Goal: Task Accomplishment & Management: Use online tool/utility

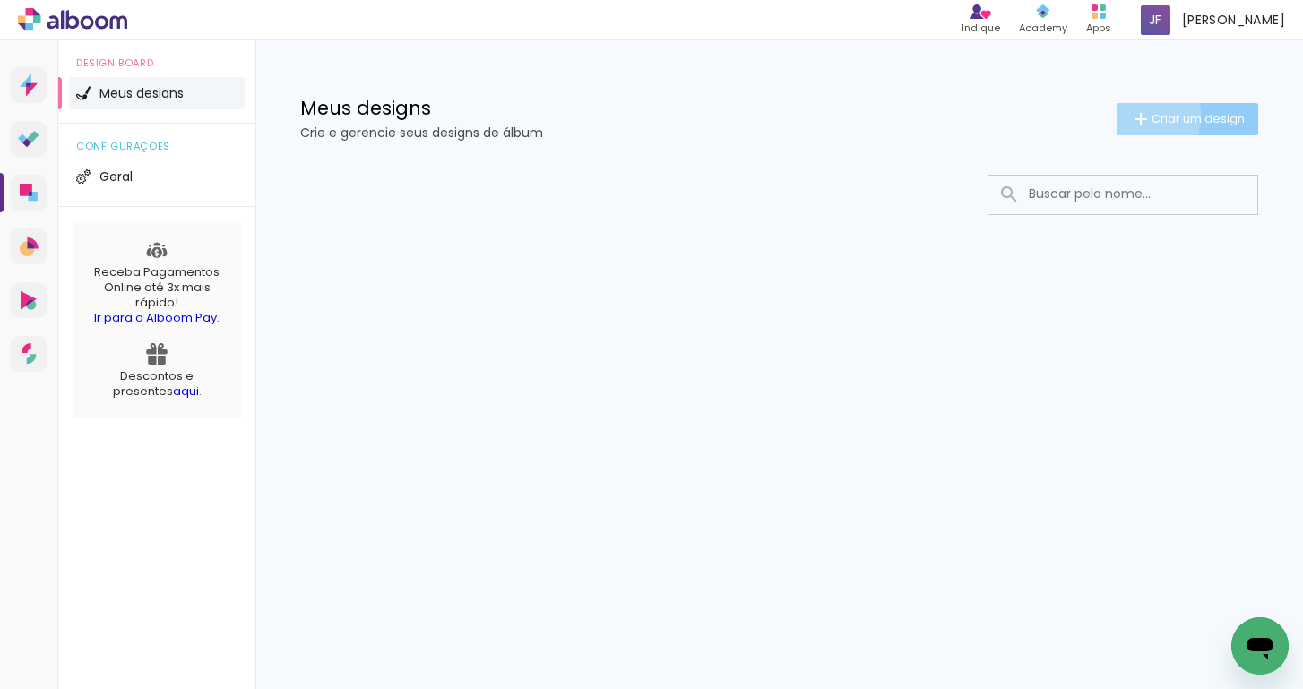
click at [1141, 116] on iron-icon at bounding box center [1141, 119] width 22 height 22
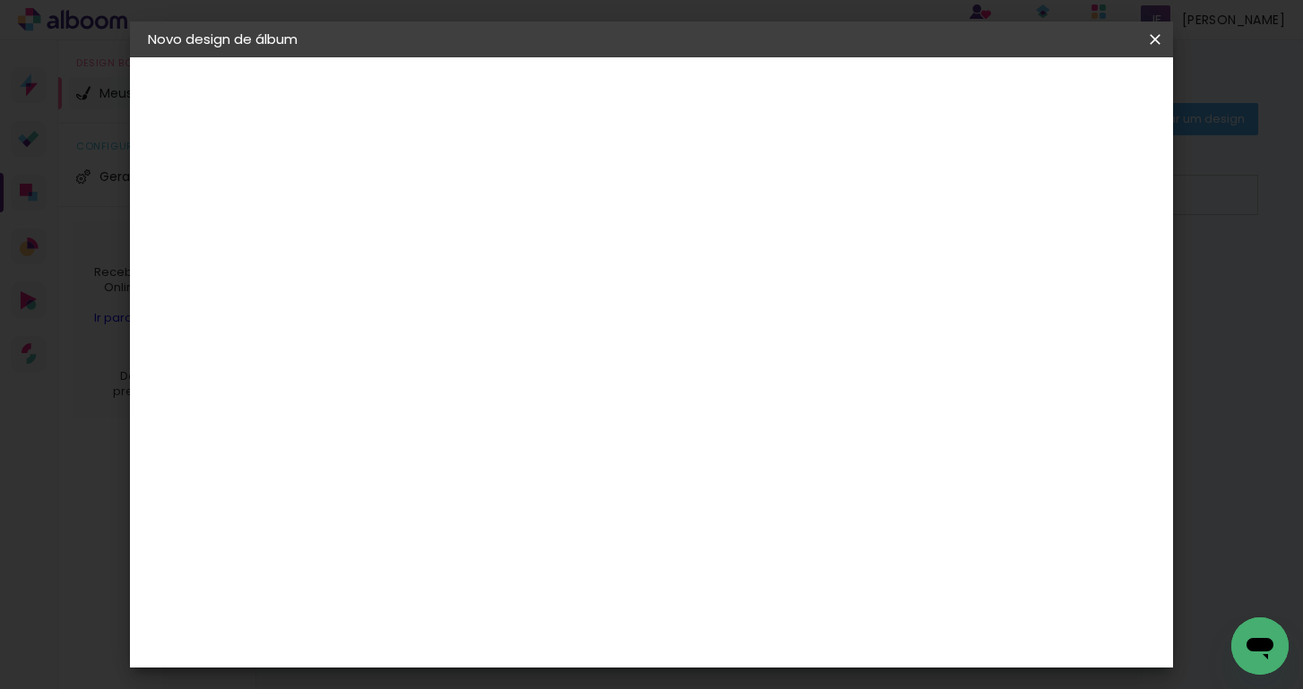
click at [441, 255] on div at bounding box center [441, 256] width 0 height 2
type input "A Espera do [PERSON_NAME]"
type paper-input "A Espera do [PERSON_NAME]"
click at [625, 91] on paper-button "Avançar" at bounding box center [581, 95] width 88 height 30
click at [721, 304] on paper-item "Criativa Álbuns" at bounding box center [578, 297] width 287 height 47
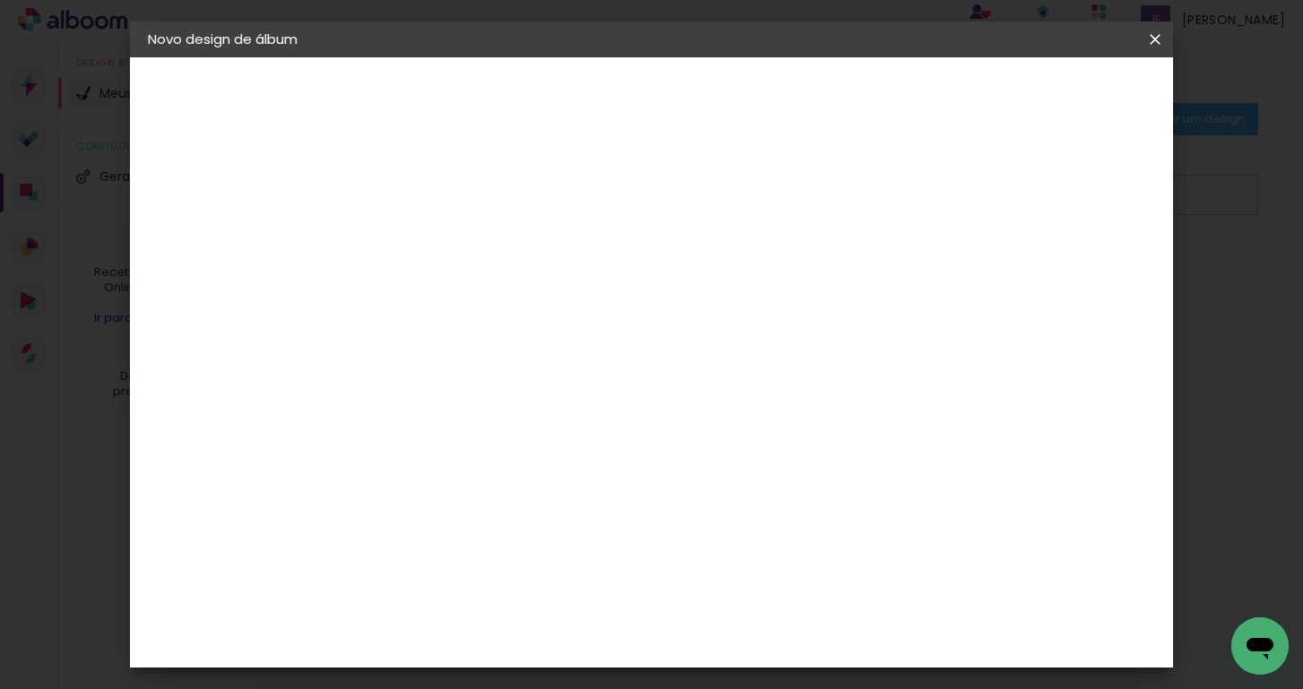
click at [0, 0] on slot "Avançar" at bounding box center [0, 0] width 0 height 0
click at [511, 298] on input "text" at bounding box center [476, 312] width 70 height 28
click at [827, 296] on paper-item "Fotolivro Premium" at bounding box center [768, 298] width 358 height 36
type input "Fotolivro Premium"
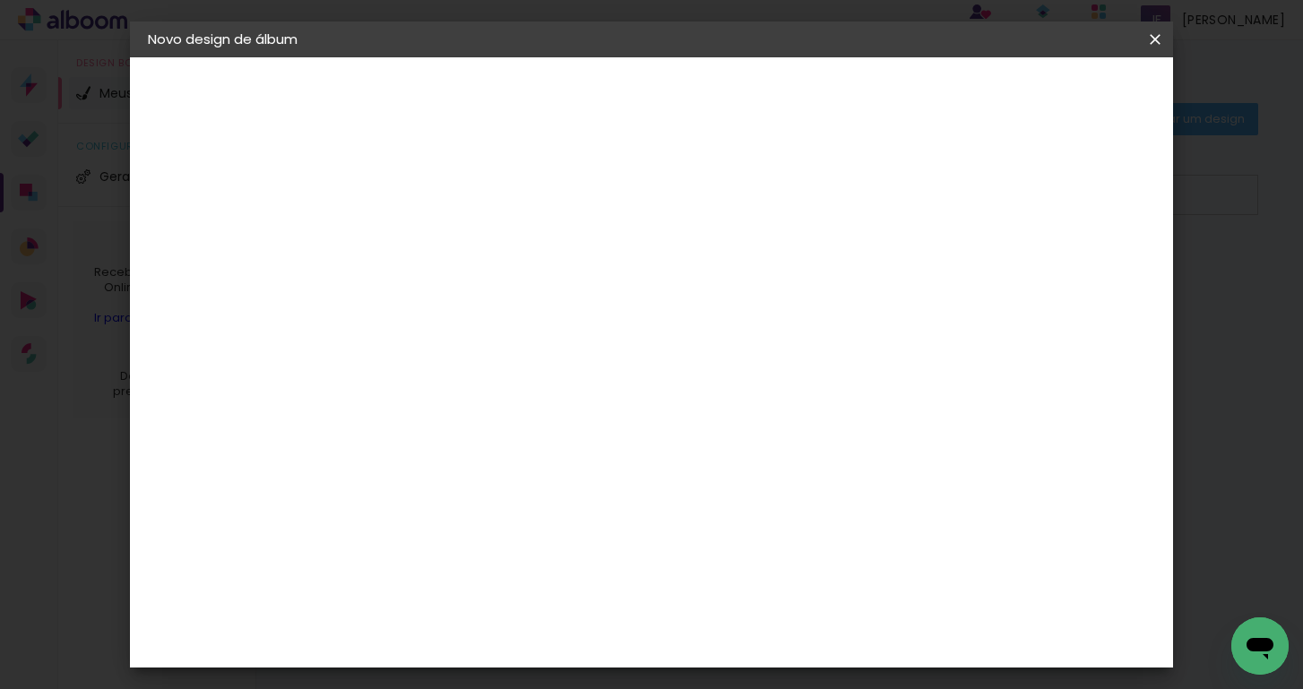
click at [760, 210] on div "Opções disponíveis Fotolivro Premium Tamanho Escolha o tamanho Horizontal Model…" at bounding box center [561, 133] width 397 height 152
click at [0, 0] on slot "Avançar" at bounding box center [0, 0] width 0 height 0
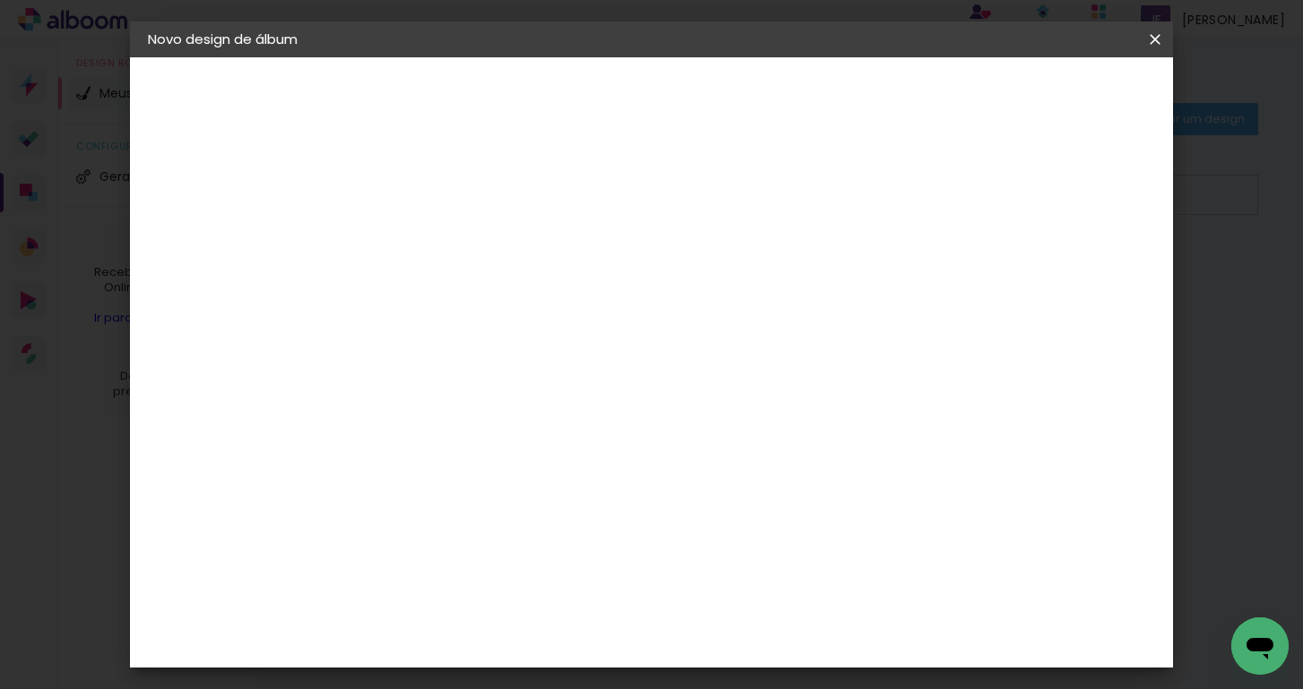
click at [947, 108] on paper-button "Voltar" at bounding box center [911, 95] width 73 height 30
click at [511, 298] on input "text" at bounding box center [476, 312] width 70 height 28
click at [827, 295] on paper-item "Fotolivro Premium" at bounding box center [768, 298] width 358 height 36
type input "Fotolivro Premium"
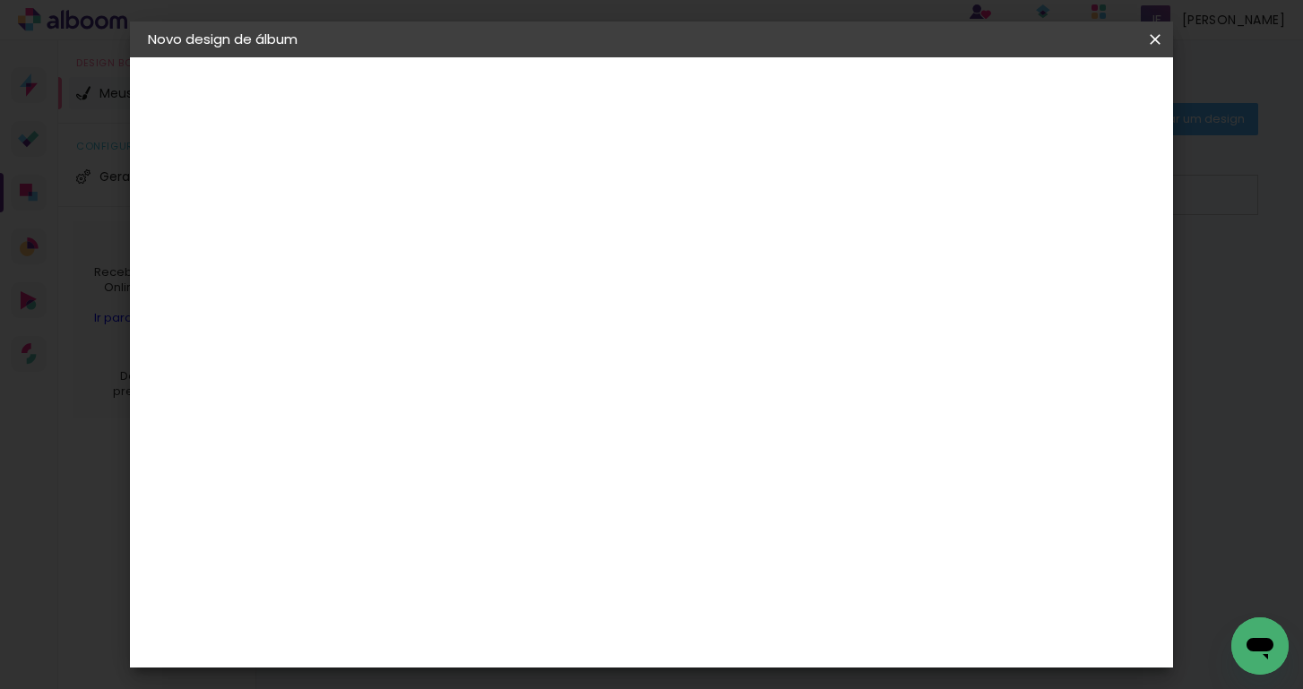
click at [628, 562] on span "20 × 20 cm" at bounding box center [595, 586] width 66 height 48
click at [0, 0] on slot "Avançar" at bounding box center [0, 0] width 0 height 0
click at [955, 200] on div at bounding box center [946, 194] width 16 height 16
type paper-checkbox "on"
click at [955, 201] on div at bounding box center [946, 194] width 16 height 16
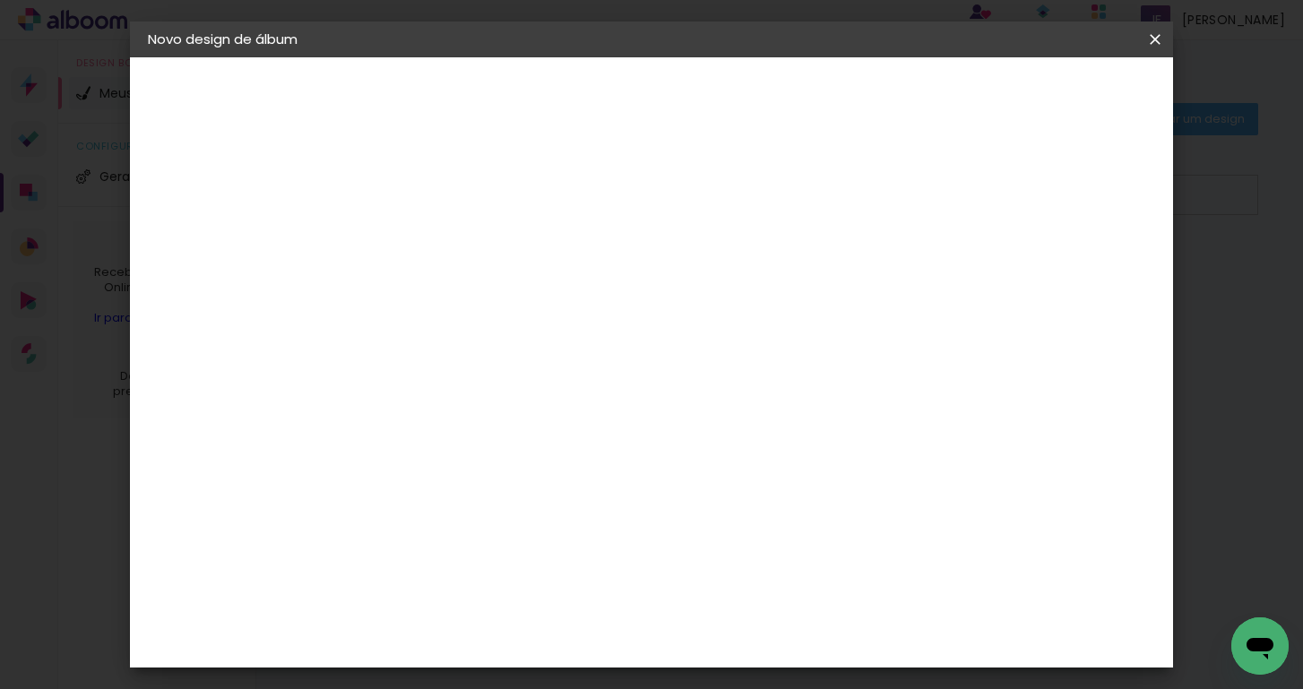
click at [955, 201] on div at bounding box center [946, 194] width 16 height 16
click at [955, 199] on div at bounding box center [946, 194] width 16 height 16
type input "1"
type paper-input "1"
click at [451, 195] on input "1" at bounding box center [427, 193] width 62 height 22
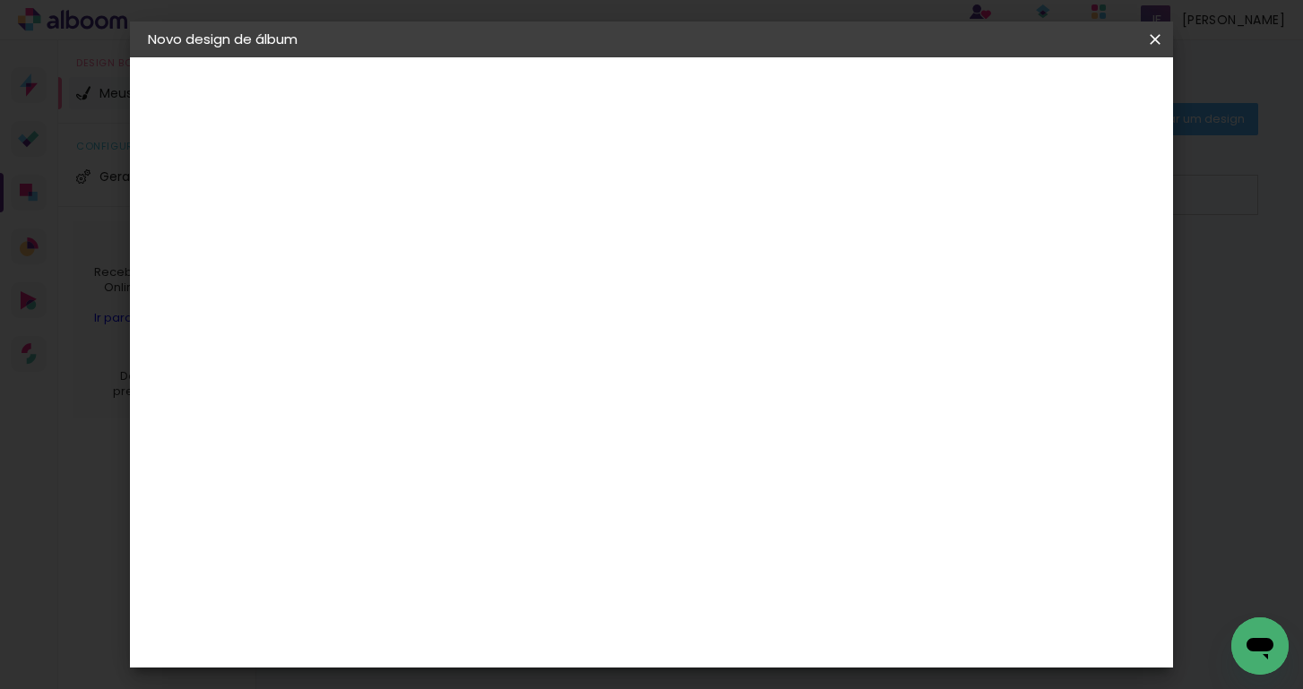
type input "0"
type paper-input "0"
click at [451, 195] on input "0" at bounding box center [427, 193] width 62 height 22
click at [451, 193] on input "0" at bounding box center [427, 193] width 62 height 22
type input "1"
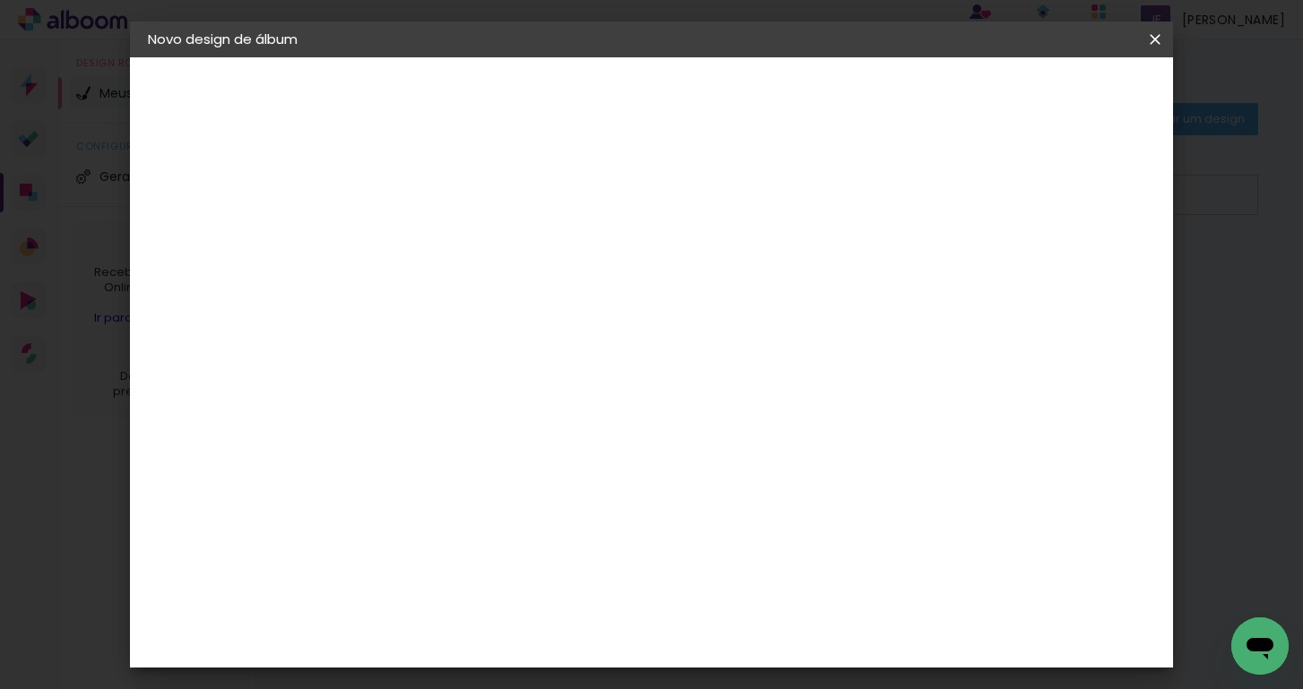
type paper-input "1"
click at [451, 191] on input "1" at bounding box center [427, 193] width 62 height 22
type input "2"
type paper-input "2"
click at [451, 191] on input "2" at bounding box center [427, 193] width 62 height 22
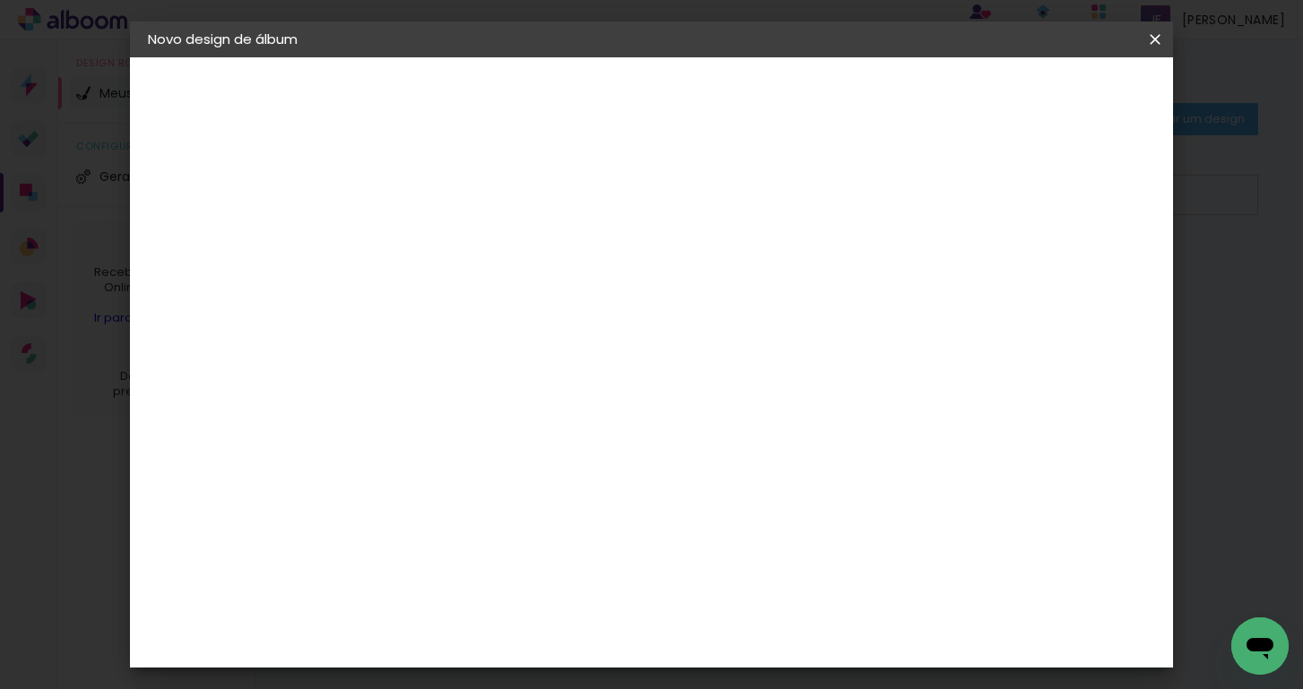
type input "3"
type paper-input "3"
click at [451, 192] on input "3" at bounding box center [427, 193] width 62 height 22
click at [395, 335] on div "20.3 cm Largura da página 20.3 cm Altura 40.6 cm Largura da lâmina (2 páginas) …" at bounding box center [732, 285] width 684 height 143
type input "2"
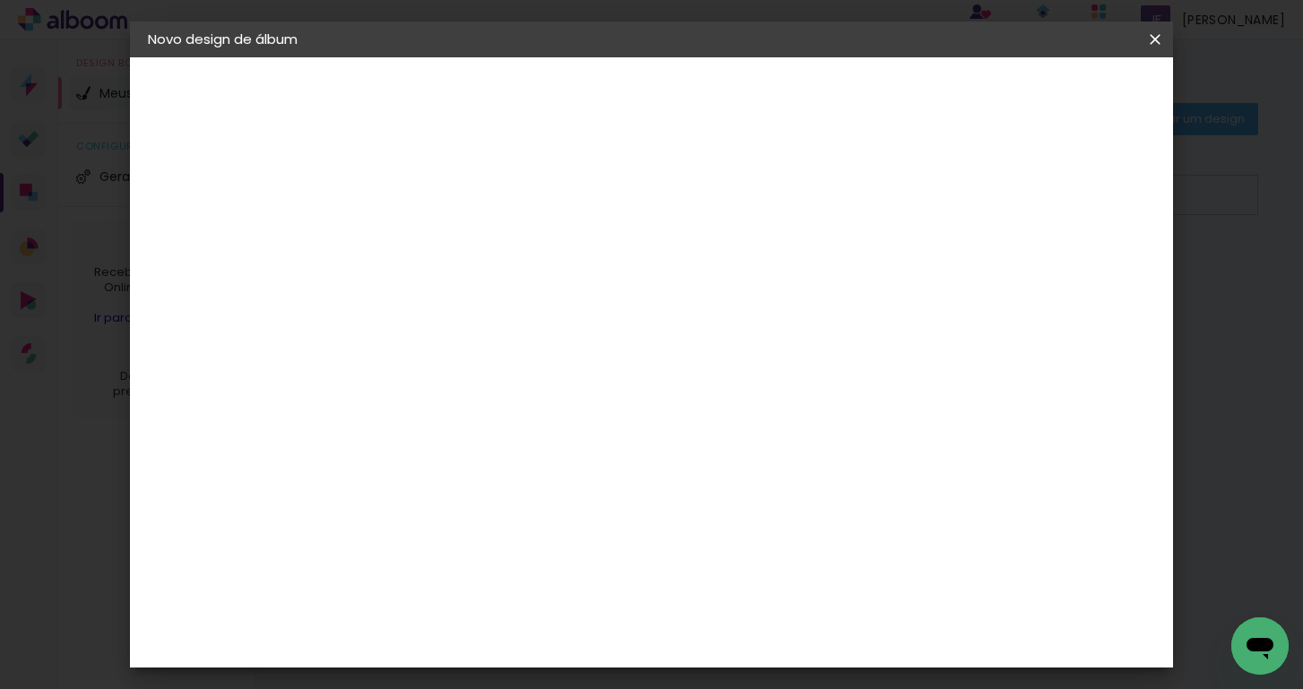
type paper-input "2"
click at [447, 197] on input "2" at bounding box center [427, 193] width 62 height 22
click at [1056, 96] on span "Iniciar design" at bounding box center [1015, 95] width 82 height 13
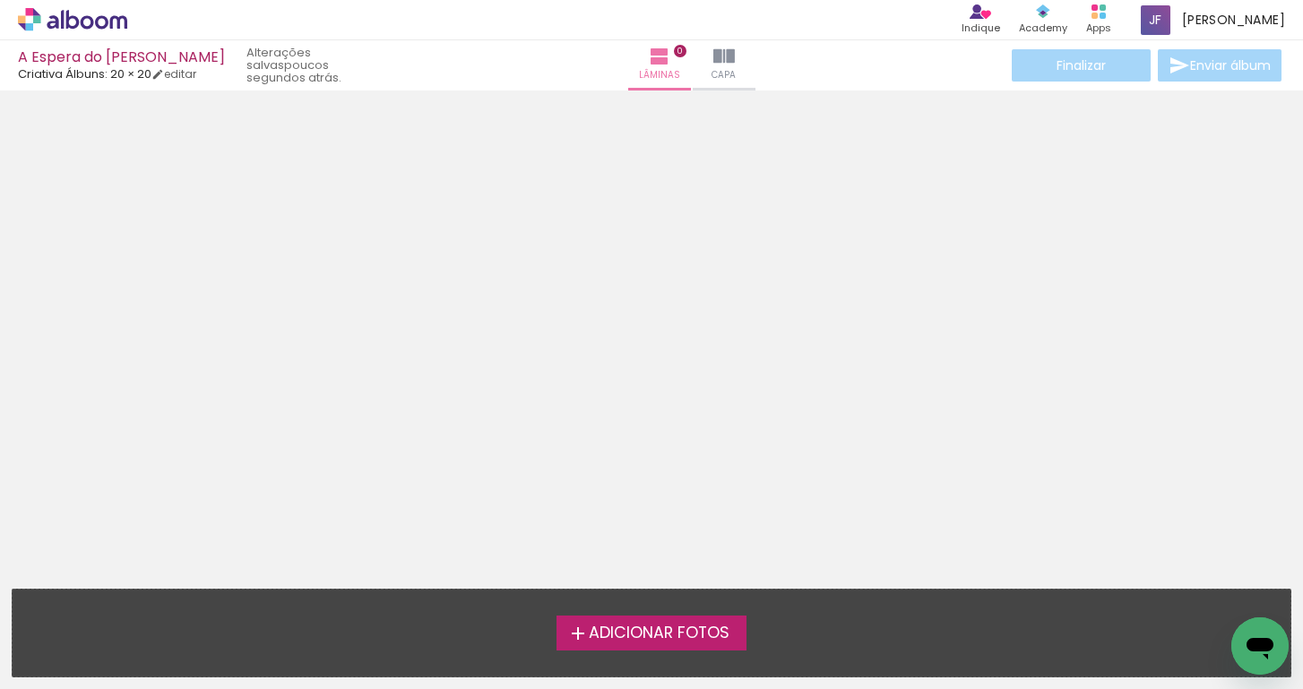
click at [625, 640] on span "Adicionar Fotos" at bounding box center [659, 634] width 141 height 16
click at [0, 0] on input "file" at bounding box center [0, 0] width 0 height 0
click at [617, 628] on span "Adicionar Fotos" at bounding box center [659, 634] width 141 height 16
click at [0, 0] on input "file" at bounding box center [0, 0] width 0 height 0
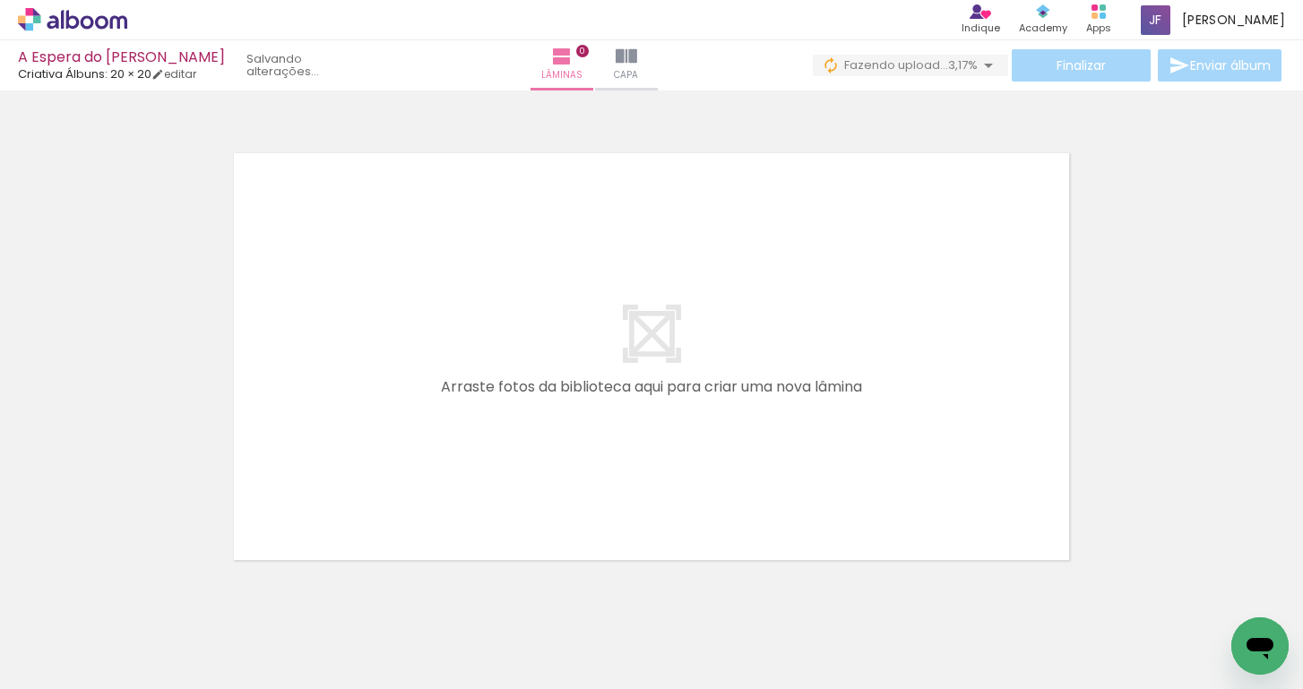
scroll to position [20, 0]
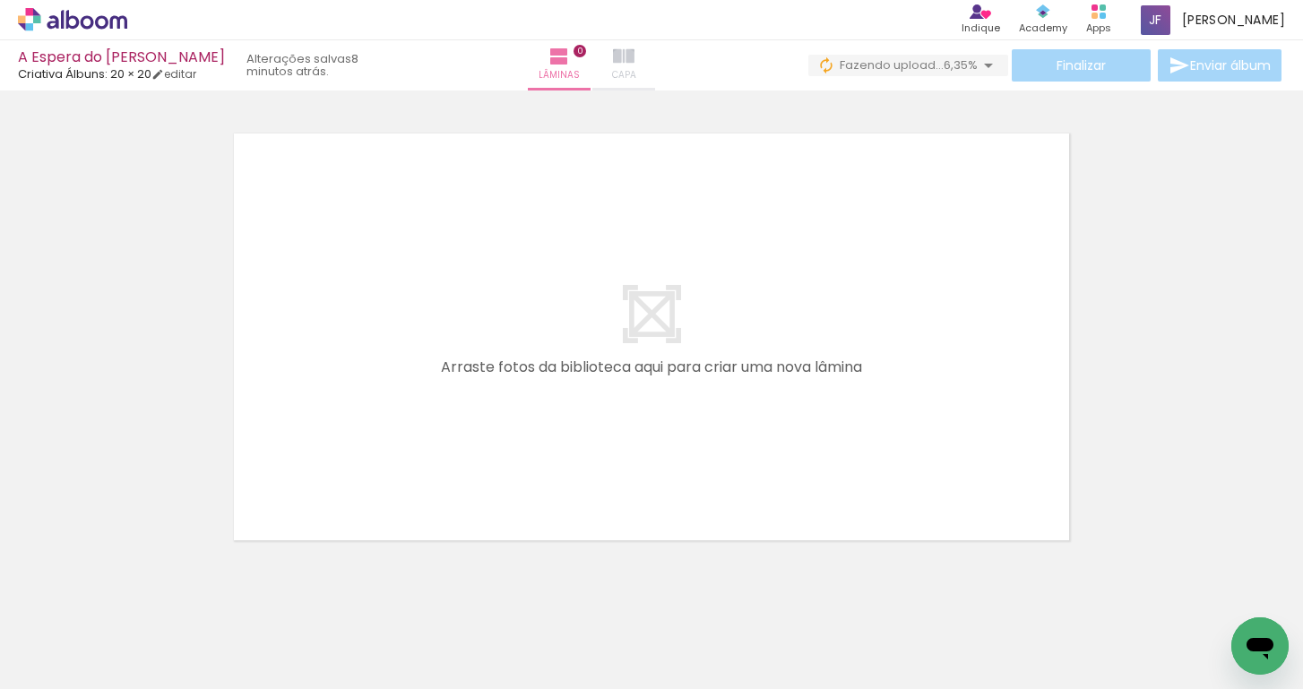
click at [635, 64] on iron-icon at bounding box center [624, 57] width 22 height 22
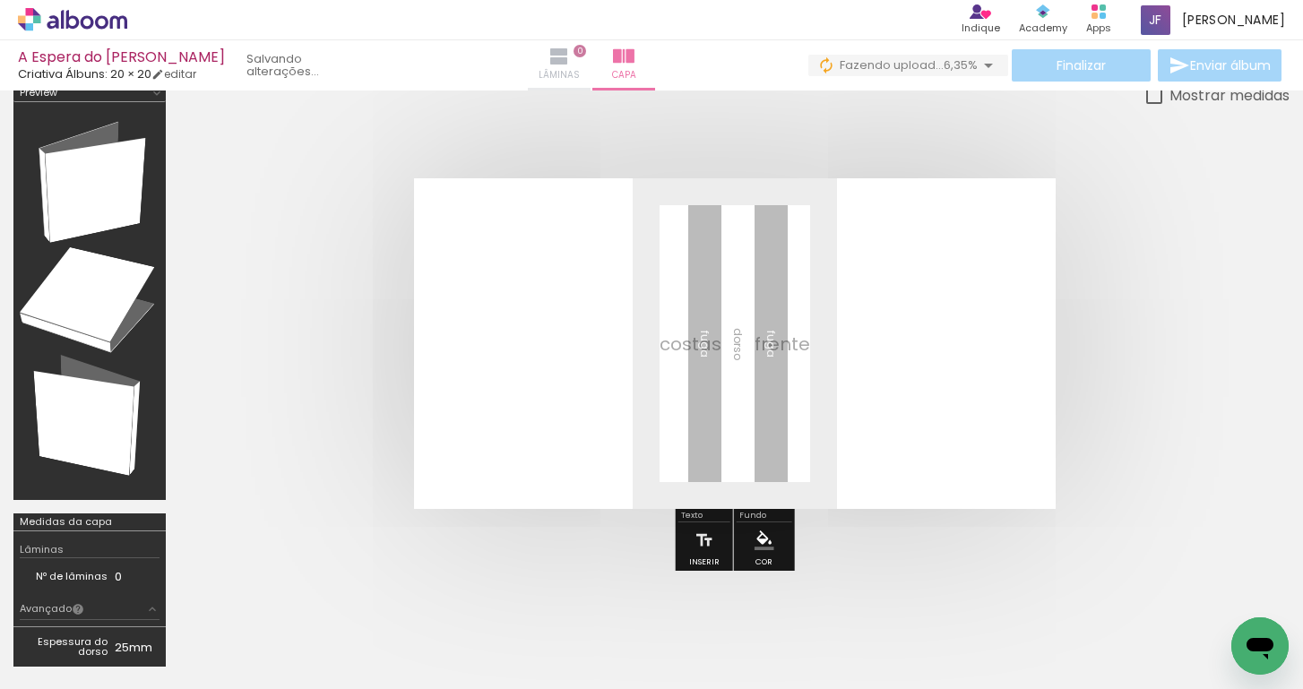
click at [570, 66] on iron-icon at bounding box center [560, 57] width 22 height 22
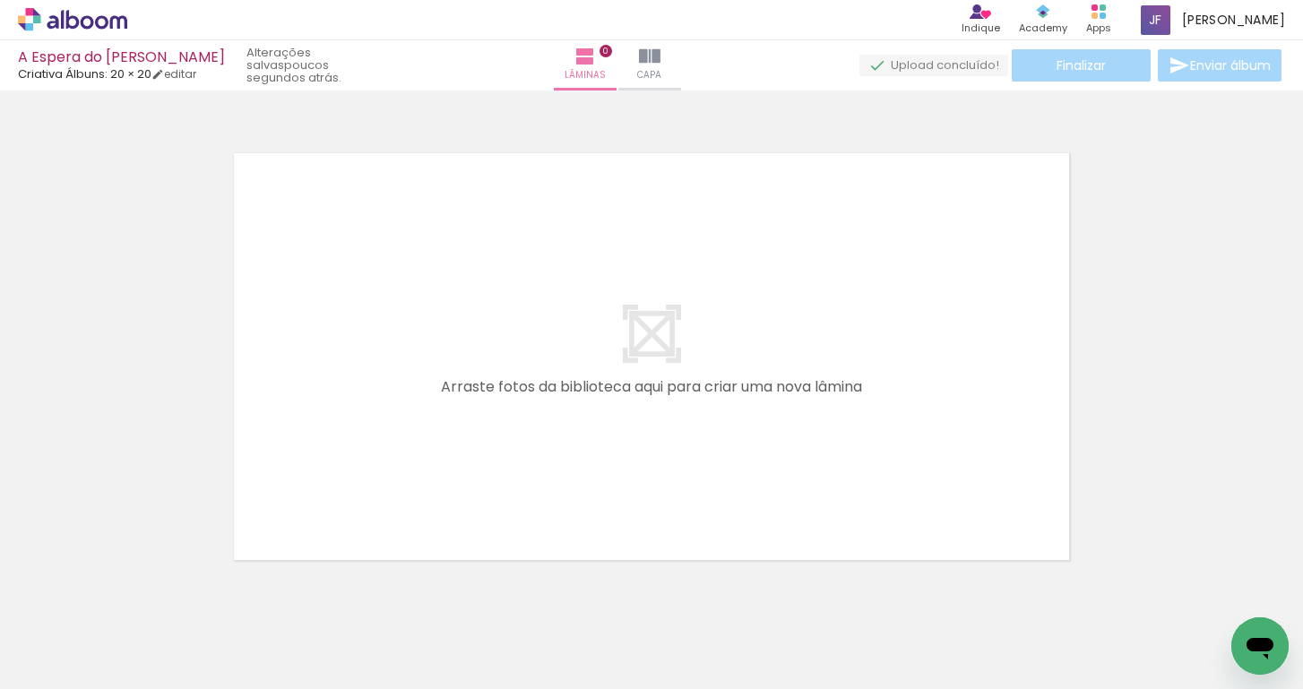
click at [633, 327] on quentale-layouter at bounding box center [651, 357] width 857 height 428
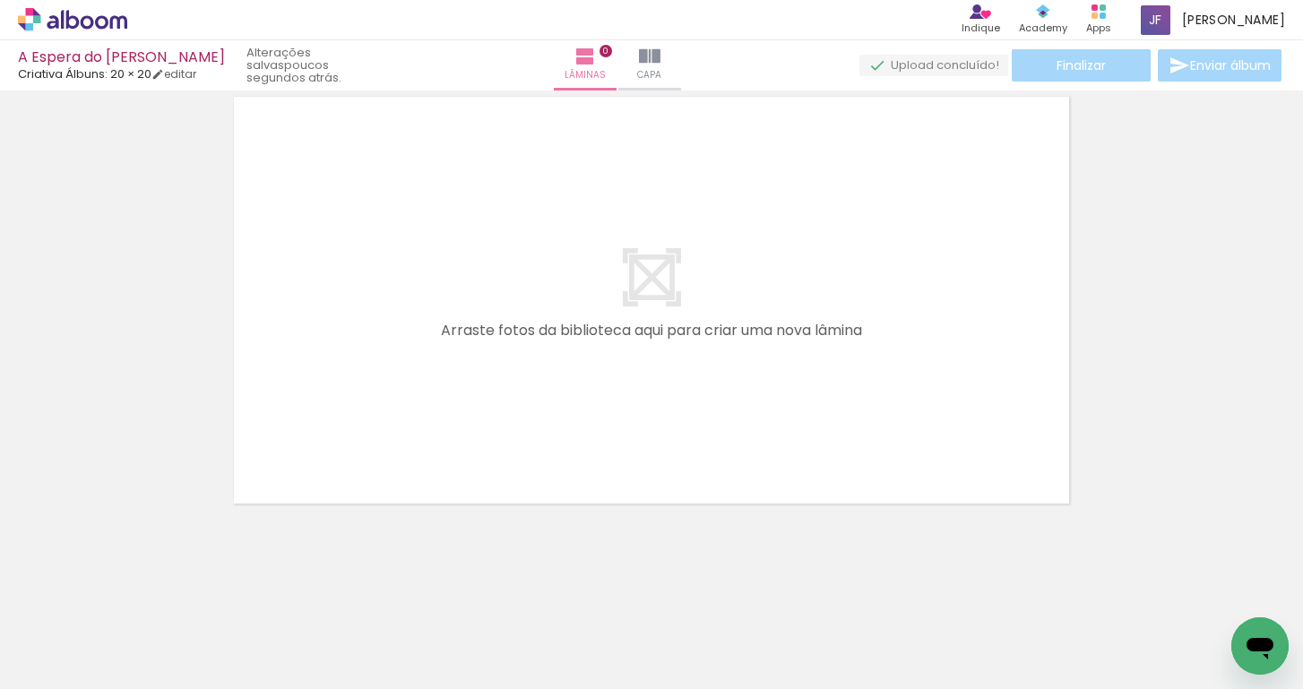
scroll to position [56, 0]
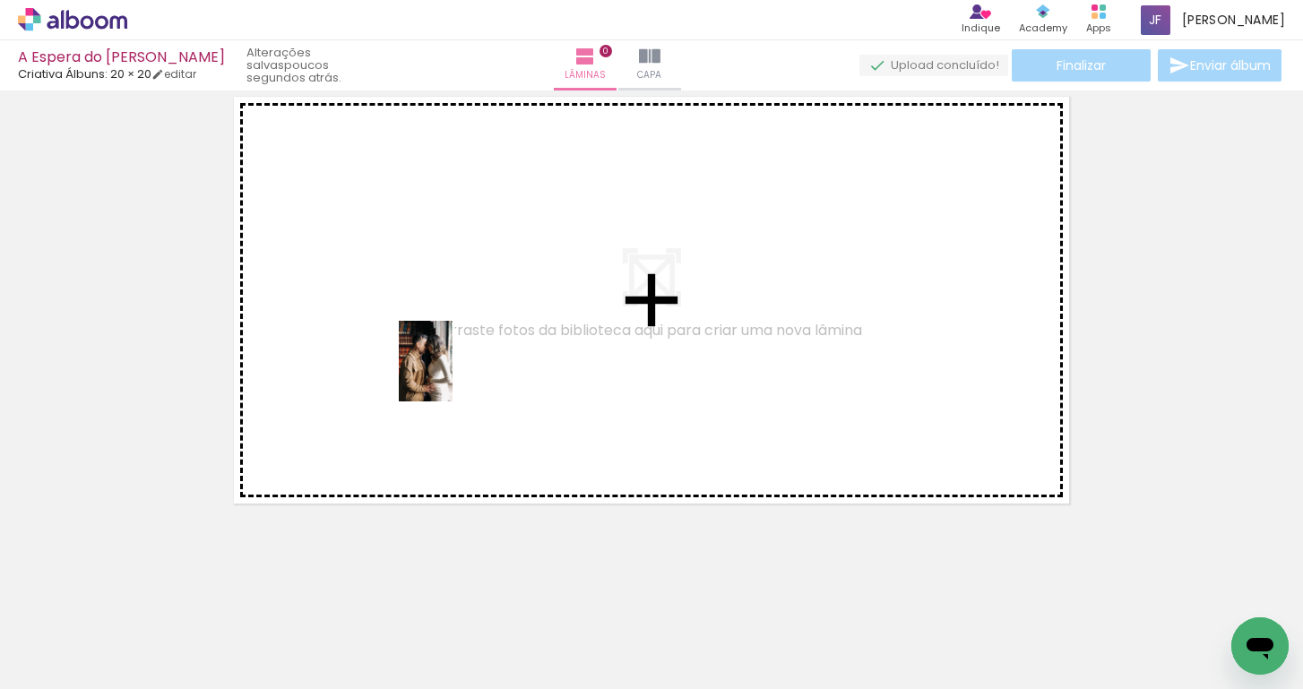
drag, startPoint x: 193, startPoint y: 646, endPoint x: 452, endPoint y: 378, distance: 372.7
click at [452, 378] on quentale-workspace at bounding box center [651, 344] width 1303 height 689
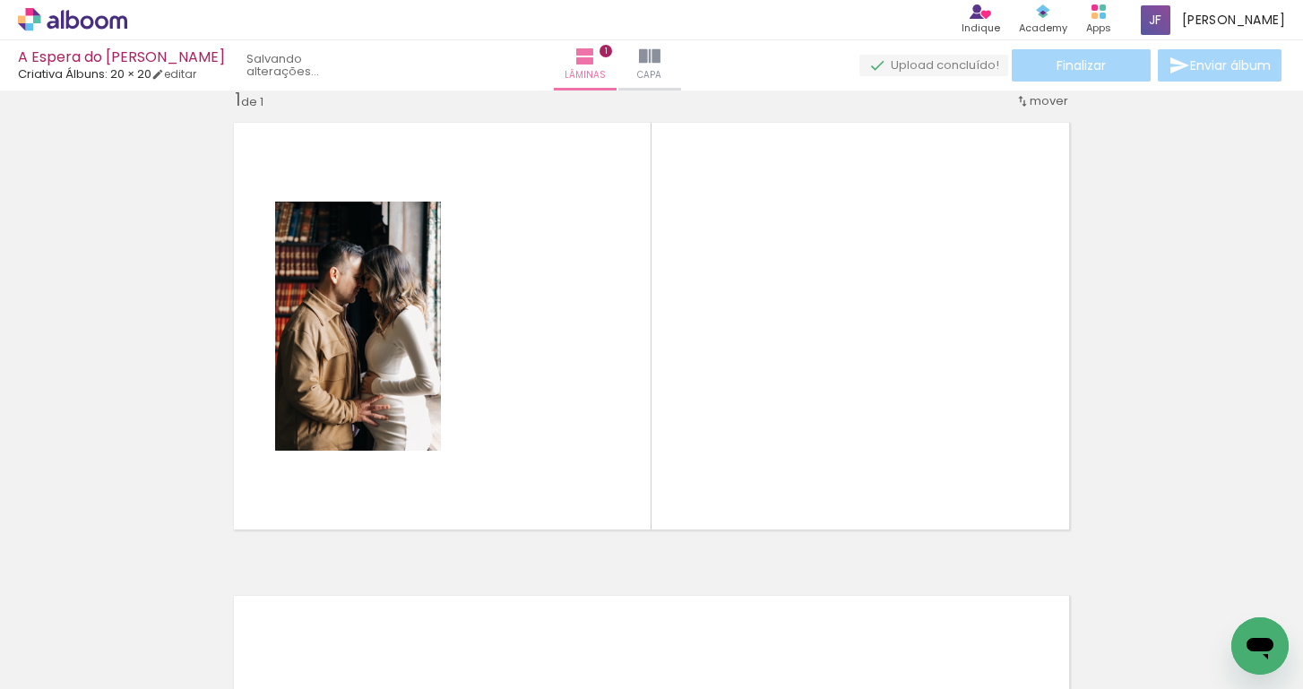
scroll to position [22, 0]
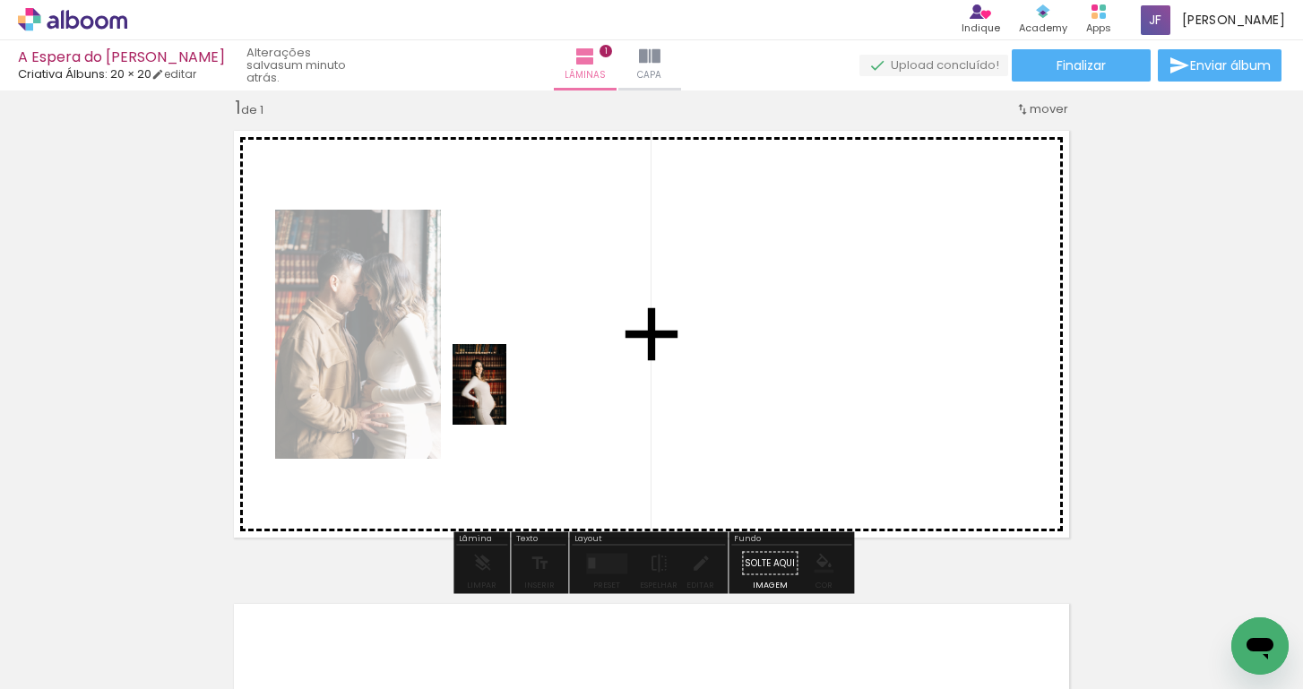
drag, startPoint x: 389, startPoint y: 653, endPoint x: 565, endPoint y: 344, distance: 355.6
click at [565, 344] on quentale-workspace at bounding box center [651, 344] width 1303 height 689
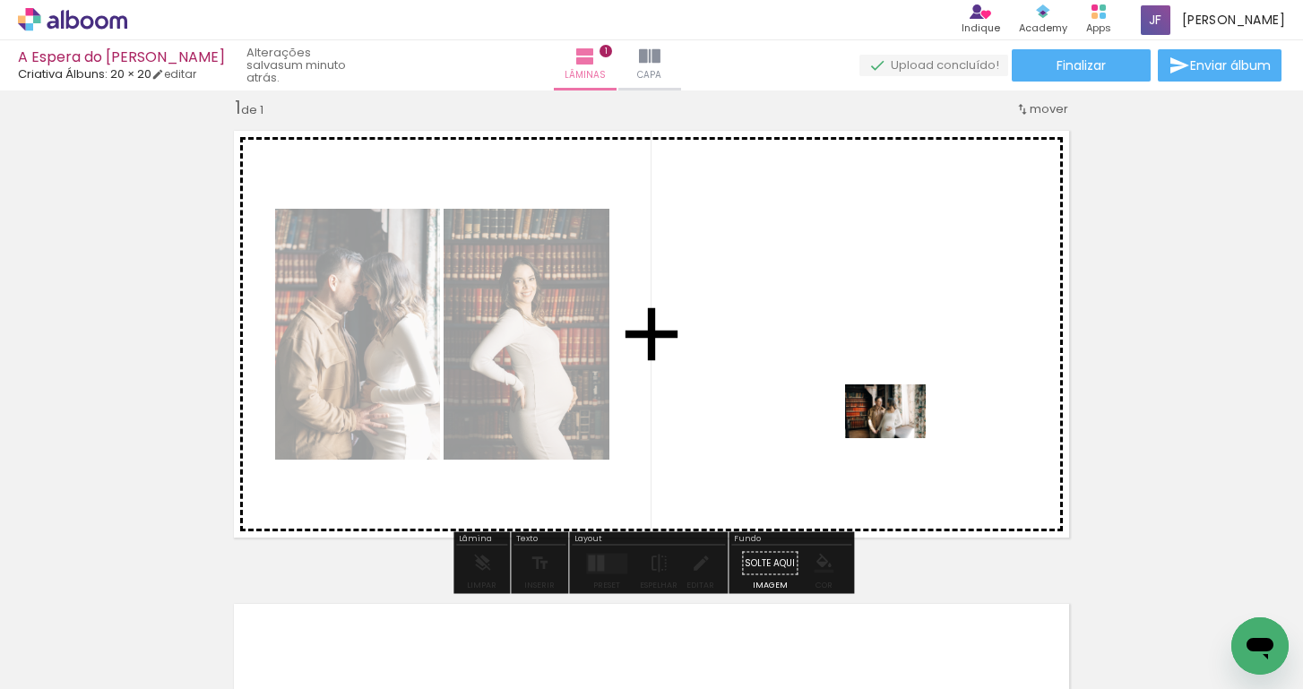
drag, startPoint x: 972, startPoint y: 649, endPoint x: 899, endPoint y: 437, distance: 223.6
click at [899, 437] on quentale-workspace at bounding box center [651, 344] width 1303 height 689
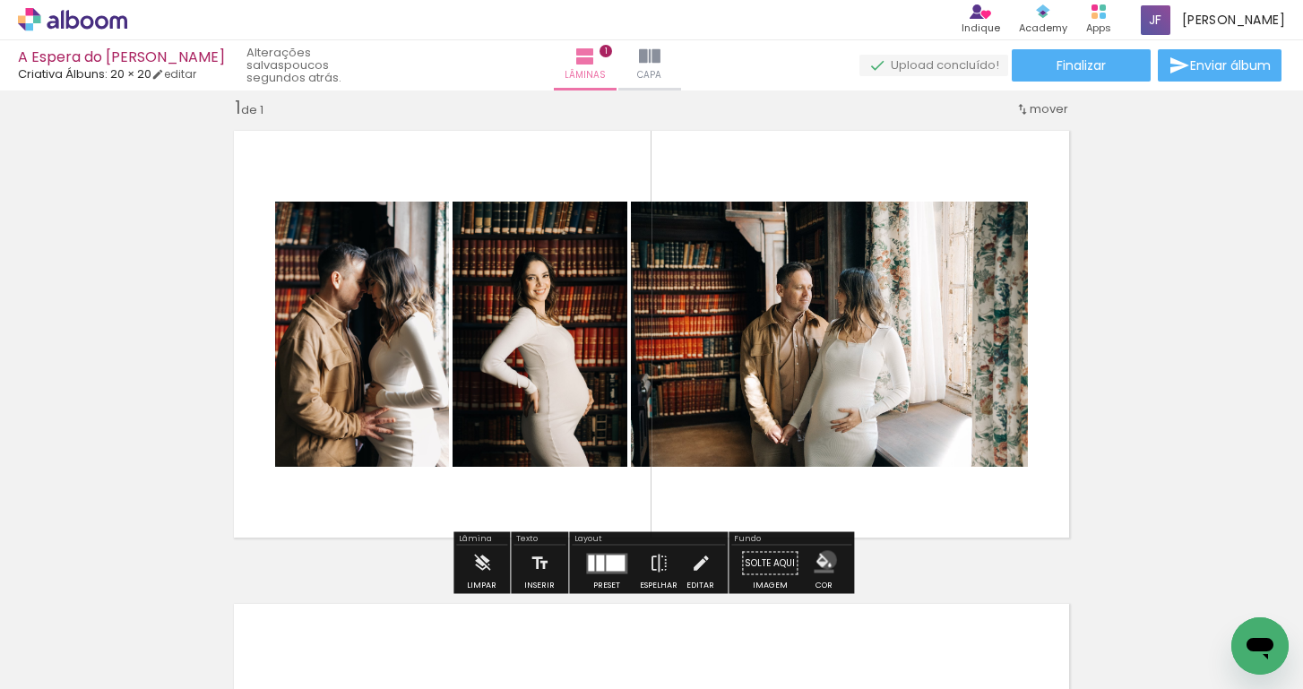
click at [821, 560] on iron-icon "color picker" at bounding box center [824, 564] width 20 height 20
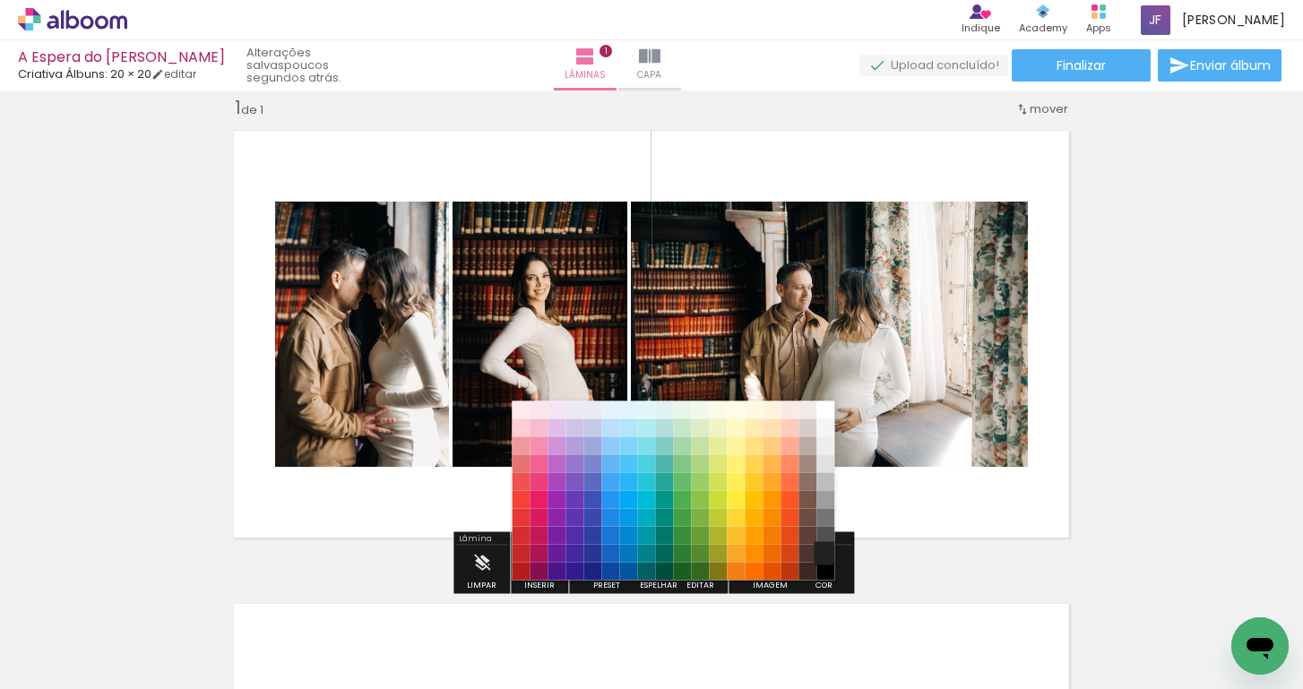
click at [821, 561] on paper-item "#212121" at bounding box center [826, 554] width 18 height 18
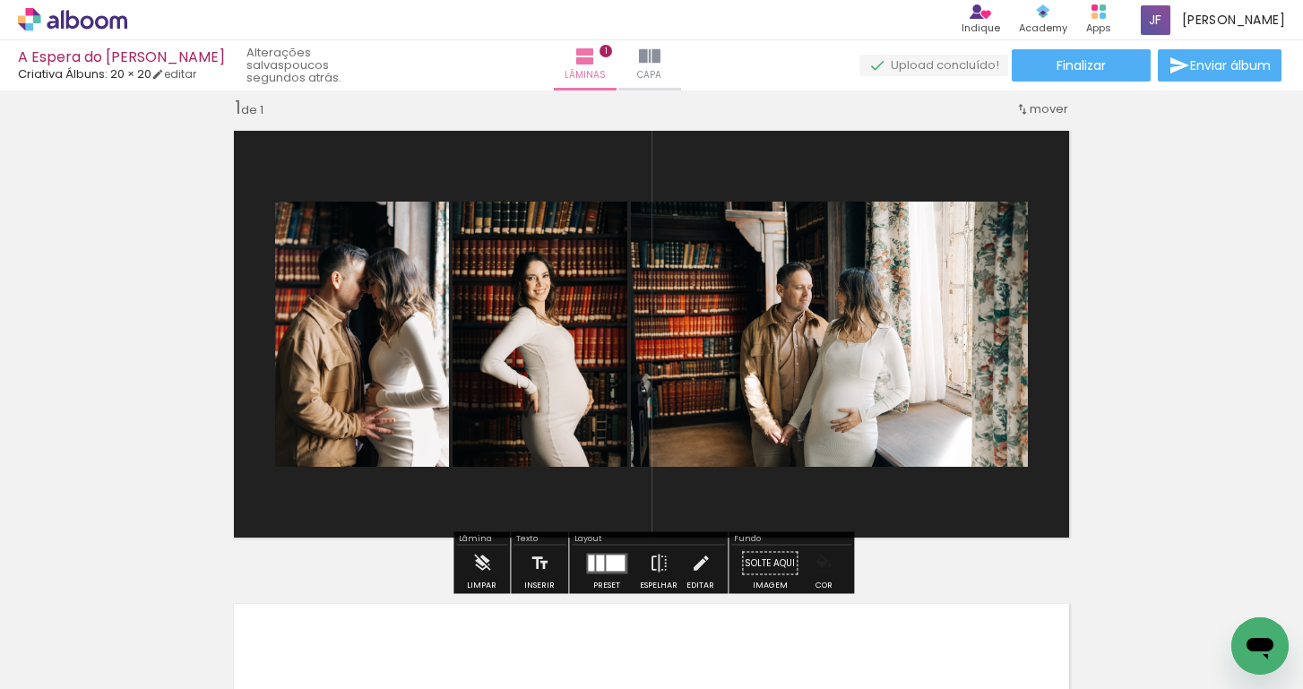
click at [784, 562] on paper-button "Solte aqui Imagem" at bounding box center [770, 569] width 65 height 46
click at [820, 562] on iron-icon "color picker" at bounding box center [824, 564] width 20 height 20
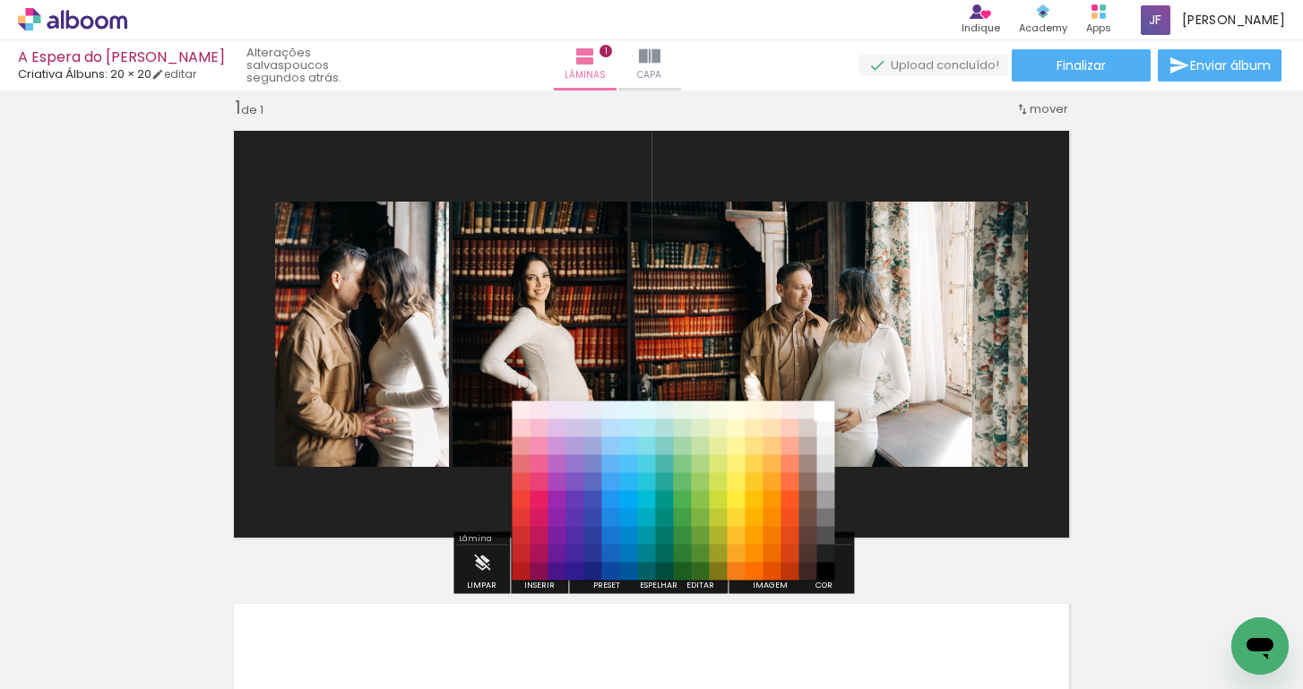
click at [823, 410] on paper-item "#ffffff" at bounding box center [826, 411] width 18 height 18
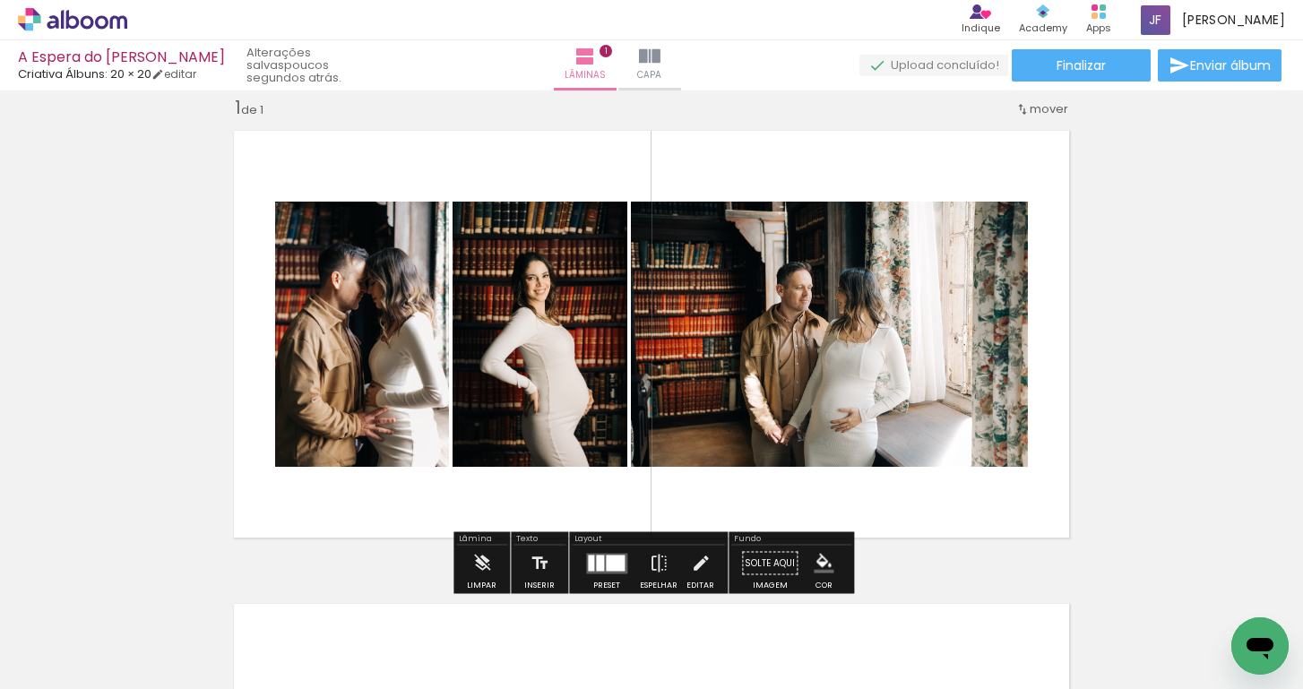
click at [1173, 289] on div "Inserir lâmina 1 de 1" at bounding box center [651, 547] width 1303 height 947
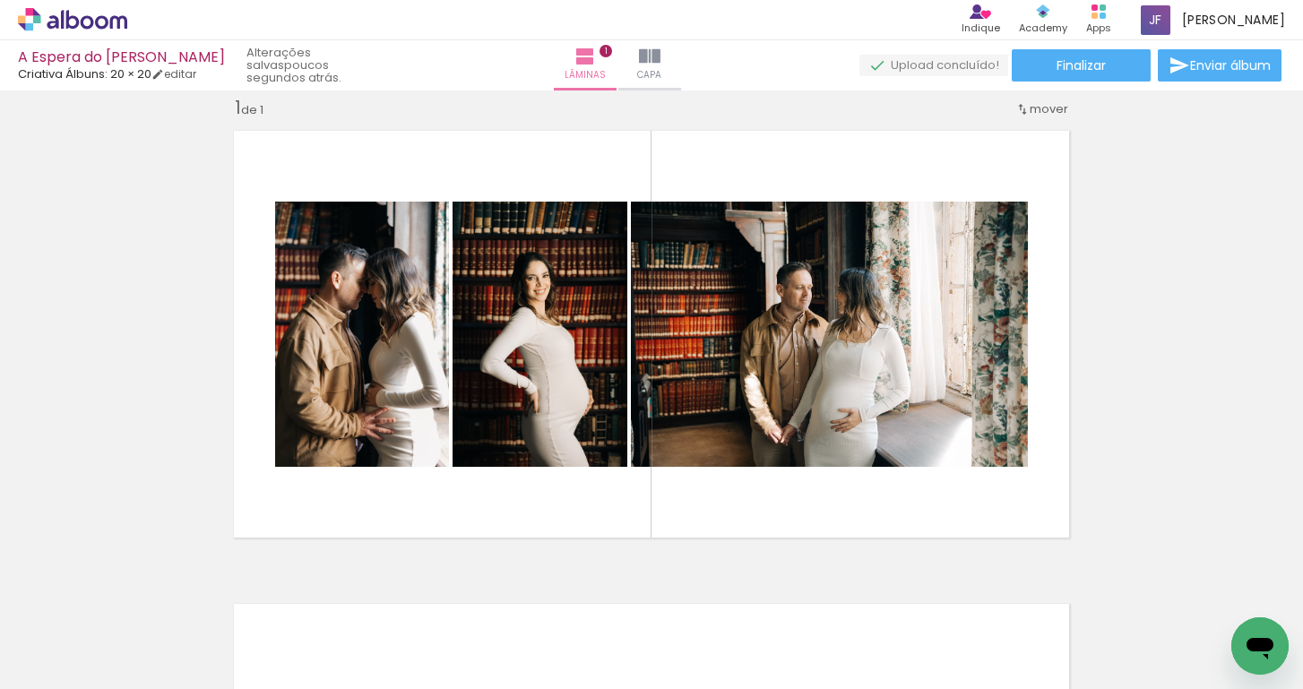
scroll to position [0, 0]
click at [582, 424] on quentale-photo at bounding box center [540, 334] width 175 height 265
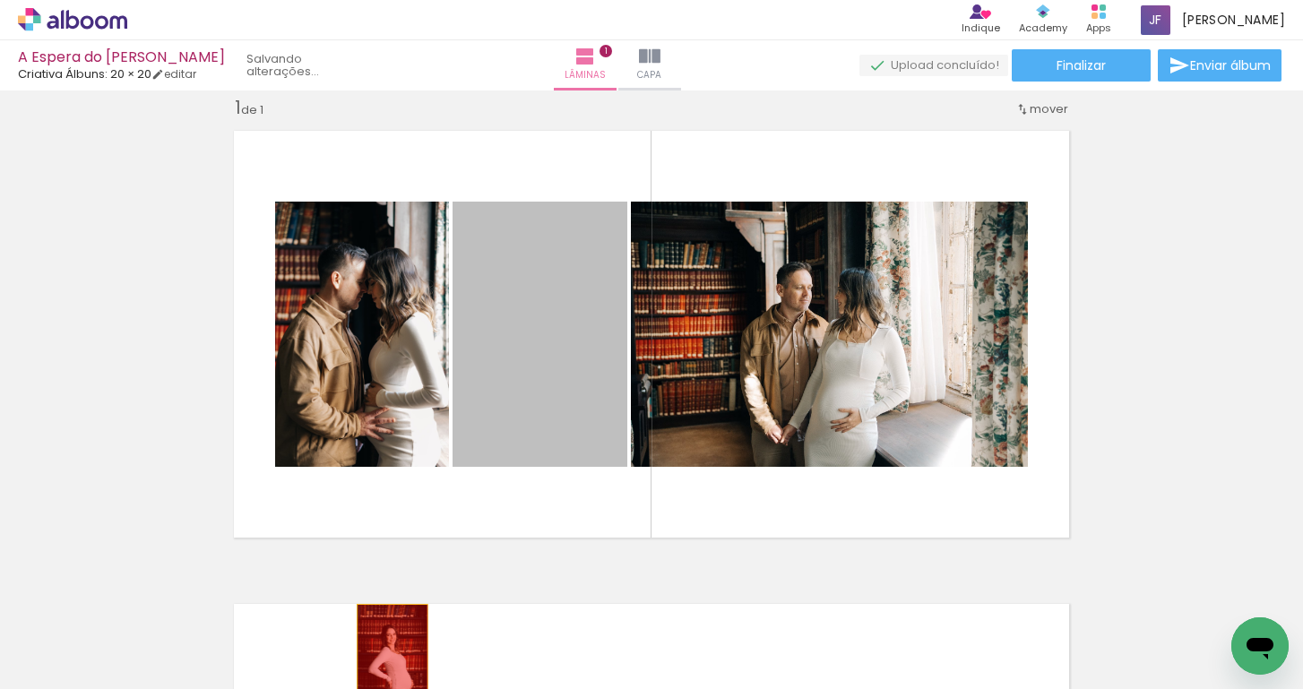
drag, startPoint x: 557, startPoint y: 380, endPoint x: 393, endPoint y: 656, distance: 321.1
click at [393, 656] on quentale-workspace at bounding box center [651, 344] width 1303 height 689
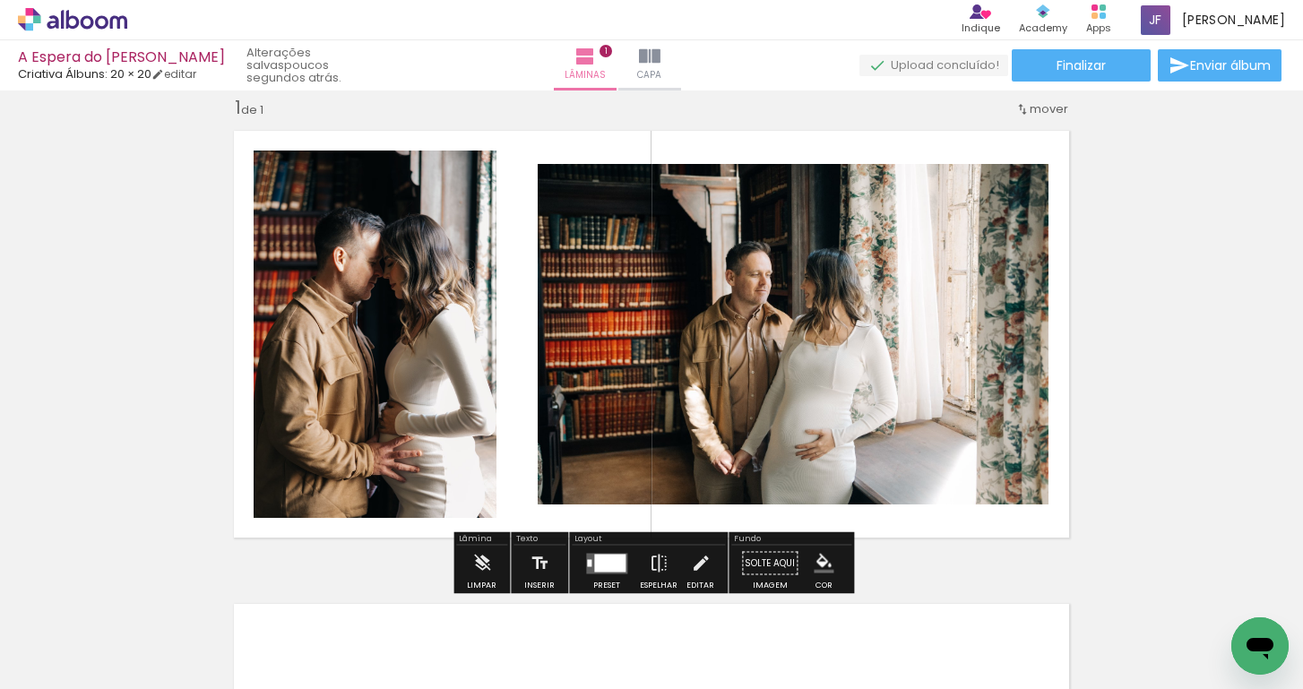
scroll to position [0, 30]
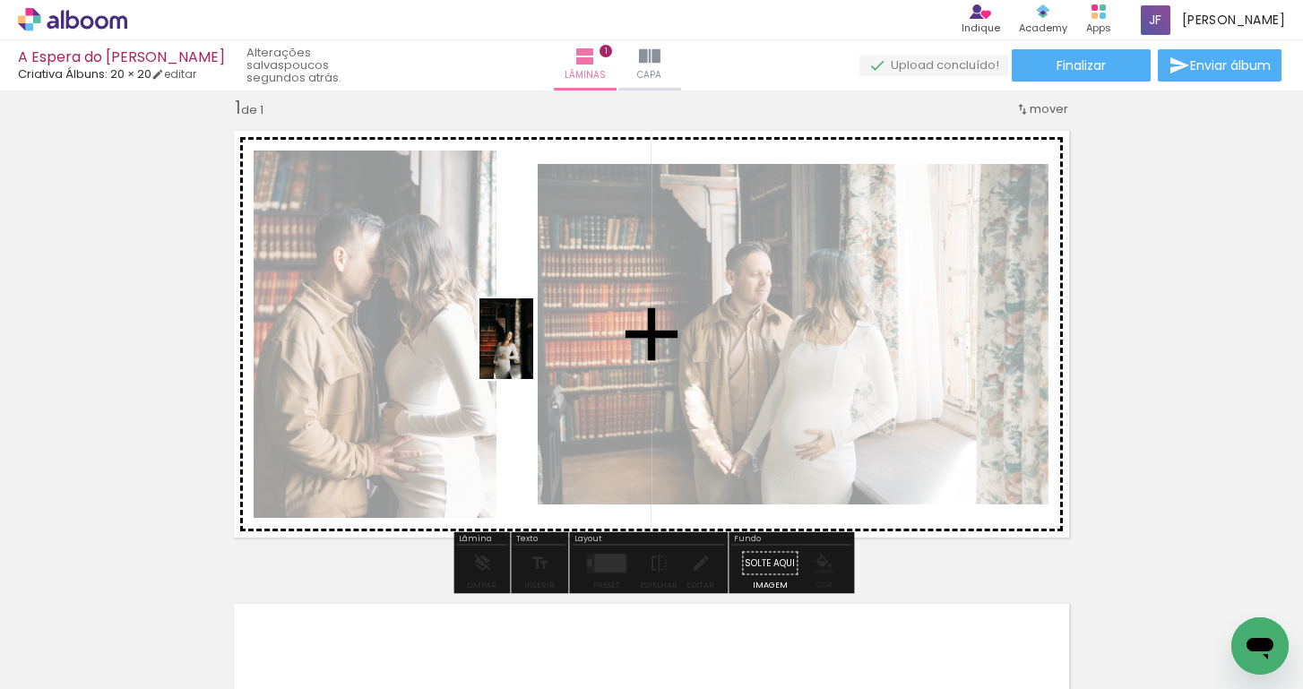
drag, startPoint x: 1046, startPoint y: 643, endPoint x: 532, endPoint y: 351, distance: 590.4
click at [532, 351] on quentale-workspace at bounding box center [651, 344] width 1303 height 689
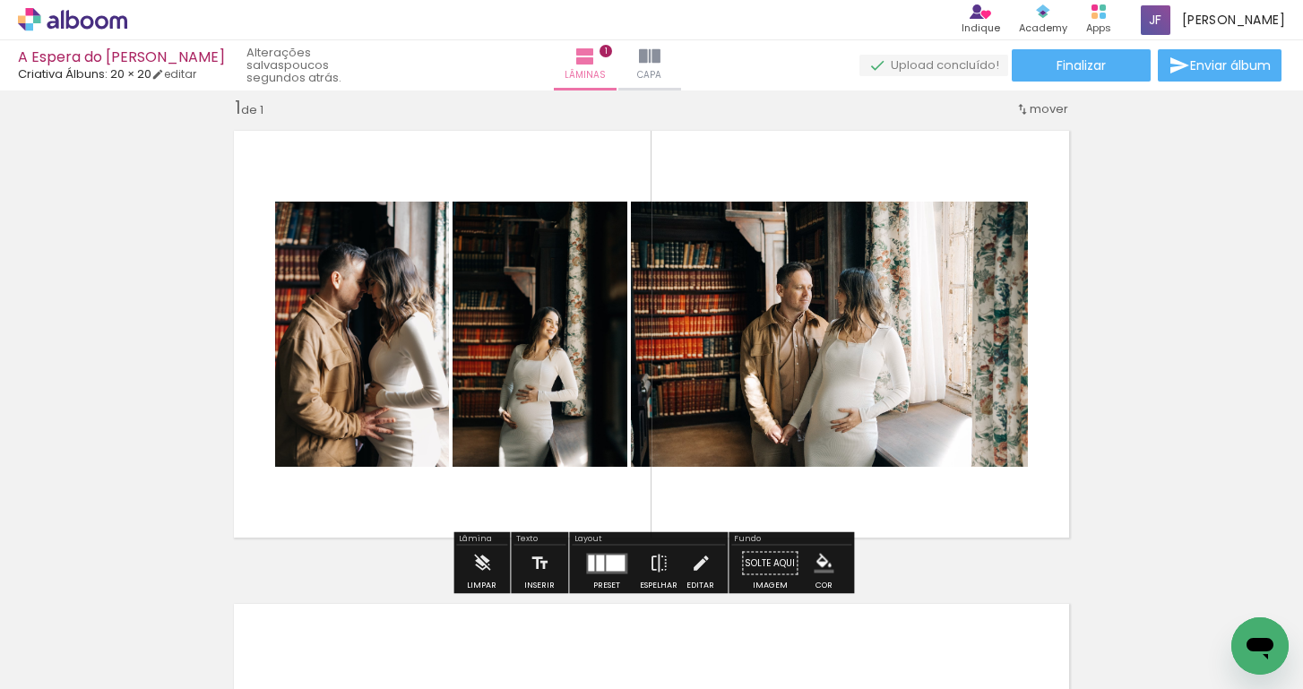
click at [109, 472] on div "Inserir lâmina 1 de 1" at bounding box center [651, 547] width 1303 height 947
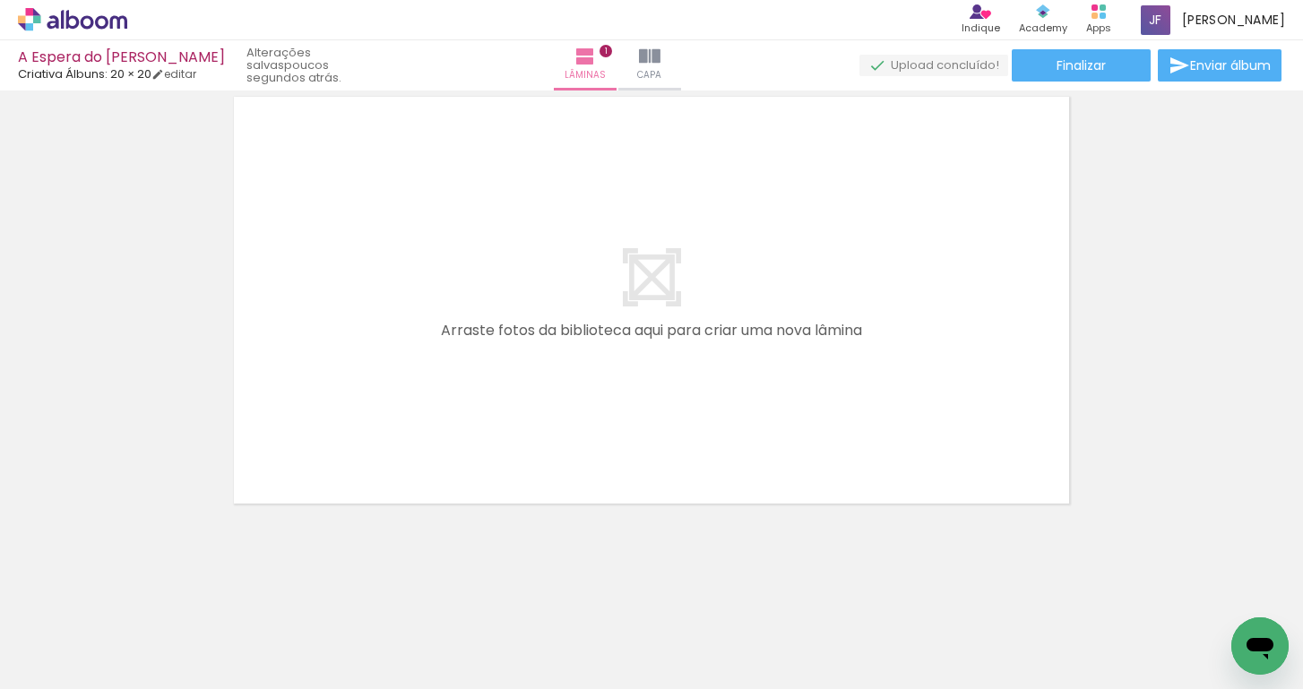
scroll to position [530, 0]
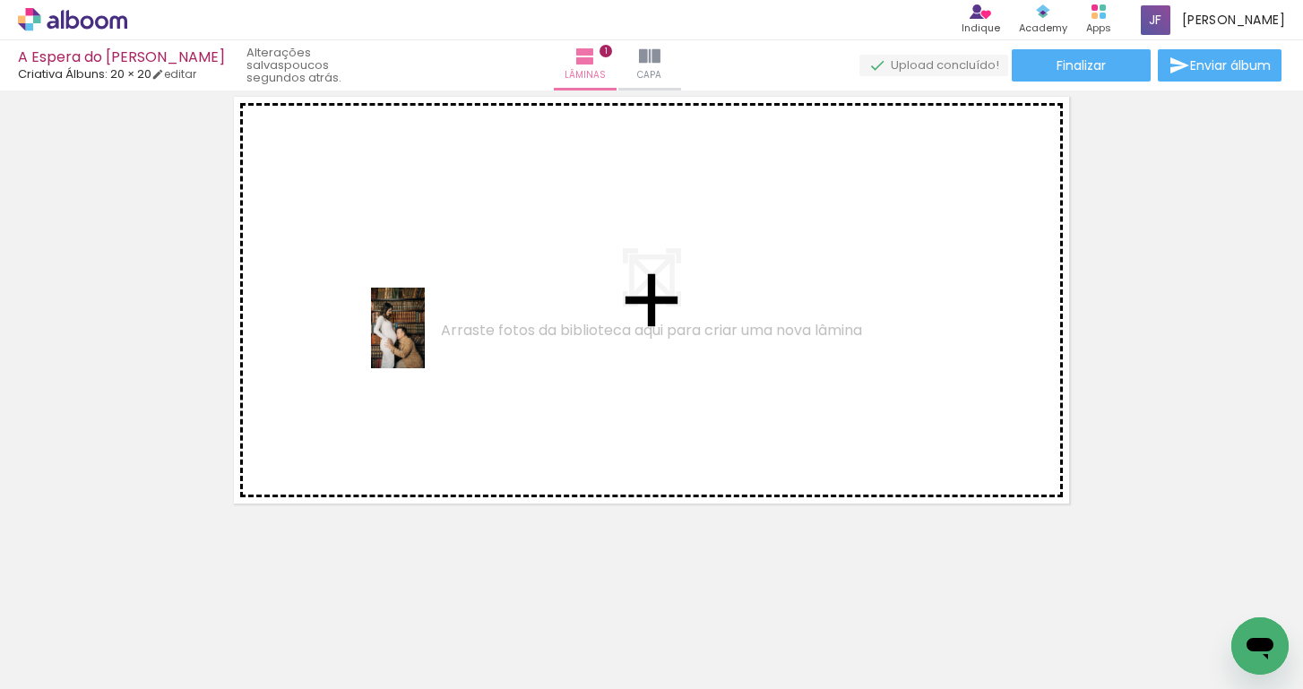
drag, startPoint x: 463, startPoint y: 614, endPoint x: 424, endPoint y: 339, distance: 278.0
click at [424, 339] on quentale-workspace at bounding box center [651, 344] width 1303 height 689
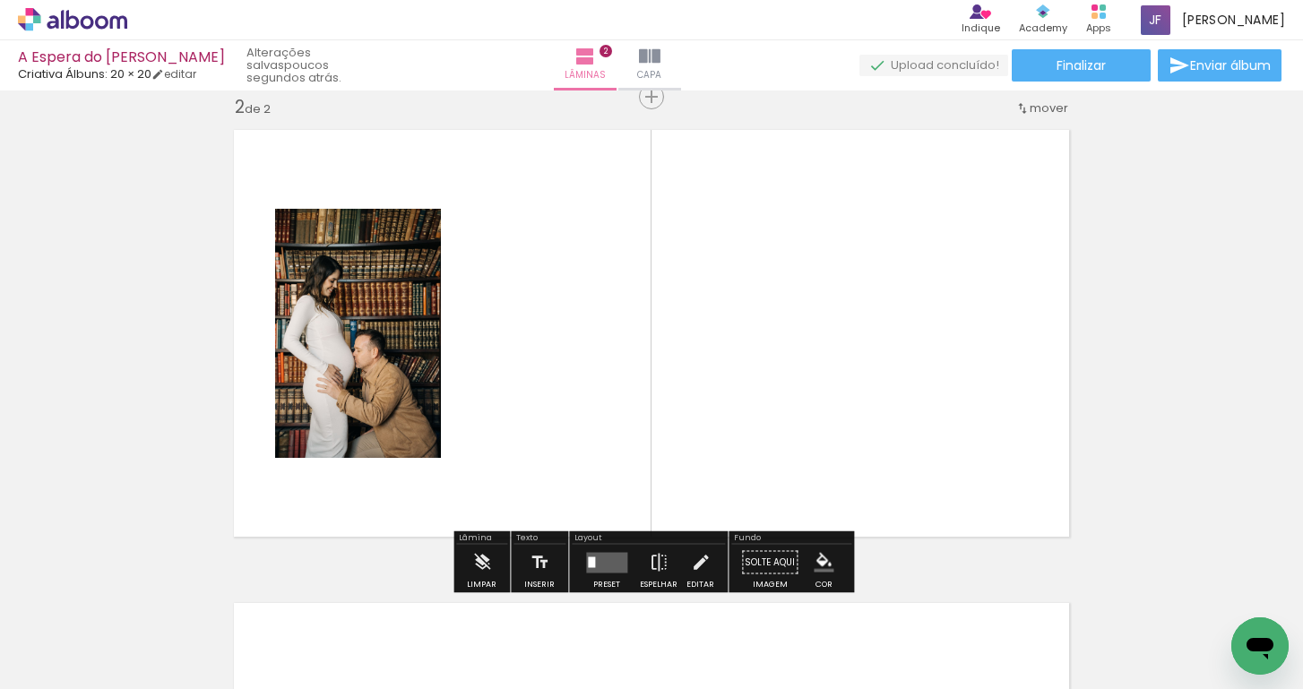
scroll to position [496, 0]
click at [617, 567] on quentale-layouter at bounding box center [606, 563] width 41 height 21
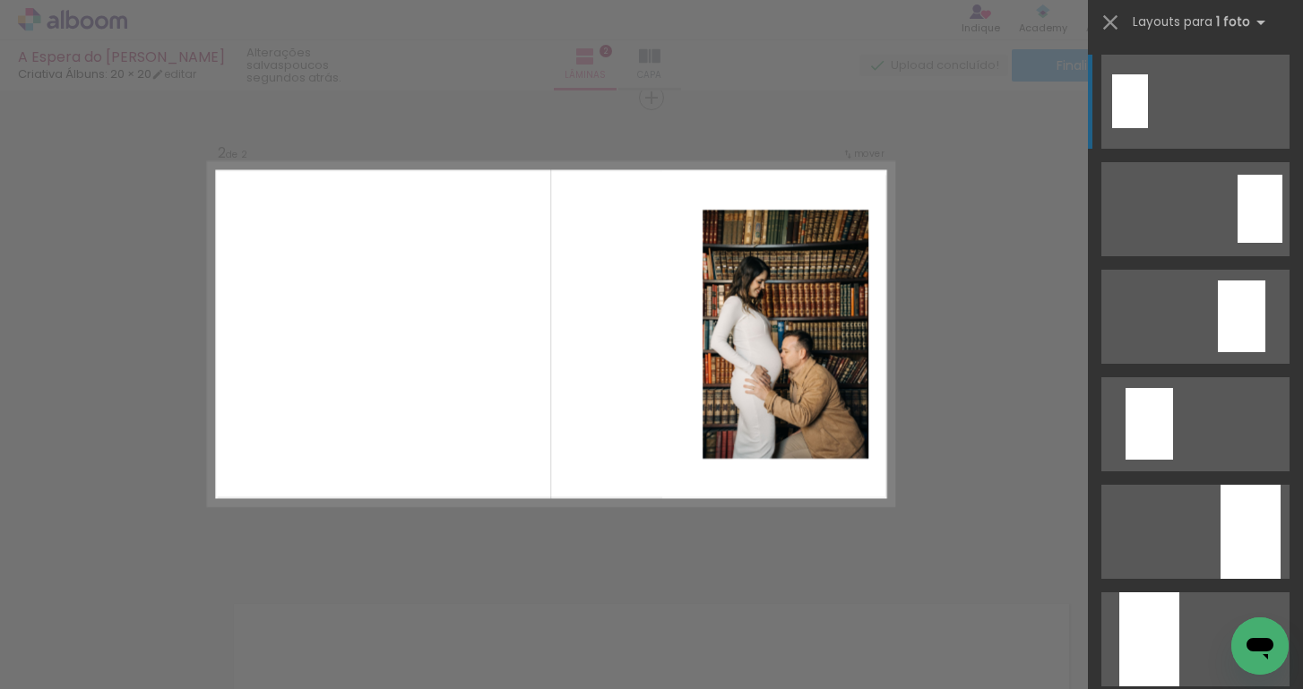
scroll to position [214, 0]
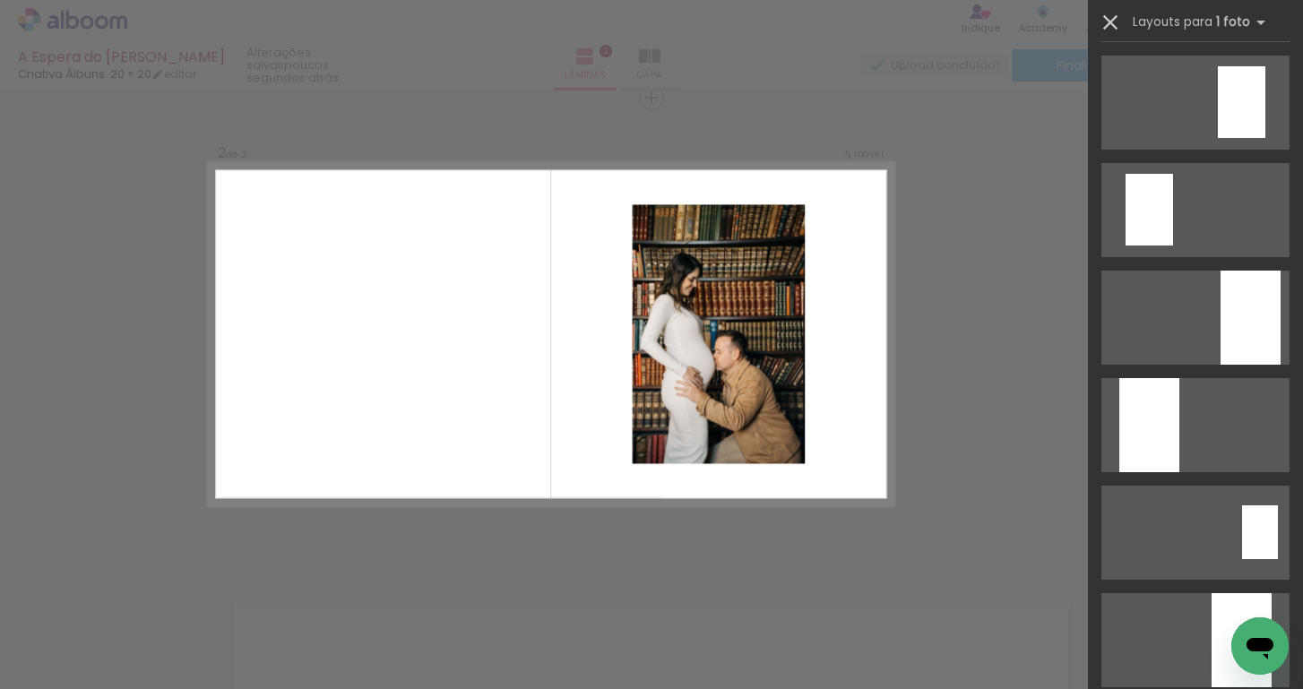
click at [1107, 16] on iron-icon at bounding box center [1110, 22] width 25 height 25
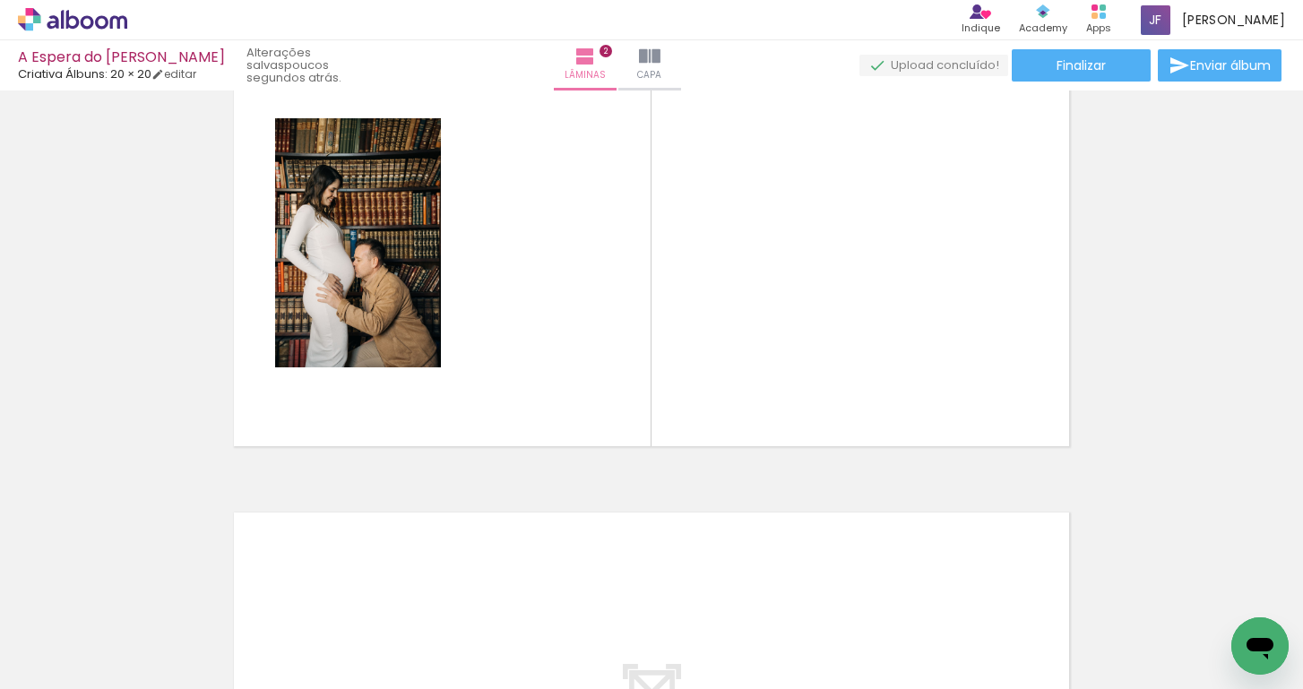
scroll to position [550, 0]
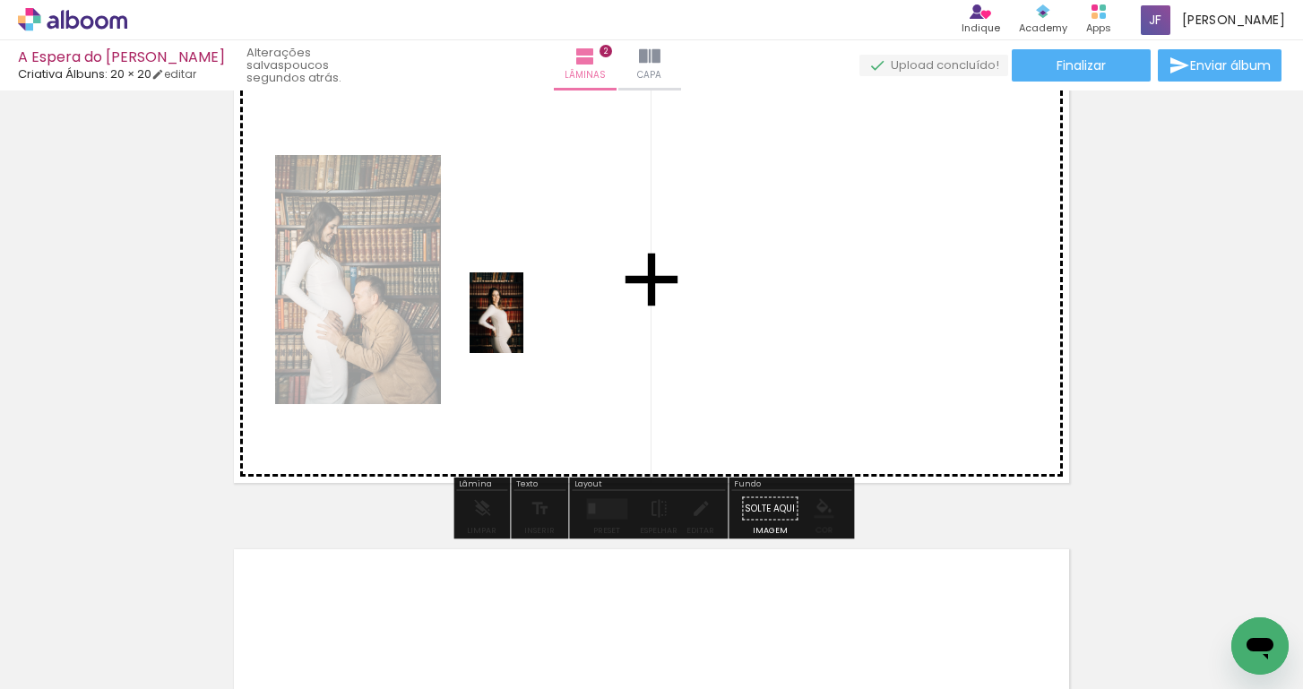
drag, startPoint x: 367, startPoint y: 652, endPoint x: 523, endPoint y: 330, distance: 357.9
click at [523, 330] on quentale-workspace at bounding box center [651, 344] width 1303 height 689
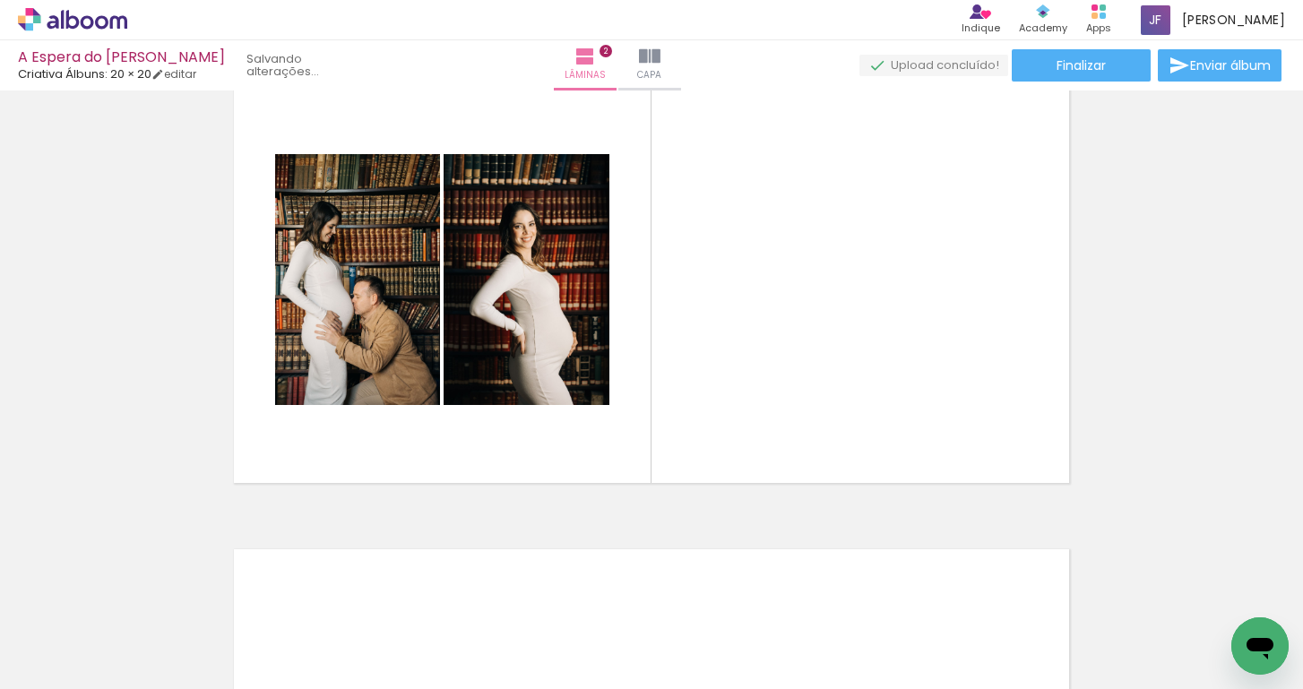
scroll to position [0, 291]
click at [589, 630] on div at bounding box center [591, 629] width 89 height 59
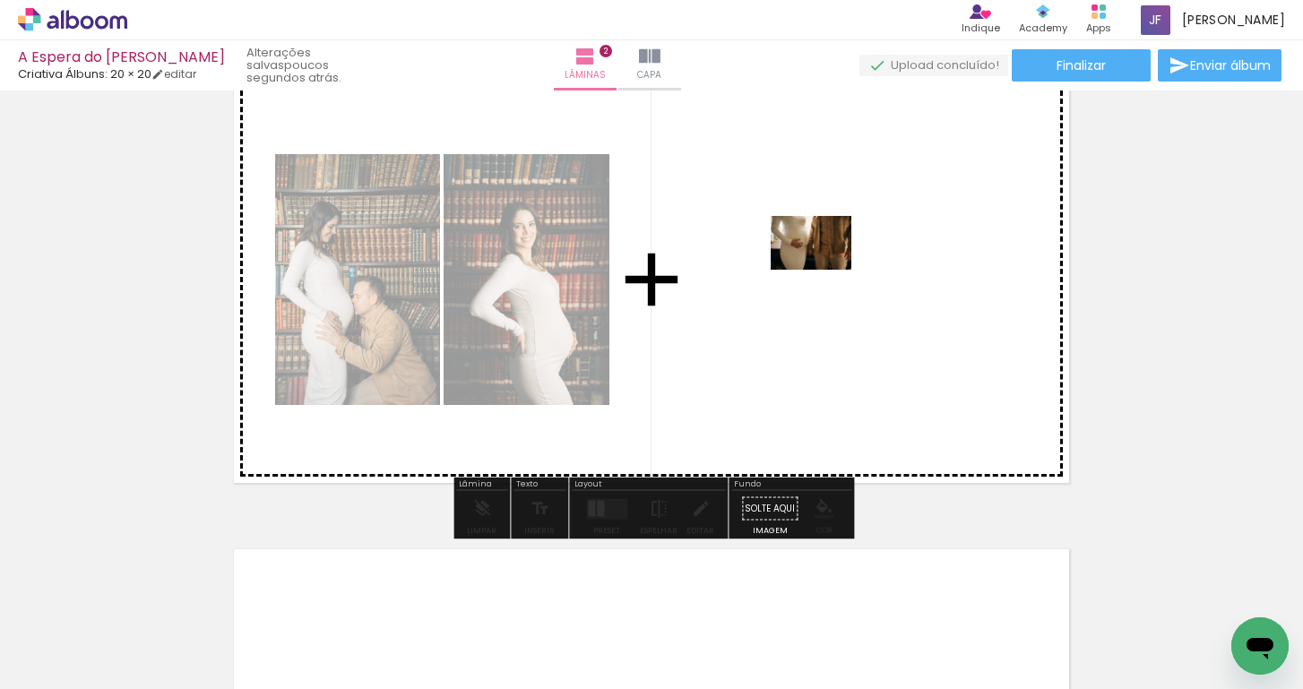
drag, startPoint x: 589, startPoint y: 630, endPoint x: 825, endPoint y: 270, distance: 430.5
click at [825, 270] on quentale-workspace at bounding box center [651, 344] width 1303 height 689
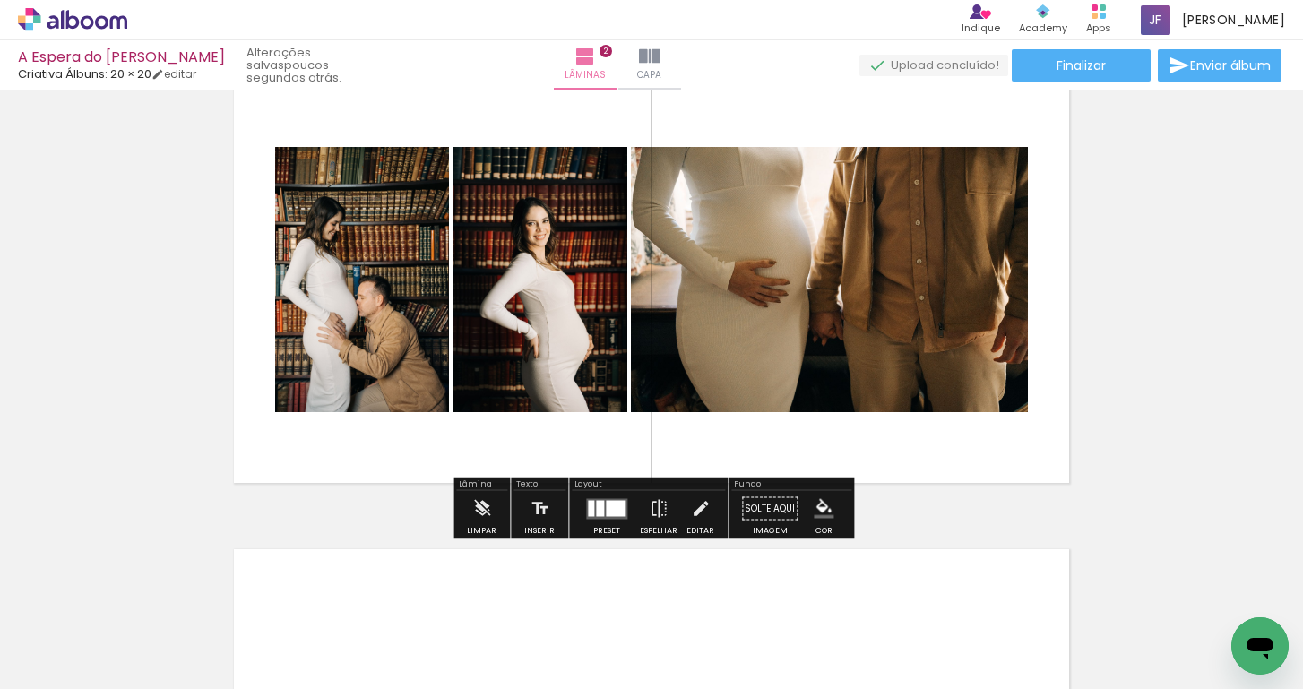
click at [1119, 263] on div "Inserir lâmina 1 de 2 Inserir lâmina 2 de 2" at bounding box center [651, 256] width 1303 height 1421
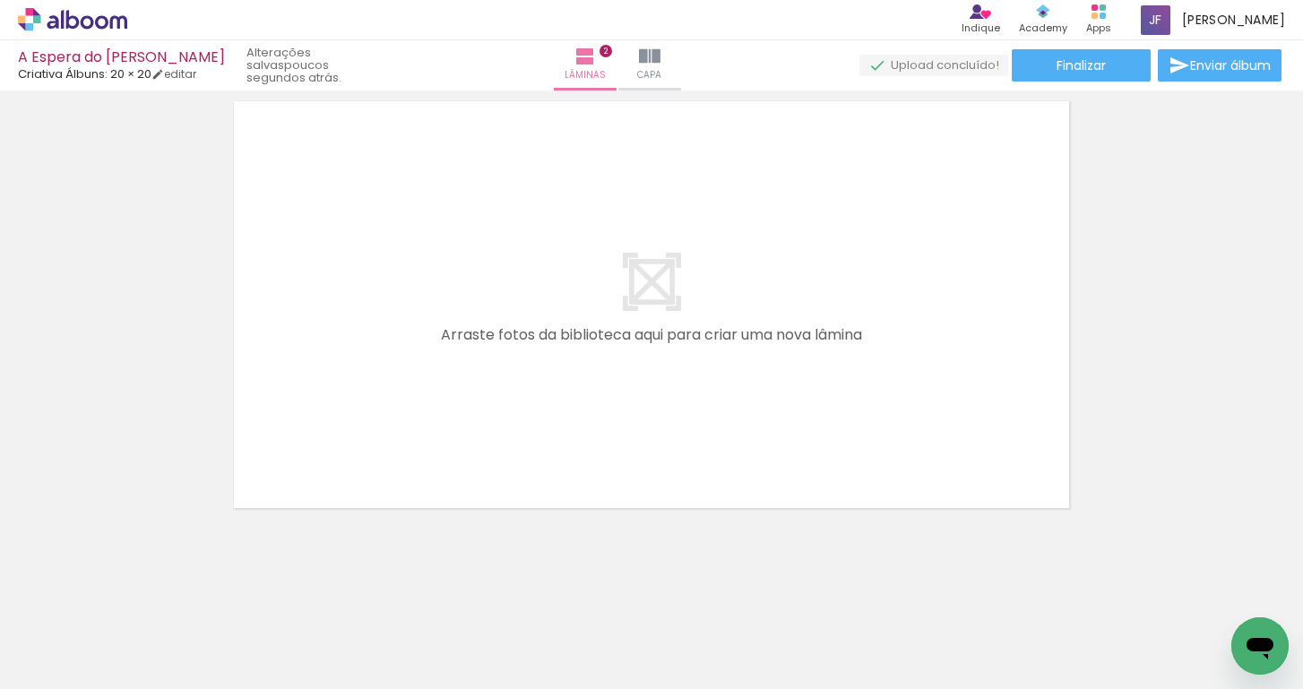
scroll to position [0, 585]
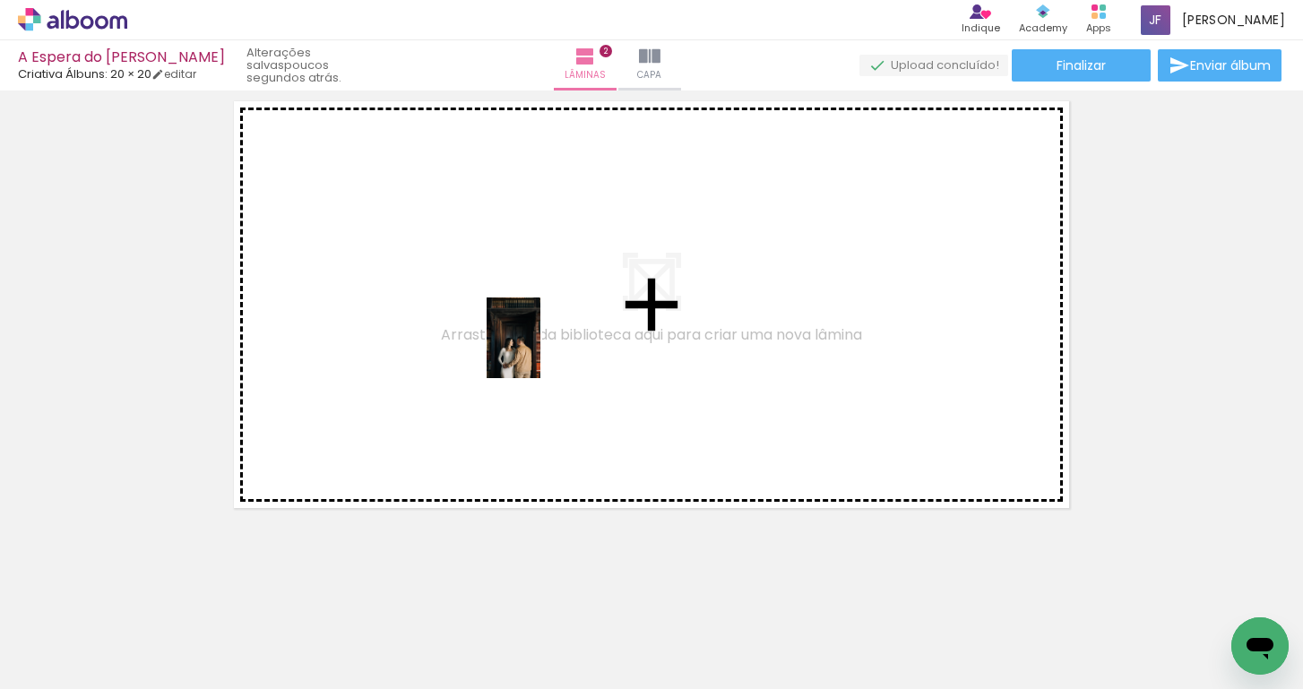
drag, startPoint x: 720, startPoint y: 626, endPoint x: 533, endPoint y: 342, distance: 339.8
click at [533, 342] on quentale-workspace at bounding box center [651, 344] width 1303 height 689
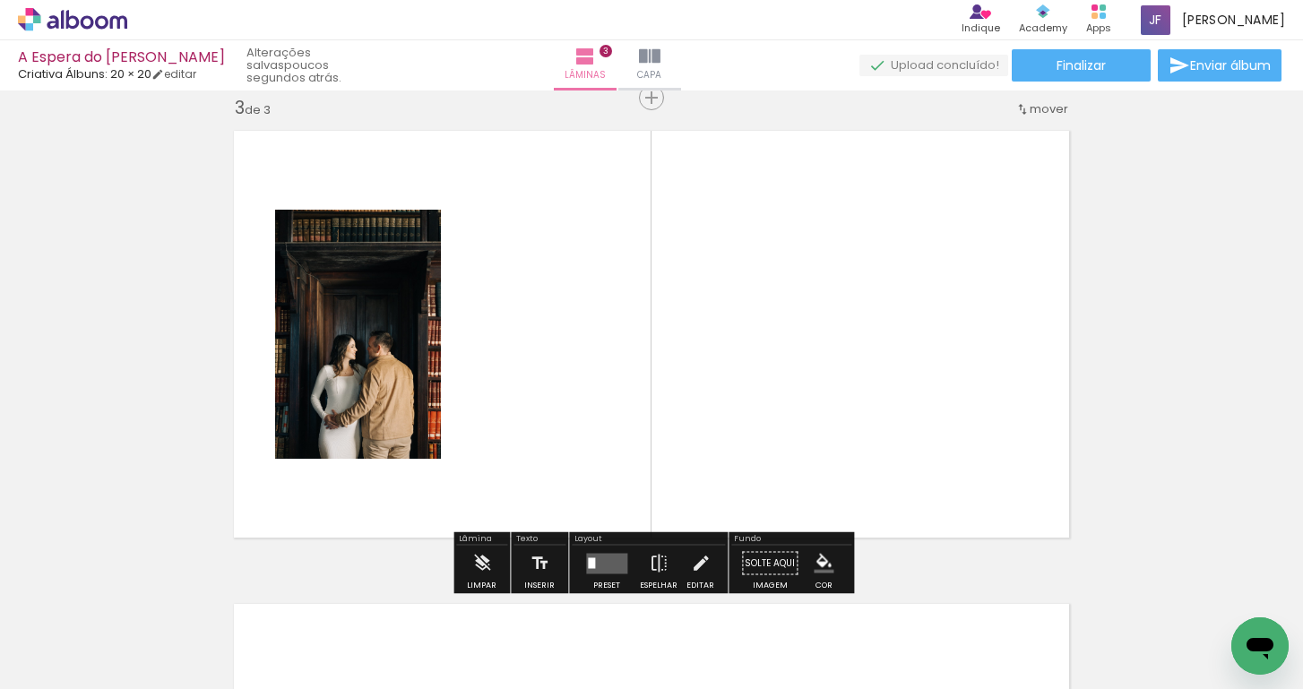
scroll to position [0, 323]
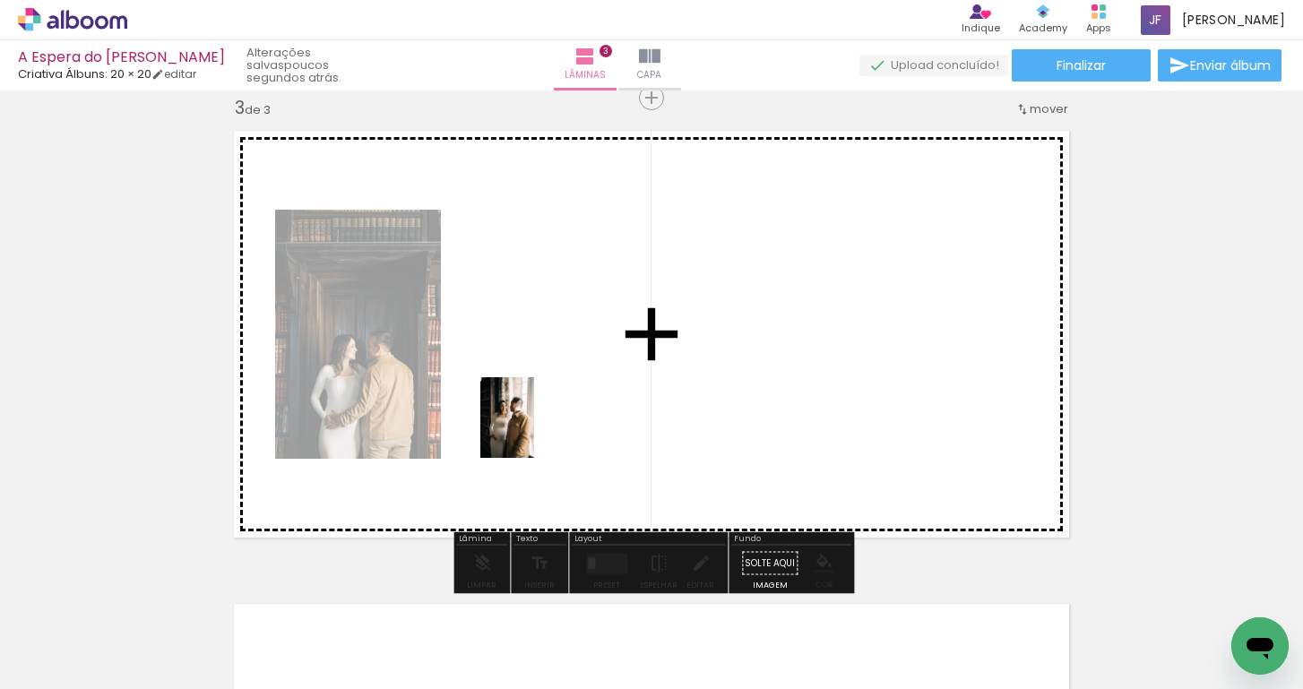
drag, startPoint x: 468, startPoint y: 670, endPoint x: 536, endPoint y: 427, distance: 253.1
click at [536, 427] on quentale-workspace at bounding box center [651, 344] width 1303 height 689
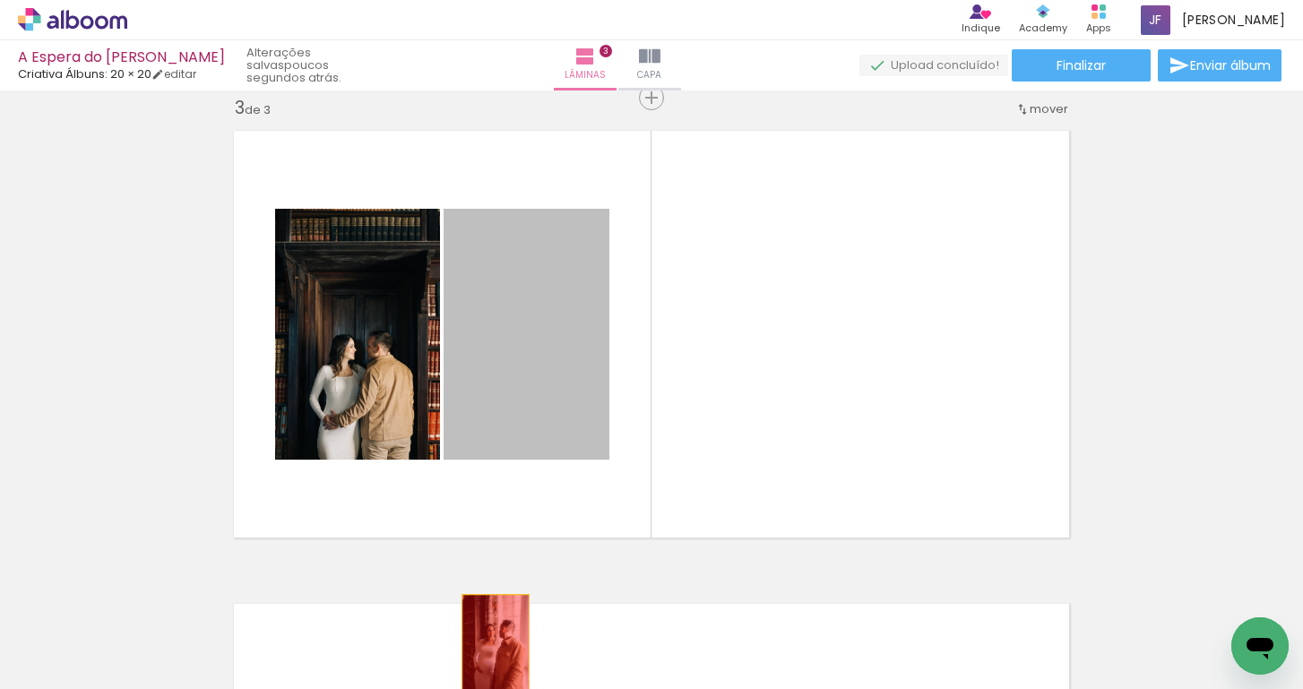
drag, startPoint x: 527, startPoint y: 412, endPoint x: 494, endPoint y: 642, distance: 231.8
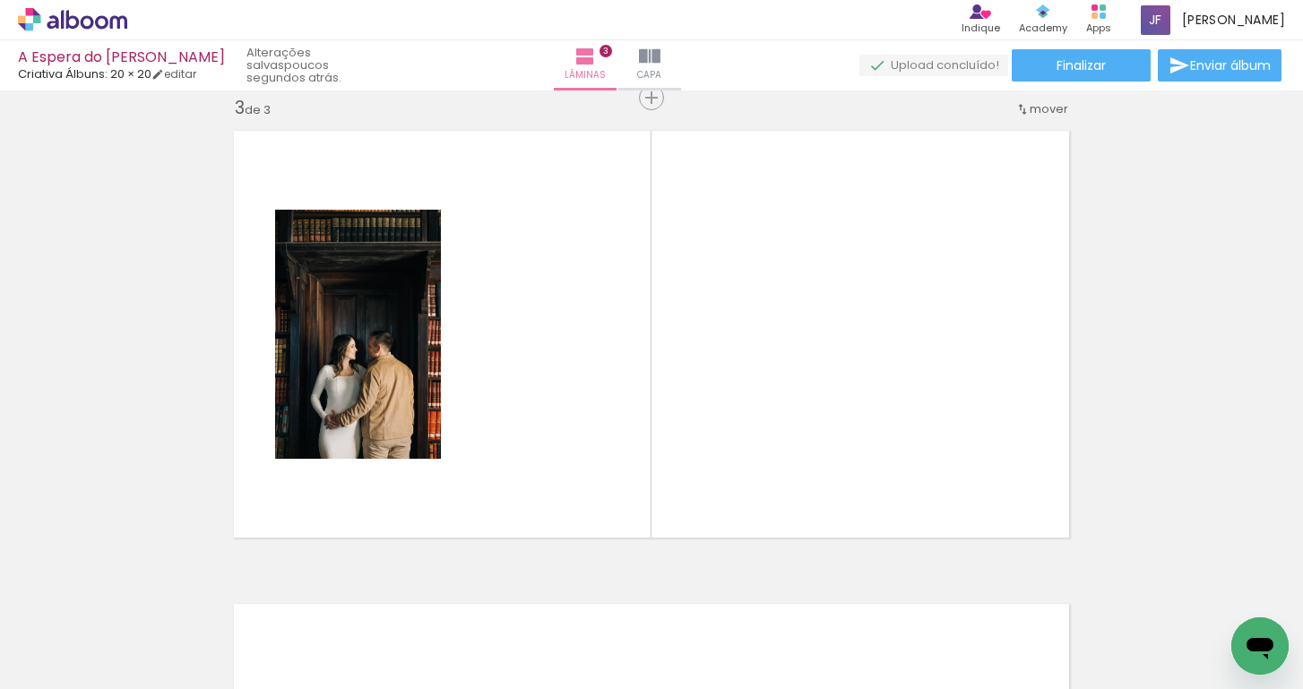
scroll to position [0, 332]
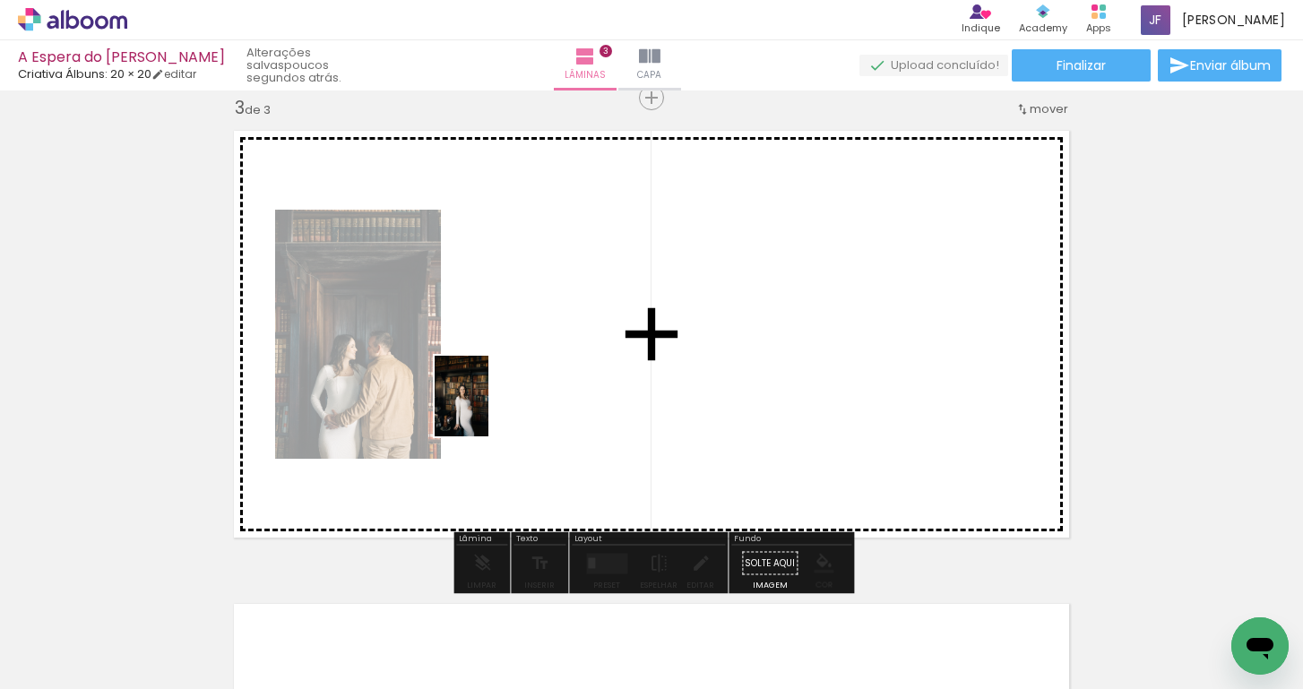
drag, startPoint x: 273, startPoint y: 648, endPoint x: 493, endPoint y: 405, distance: 327.4
click at [493, 405] on quentale-workspace at bounding box center [651, 344] width 1303 height 689
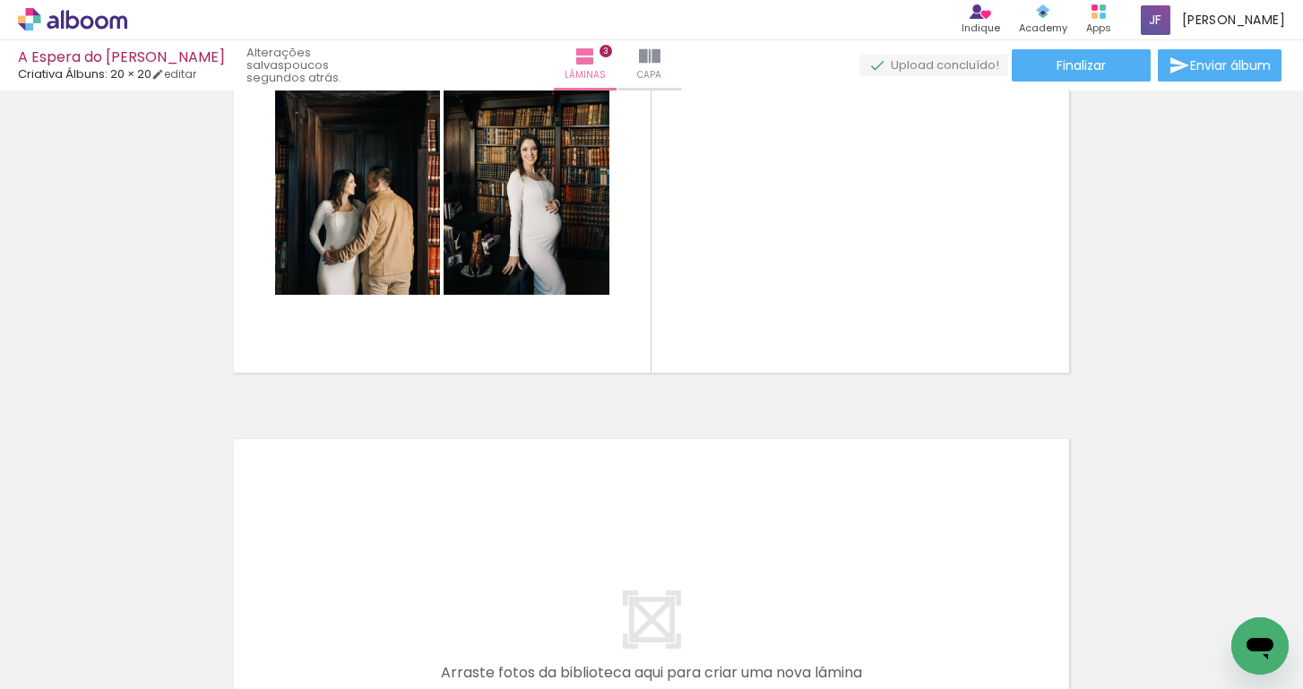
scroll to position [0, 331]
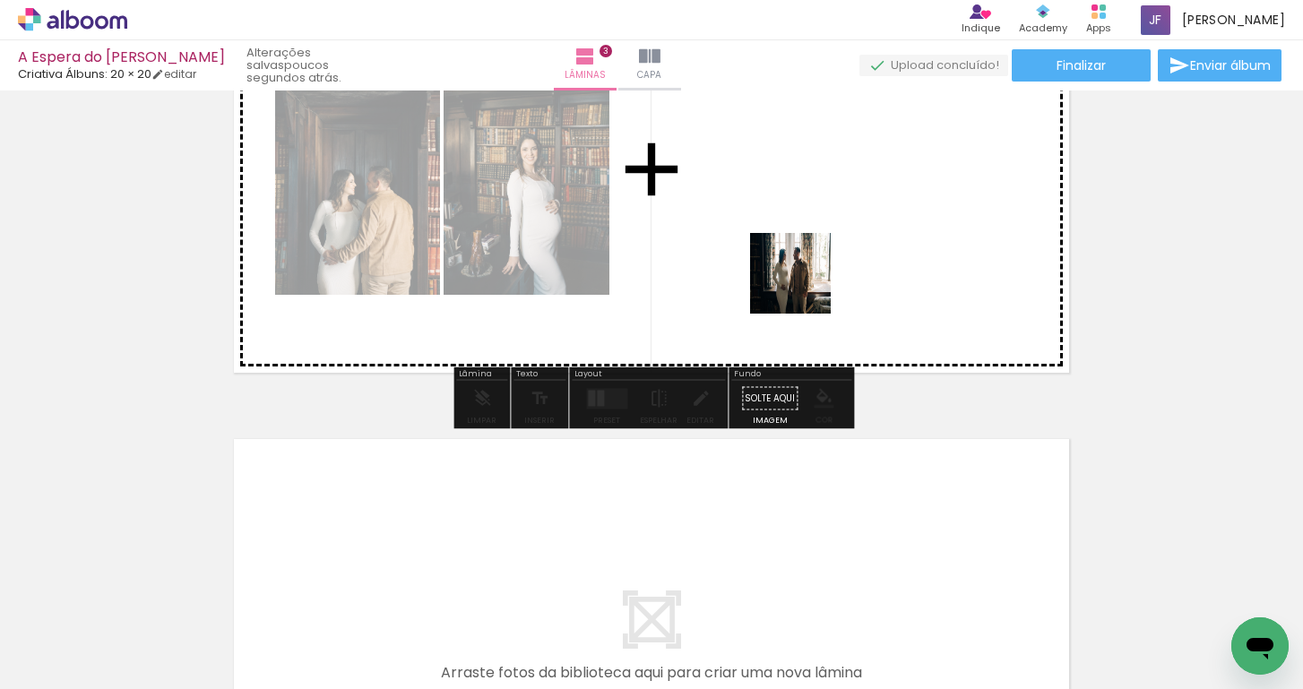
drag, startPoint x: 368, startPoint y: 633, endPoint x: 821, endPoint y: 269, distance: 580.7
click at [821, 269] on quentale-workspace at bounding box center [651, 344] width 1303 height 689
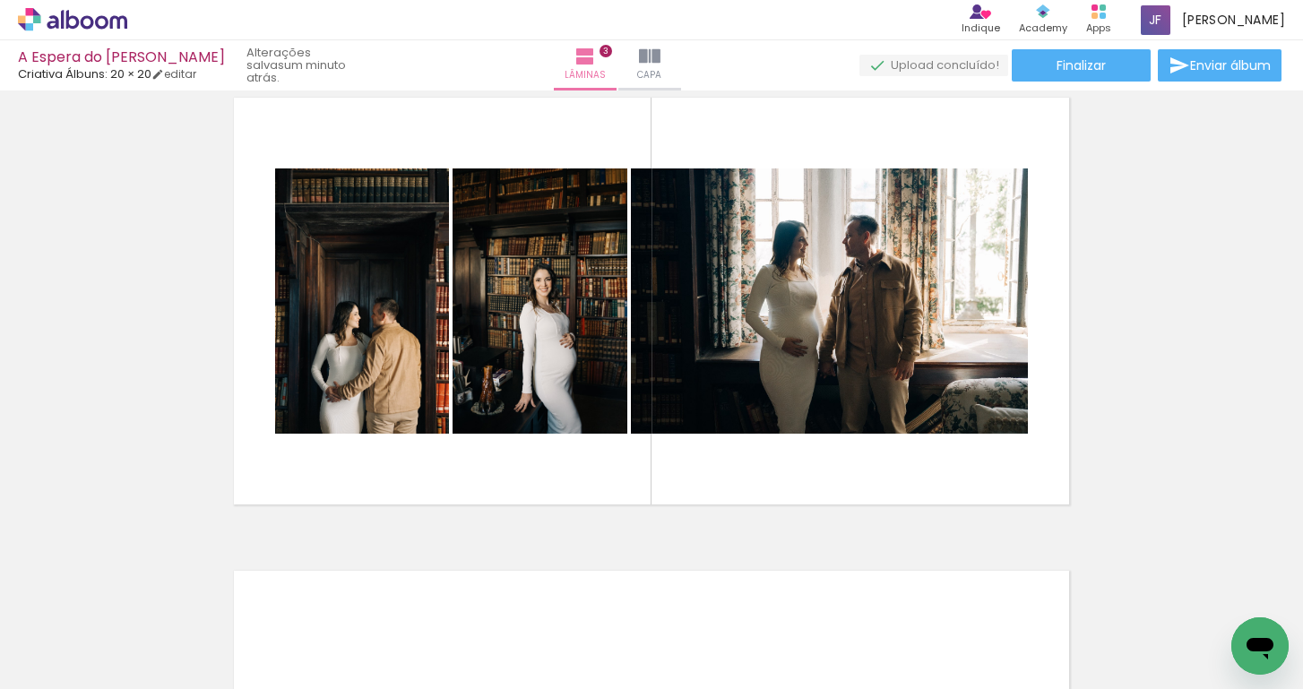
scroll to position [968, 0]
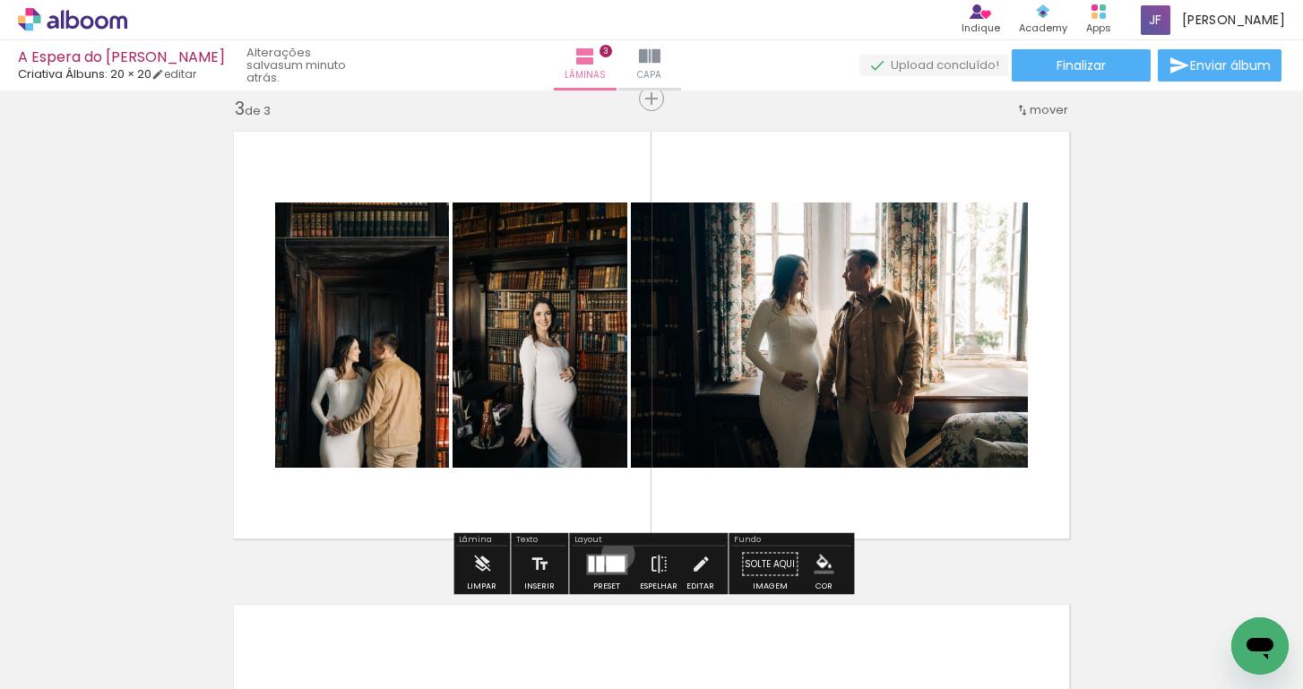
click at [615, 554] on quentale-layouter at bounding box center [606, 564] width 41 height 21
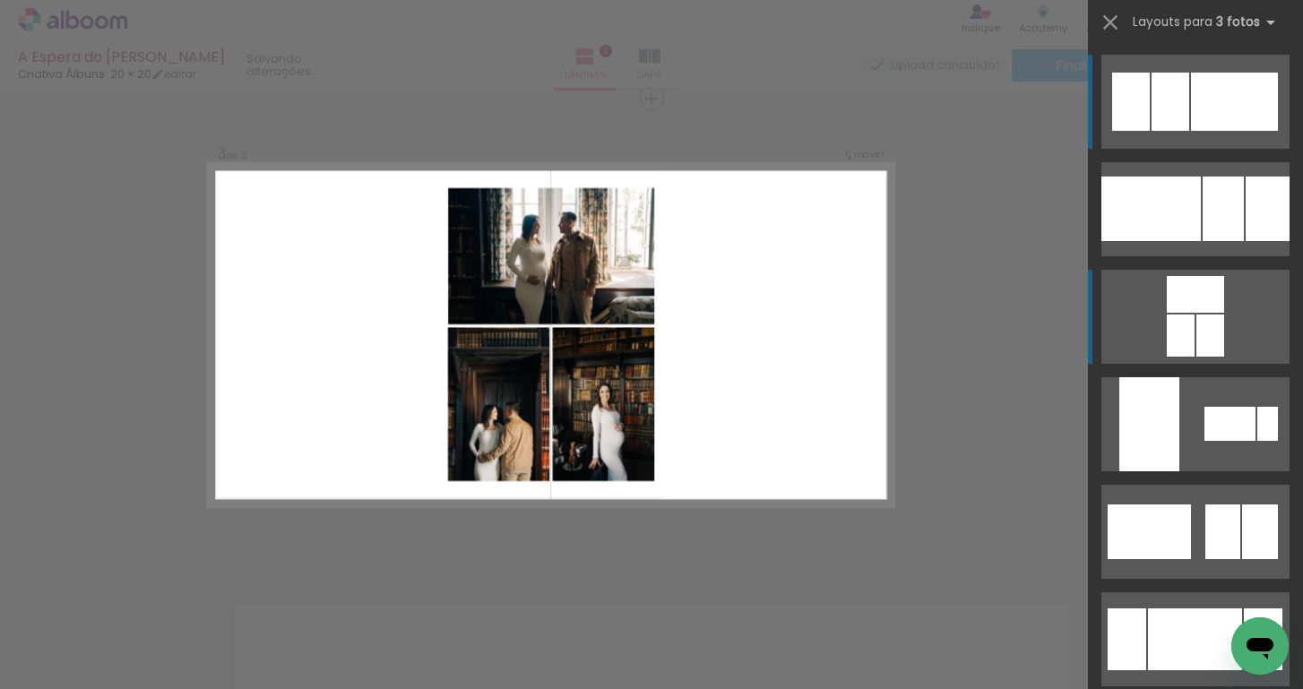
scroll to position [969, 0]
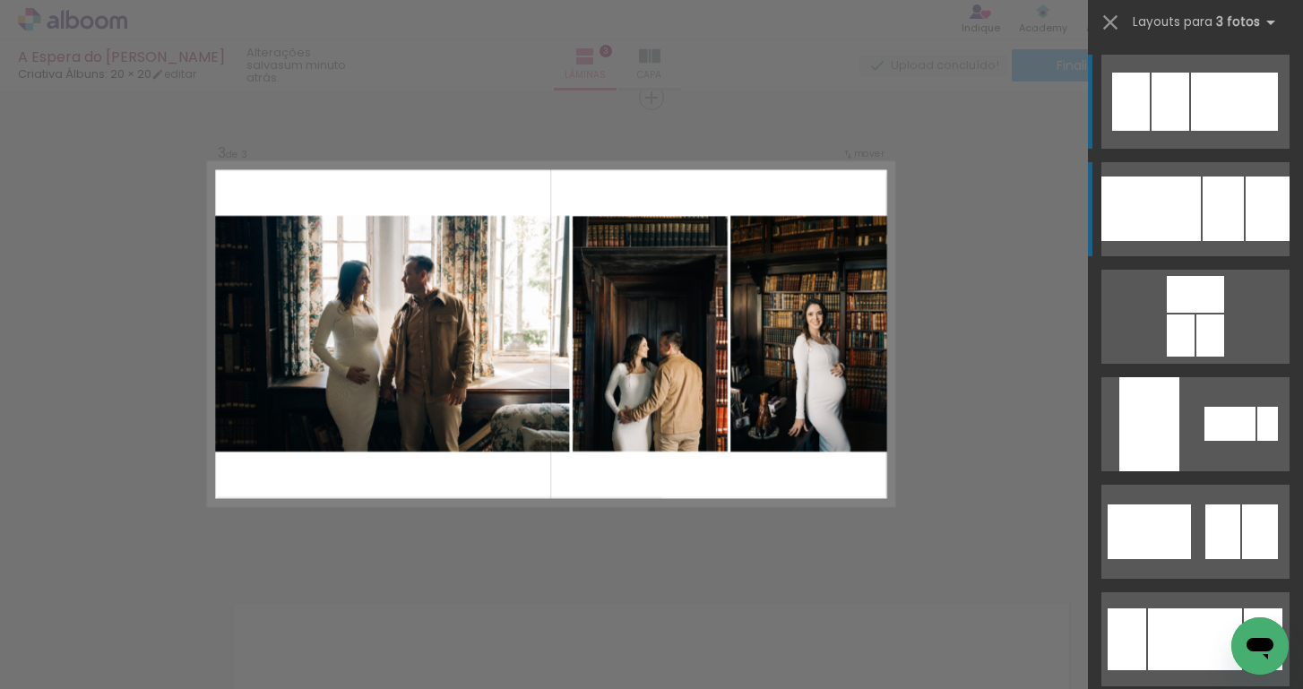
click at [1214, 226] on div at bounding box center [1223, 209] width 41 height 65
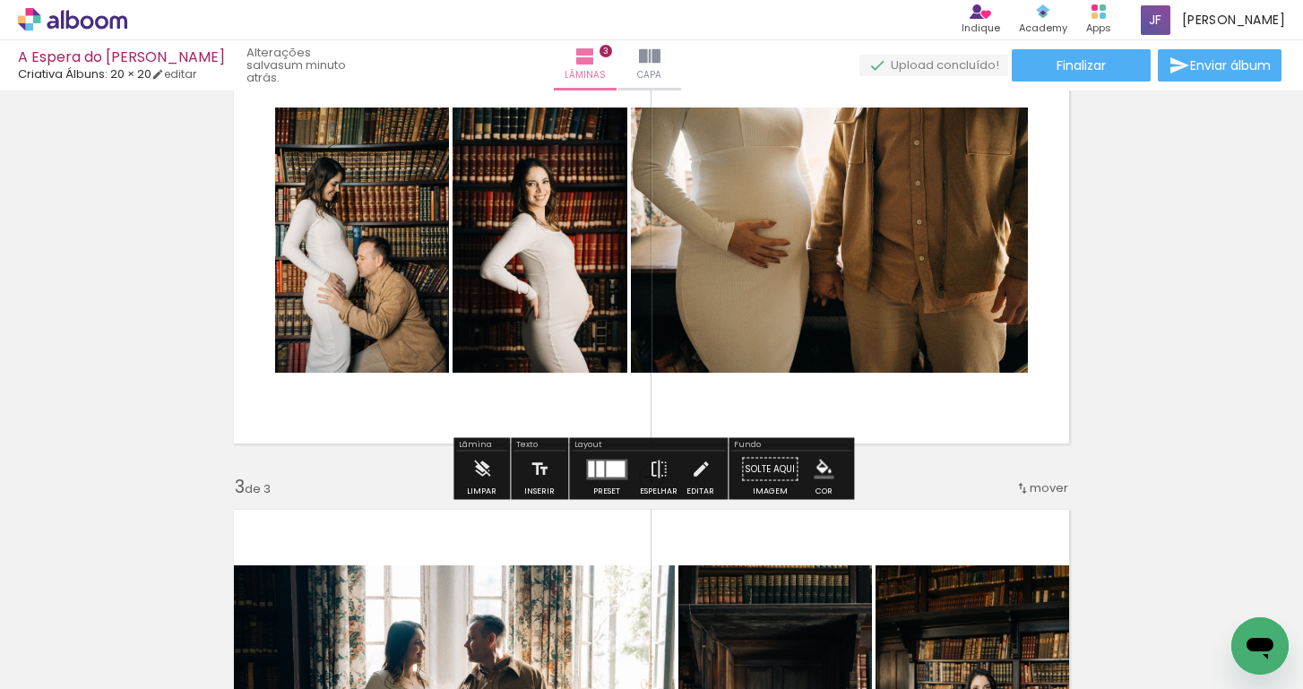
click at [1041, 328] on quentale-layouter at bounding box center [651, 240] width 857 height 428
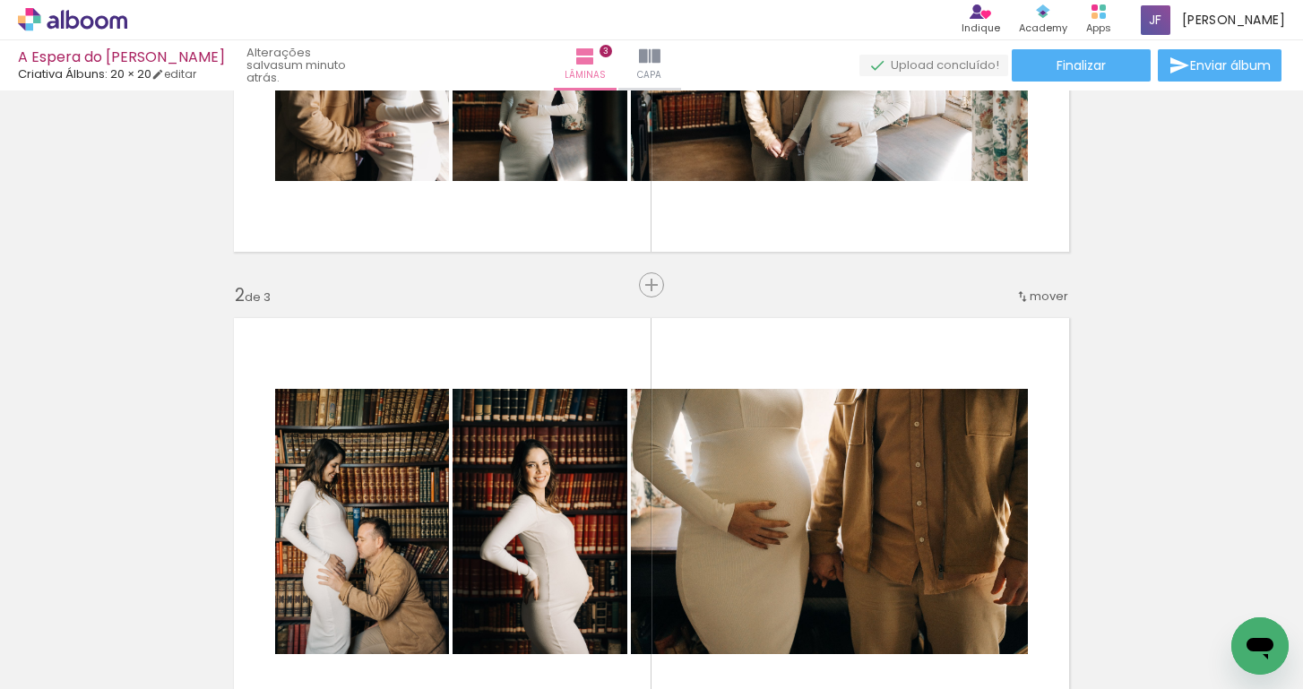
scroll to position [235, 0]
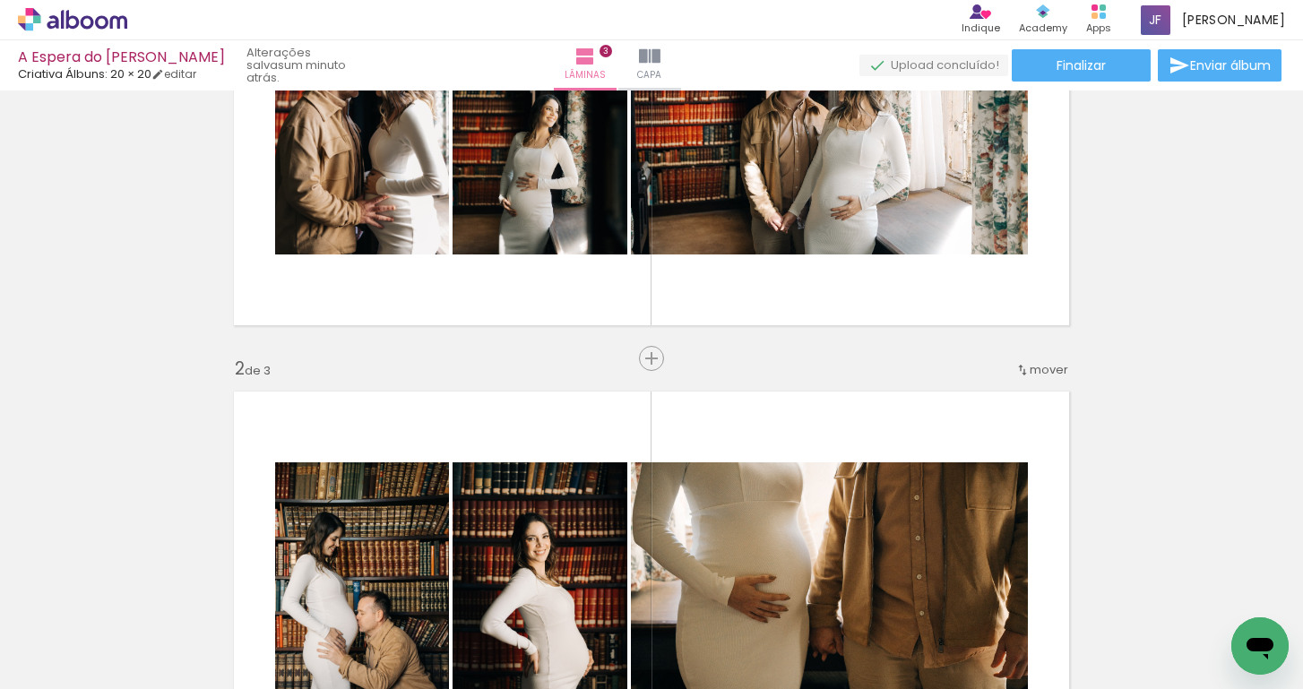
click at [871, 438] on quentale-layouter at bounding box center [651, 595] width 857 height 428
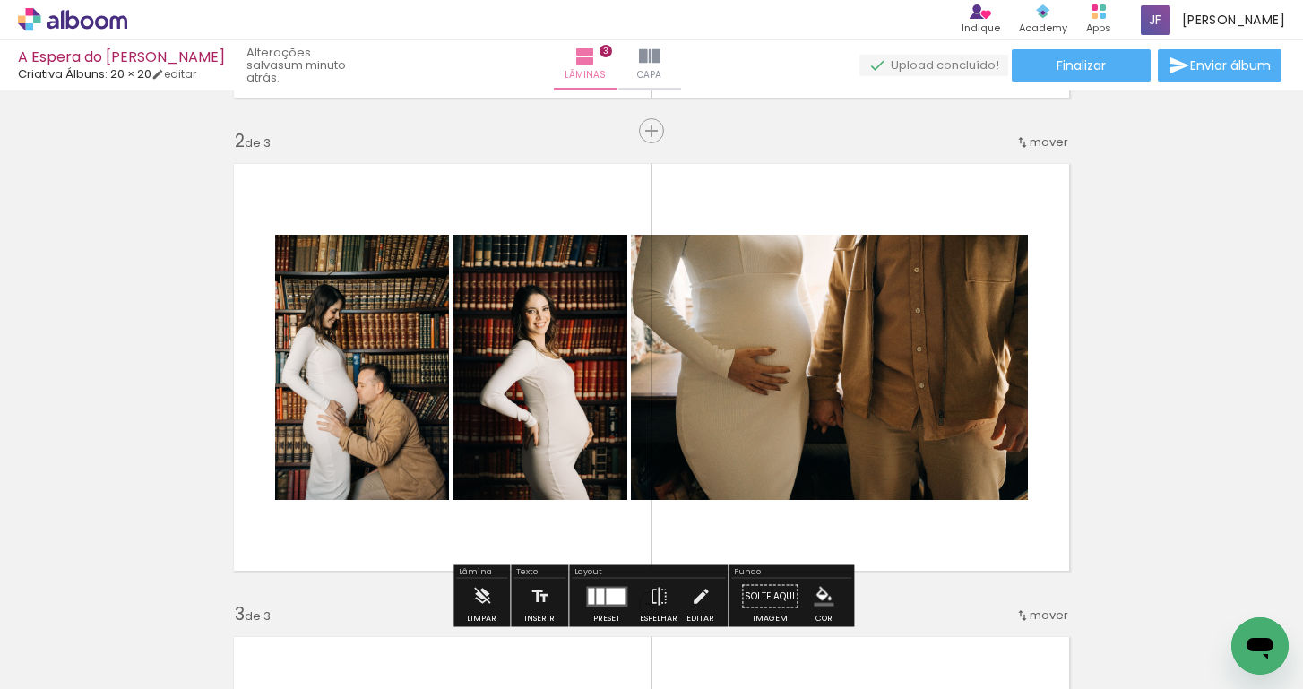
scroll to position [556, 0]
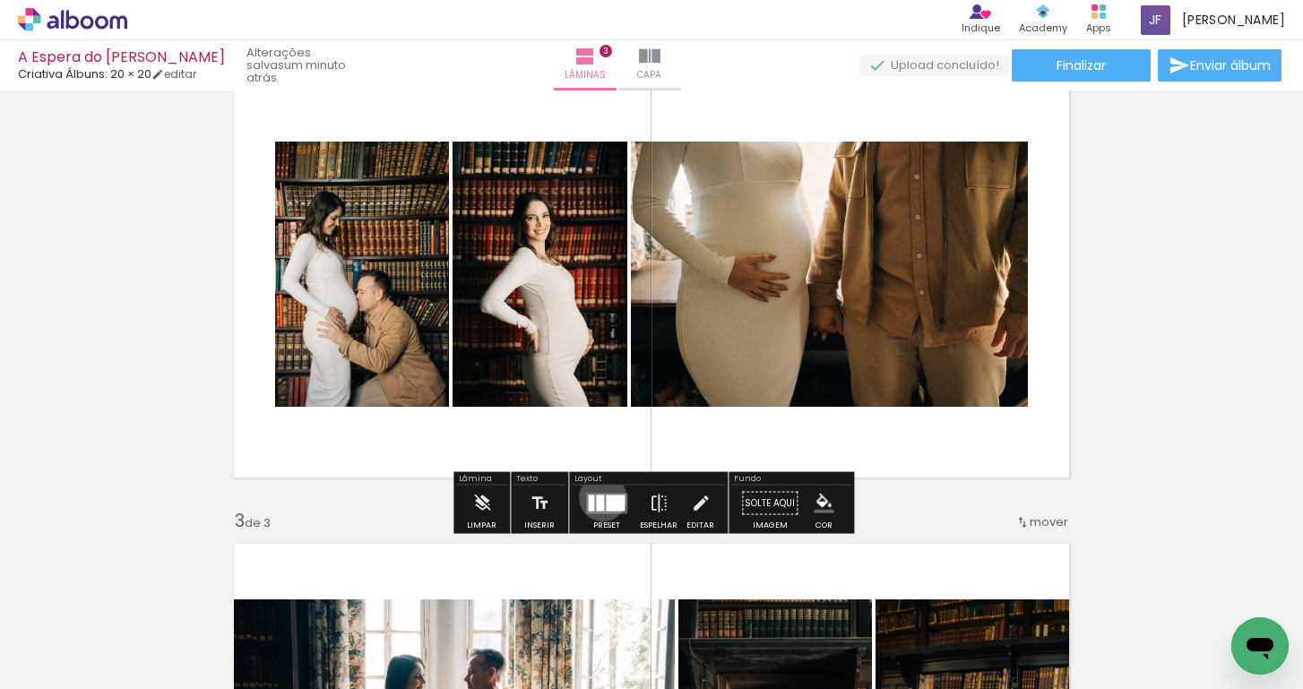
click at [599, 497] on div at bounding box center [600, 503] width 8 height 16
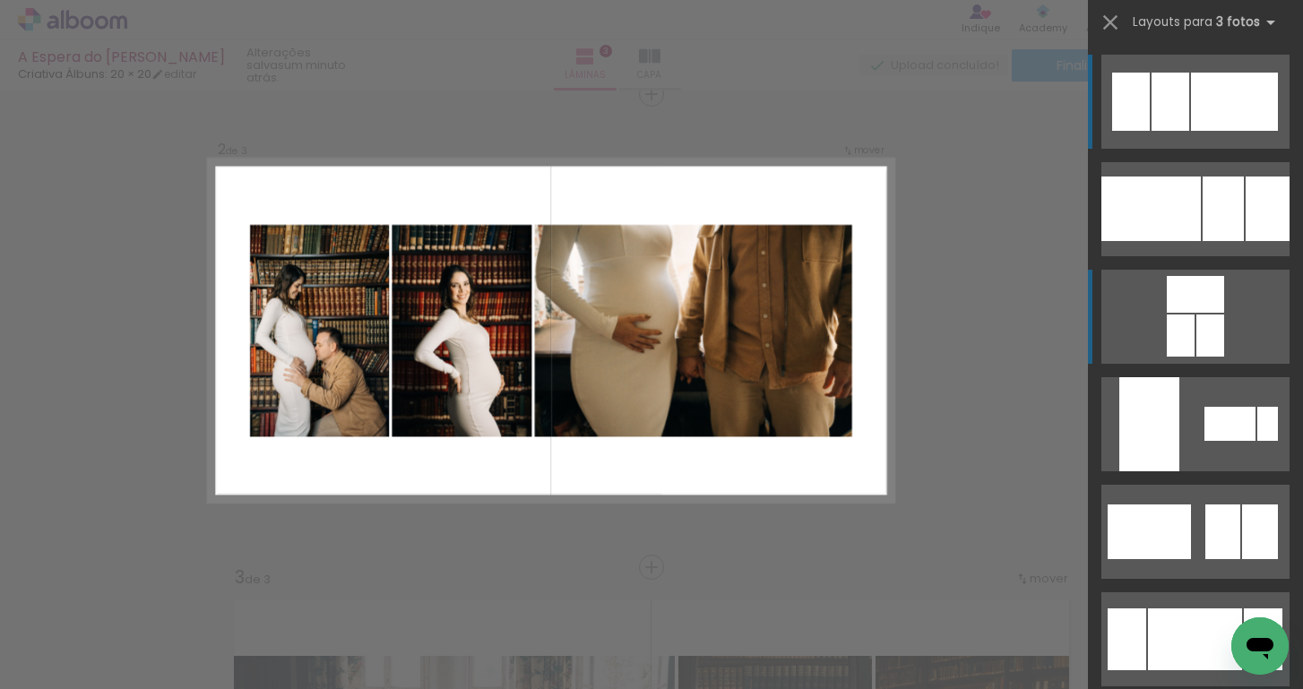
scroll to position [496, 0]
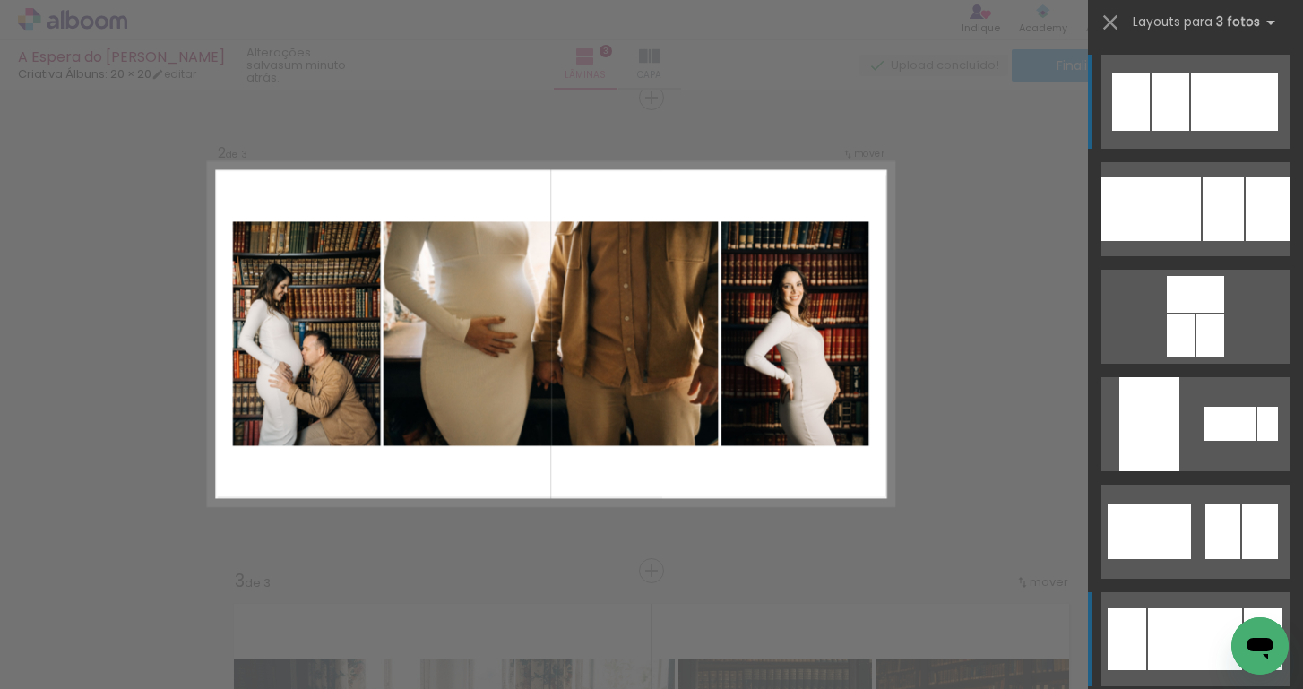
click at [1175, 636] on div at bounding box center [1195, 640] width 94 height 62
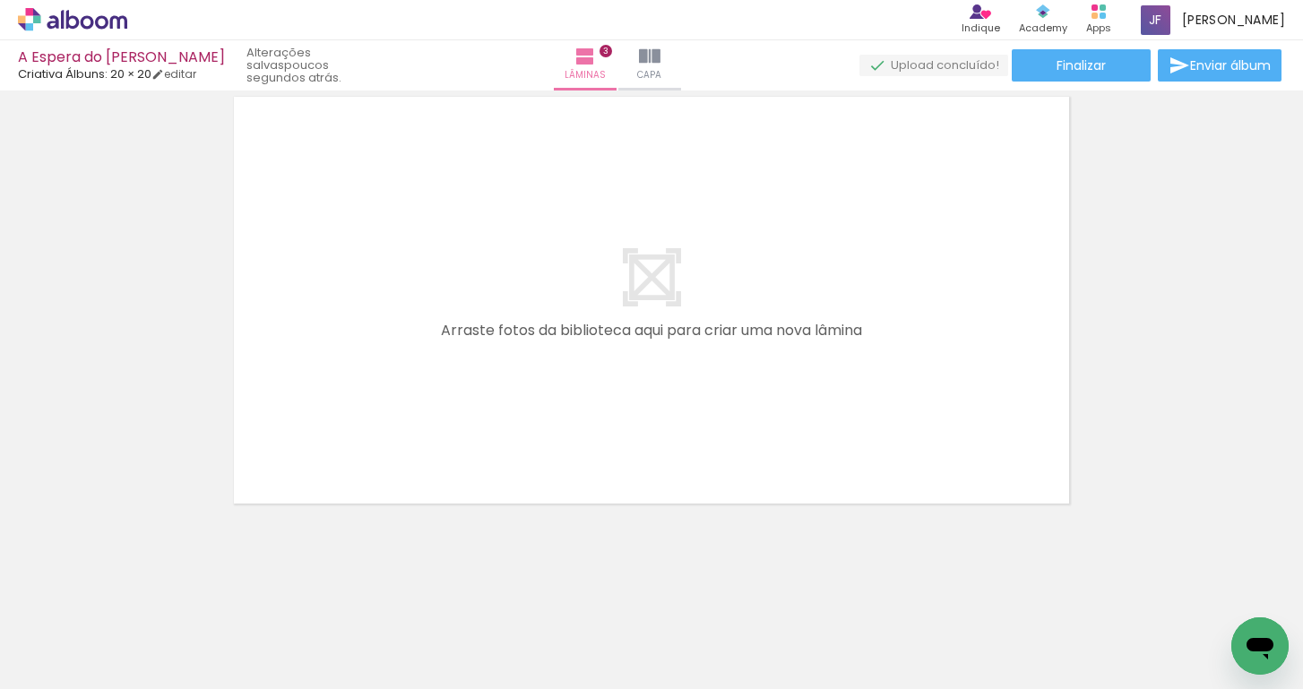
scroll to position [0, 868]
click at [516, 648] on div at bounding box center [515, 629] width 89 height 59
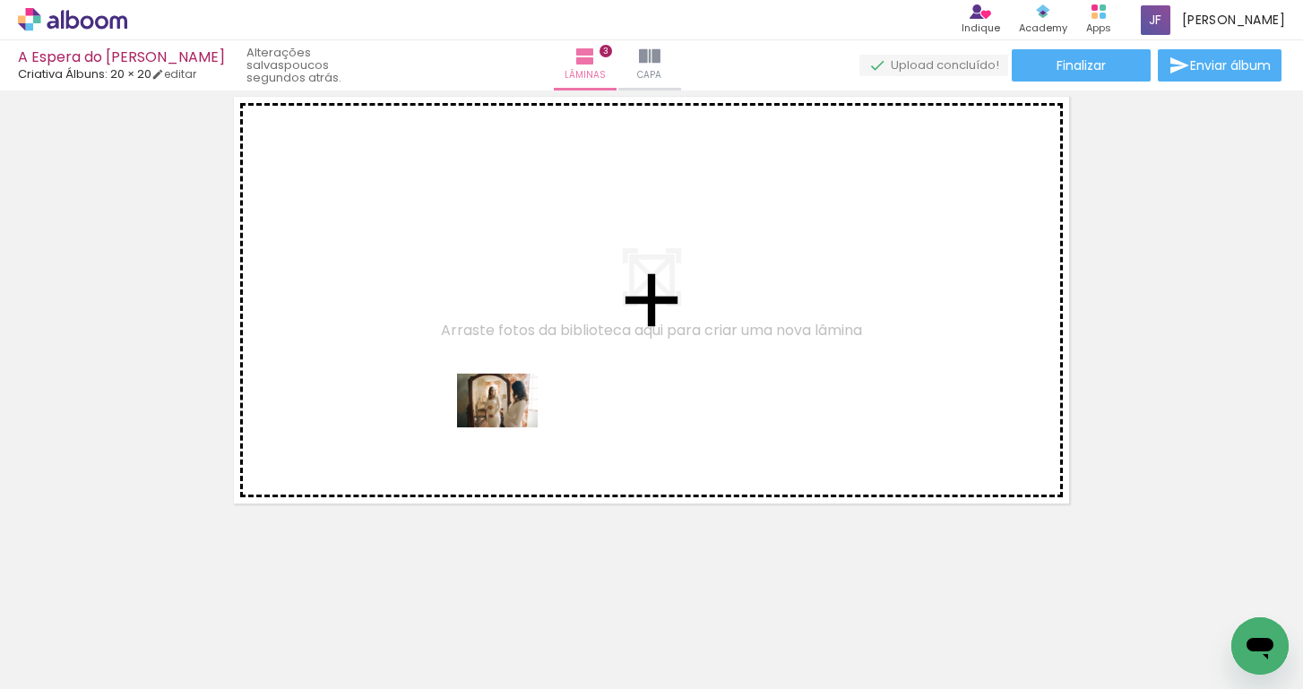
drag, startPoint x: 516, startPoint y: 648, endPoint x: 511, endPoint y: 428, distance: 219.6
click at [511, 428] on quentale-workspace at bounding box center [651, 344] width 1303 height 689
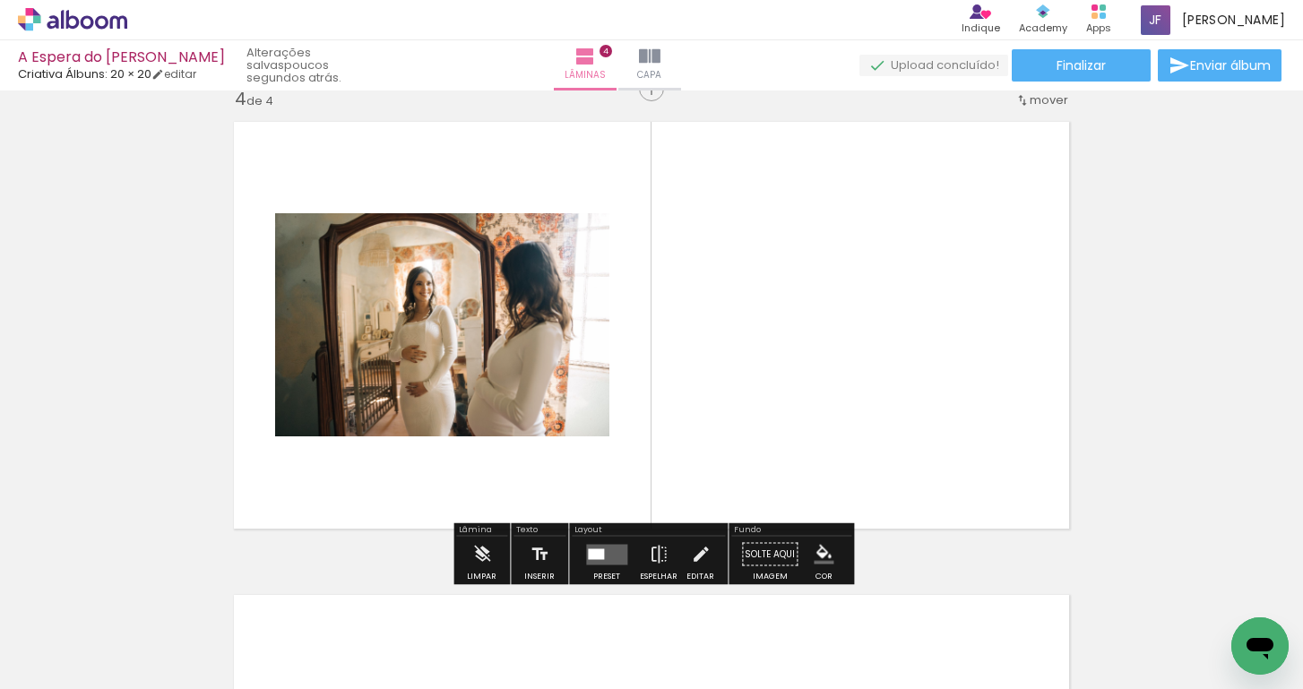
scroll to position [1442, 0]
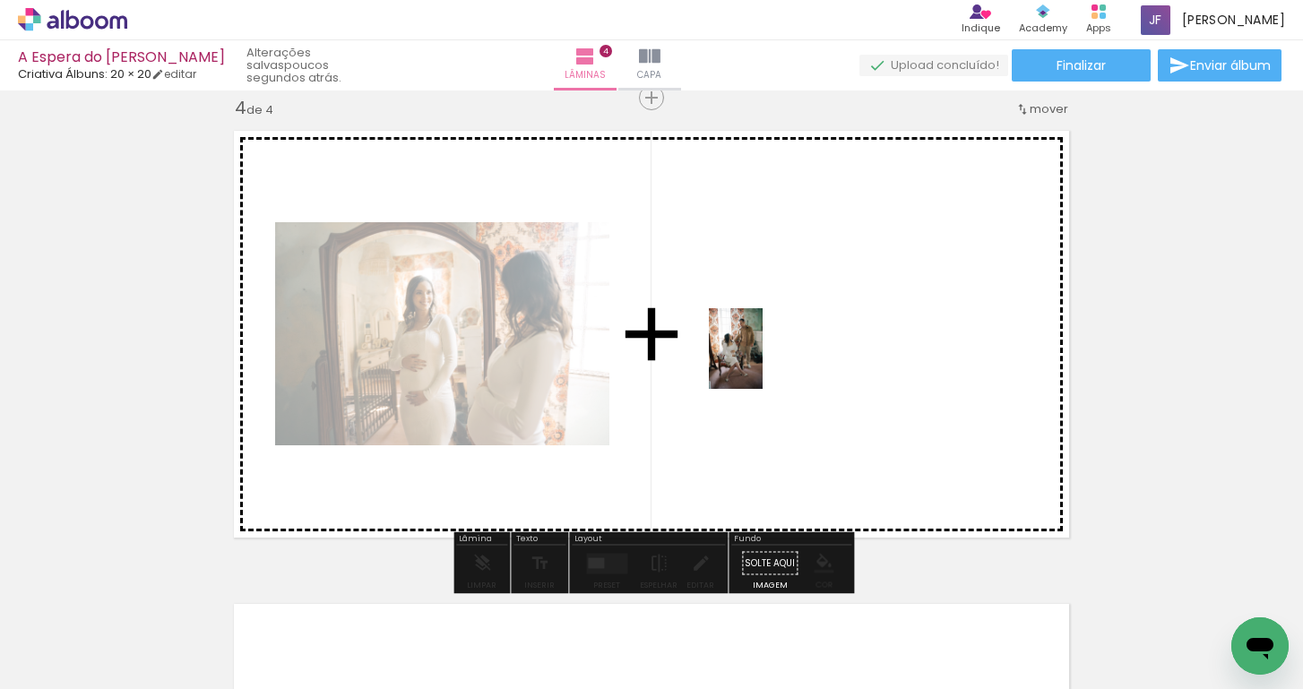
drag, startPoint x: 638, startPoint y: 626, endPoint x: 762, endPoint y: 362, distance: 291.1
click at [762, 362] on quentale-workspace at bounding box center [651, 344] width 1303 height 689
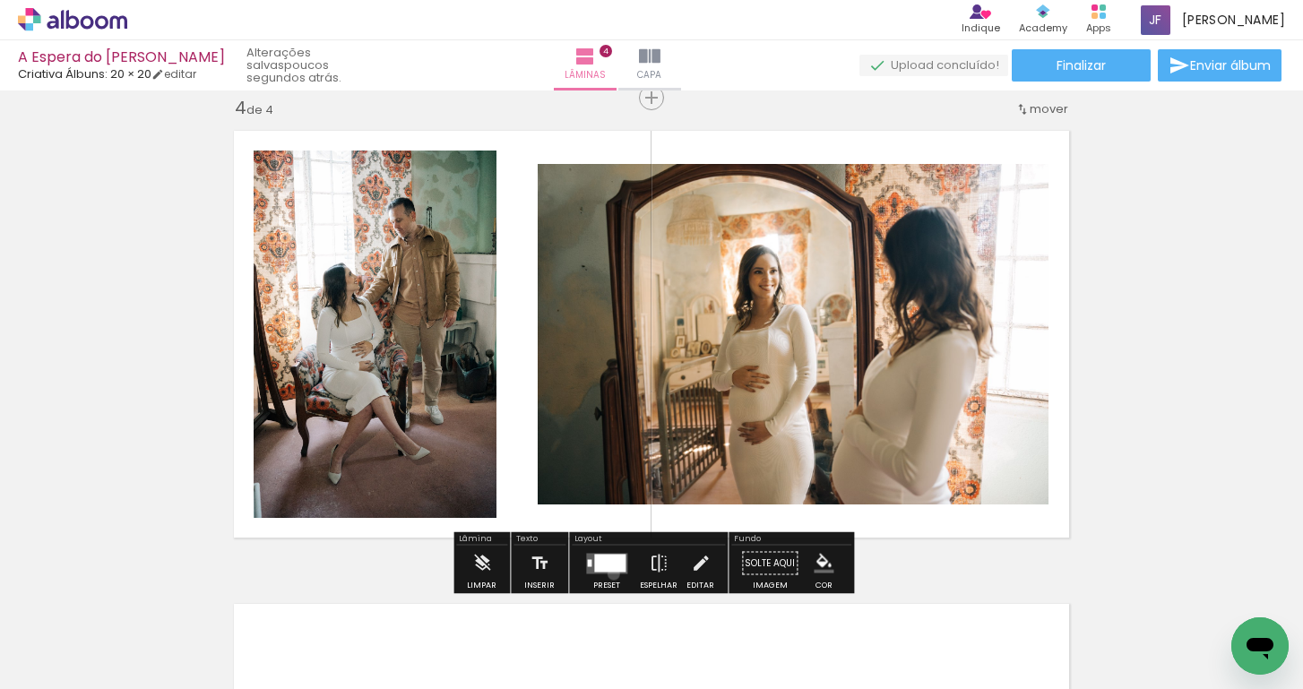
click at [609, 574] on quentale-layouter at bounding box center [606, 563] width 41 height 21
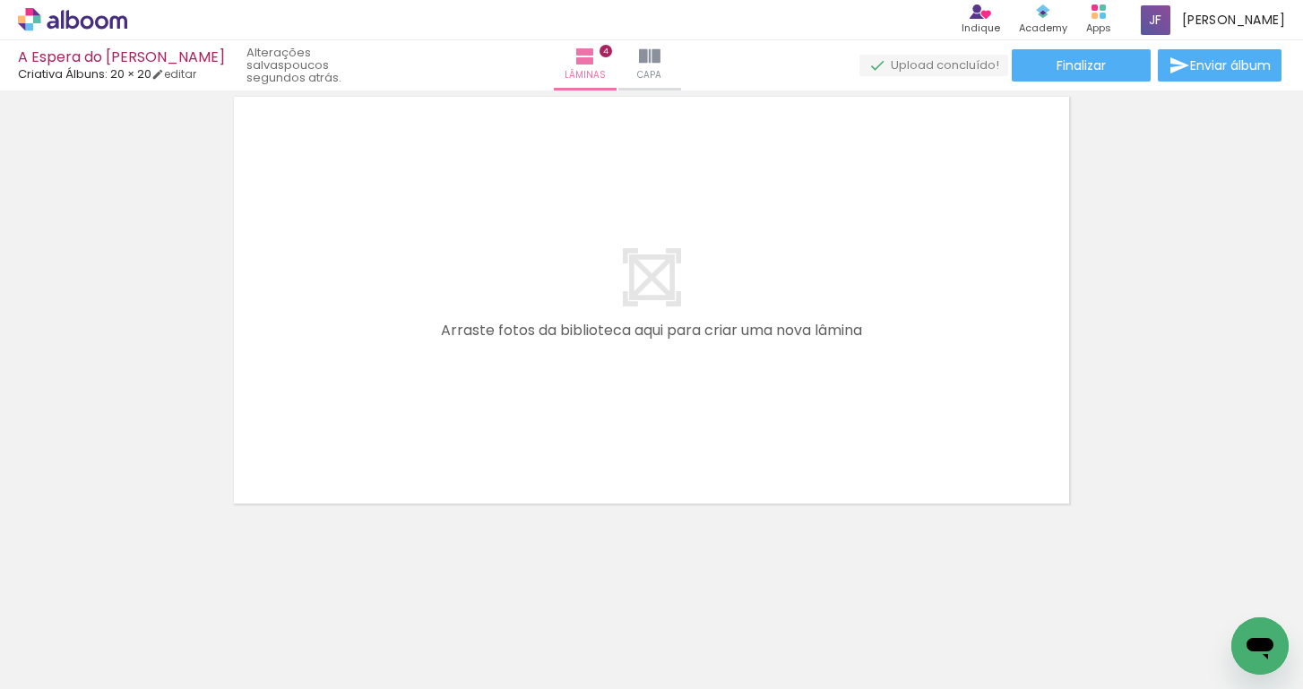
scroll to position [0, 961]
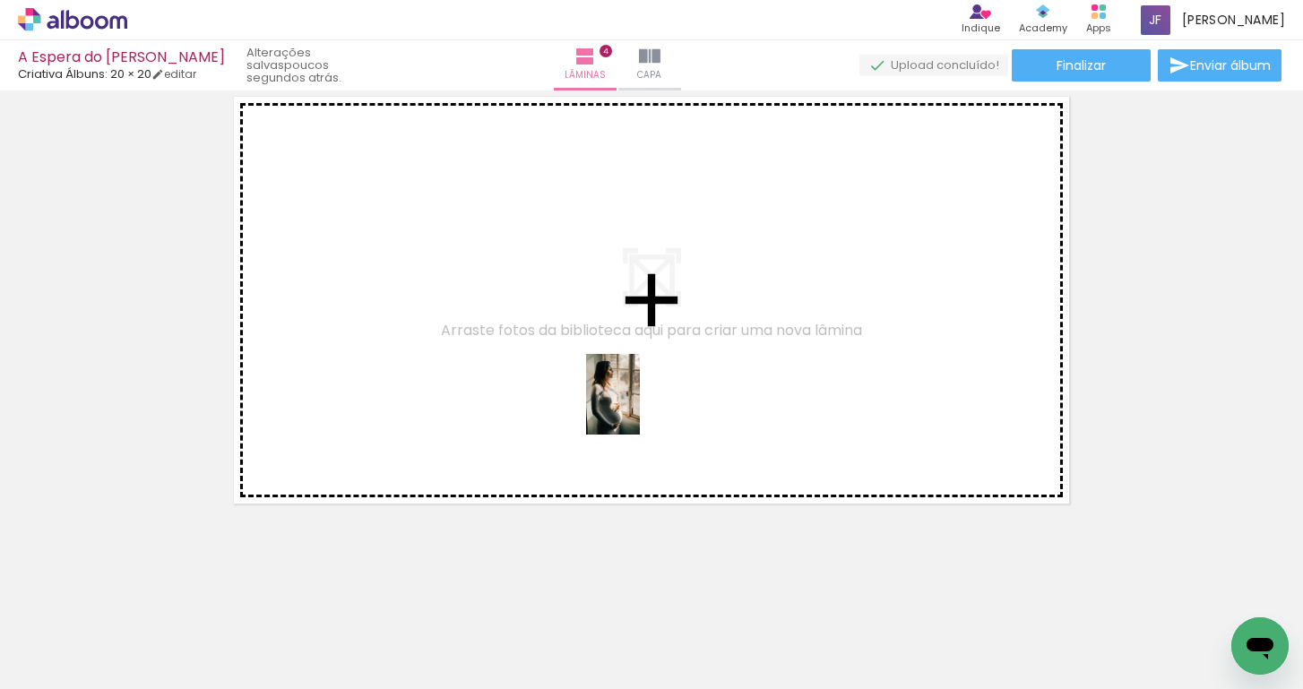
drag, startPoint x: 834, startPoint y: 655, endPoint x: 638, endPoint y: 405, distance: 317.3
click at [638, 405] on quentale-workspace at bounding box center [651, 344] width 1303 height 689
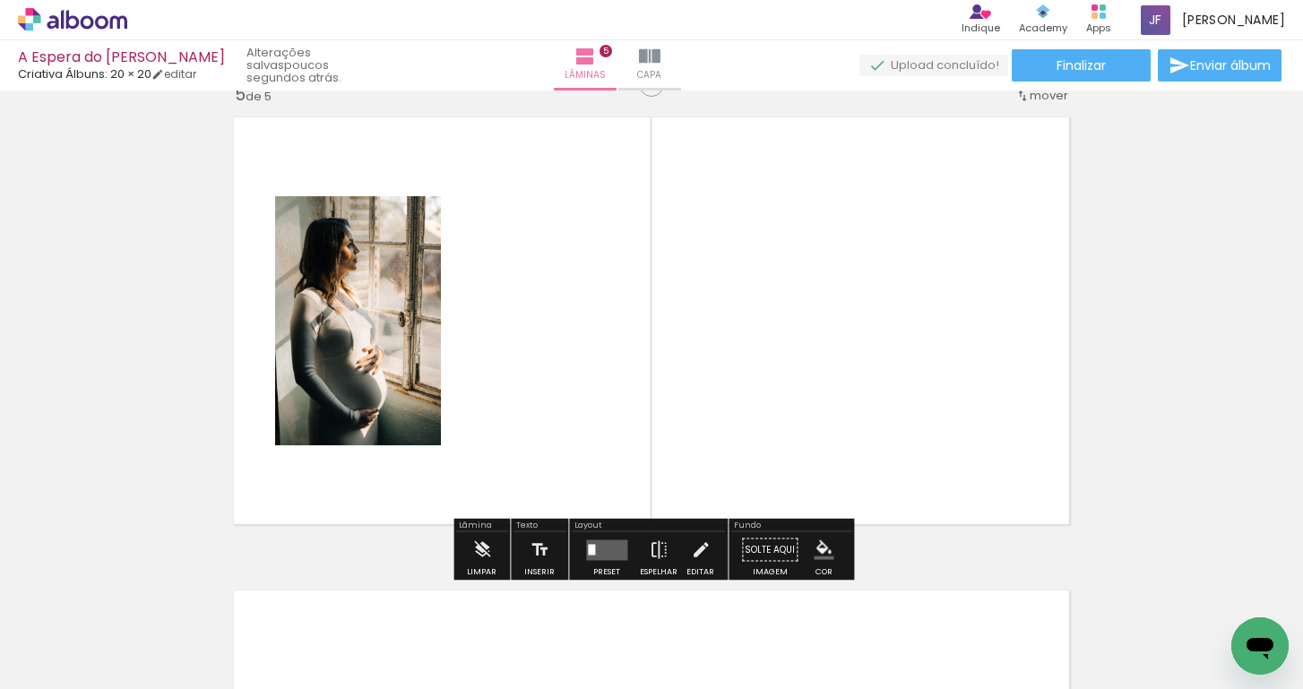
scroll to position [1915, 0]
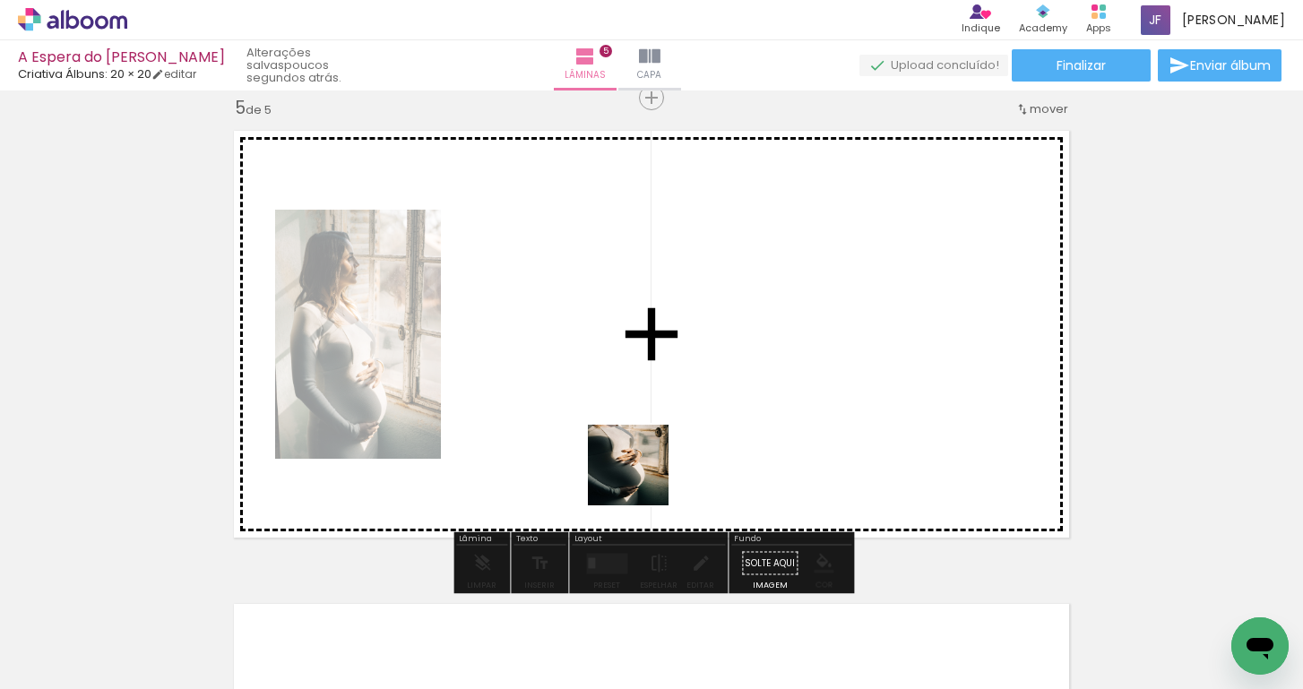
drag, startPoint x: 743, startPoint y: 650, endPoint x: 598, endPoint y: 402, distance: 286.8
click at [598, 402] on quentale-workspace at bounding box center [651, 344] width 1303 height 689
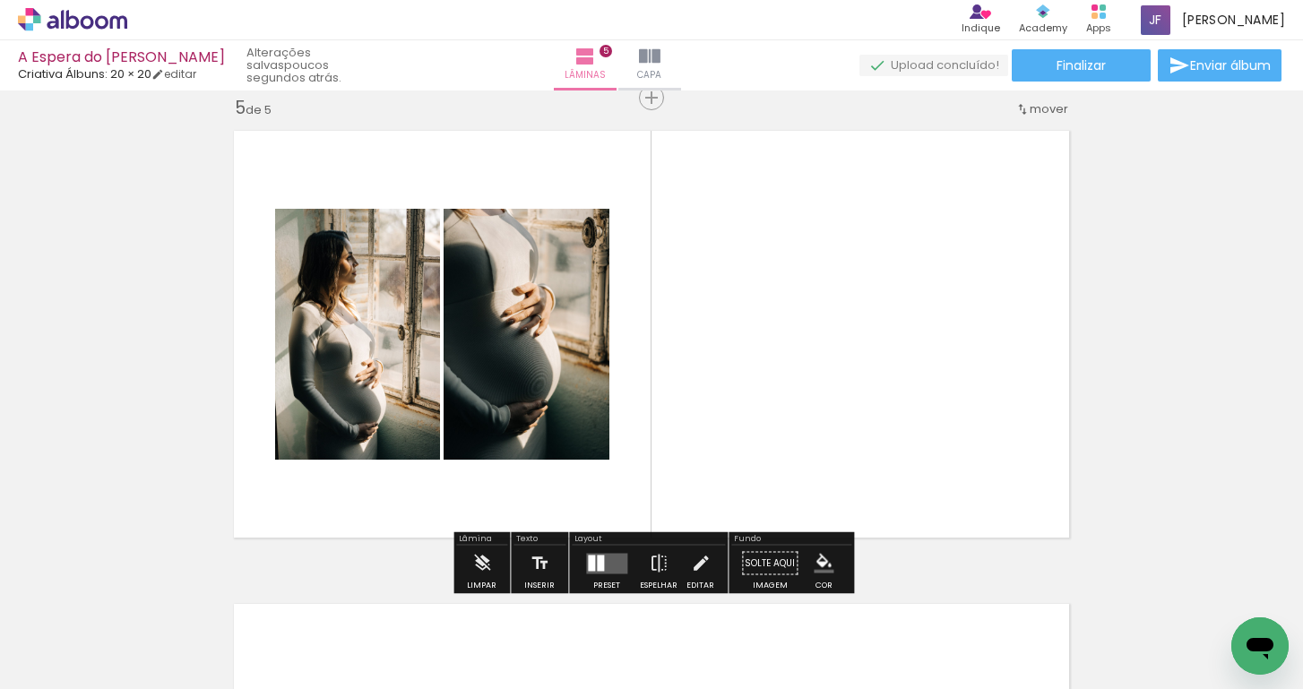
scroll to position [0, 1169]
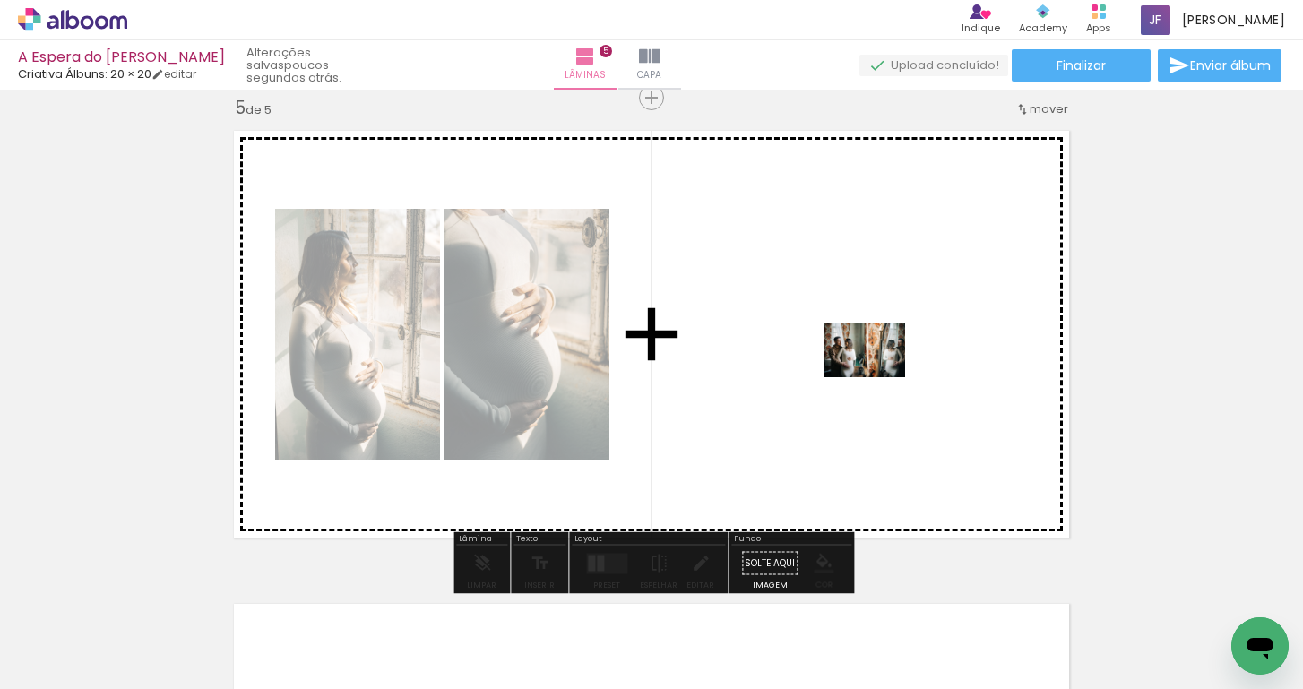
drag, startPoint x: 830, startPoint y: 636, endPoint x: 878, endPoint y: 379, distance: 261.7
click at [878, 379] on quentale-workspace at bounding box center [651, 344] width 1303 height 689
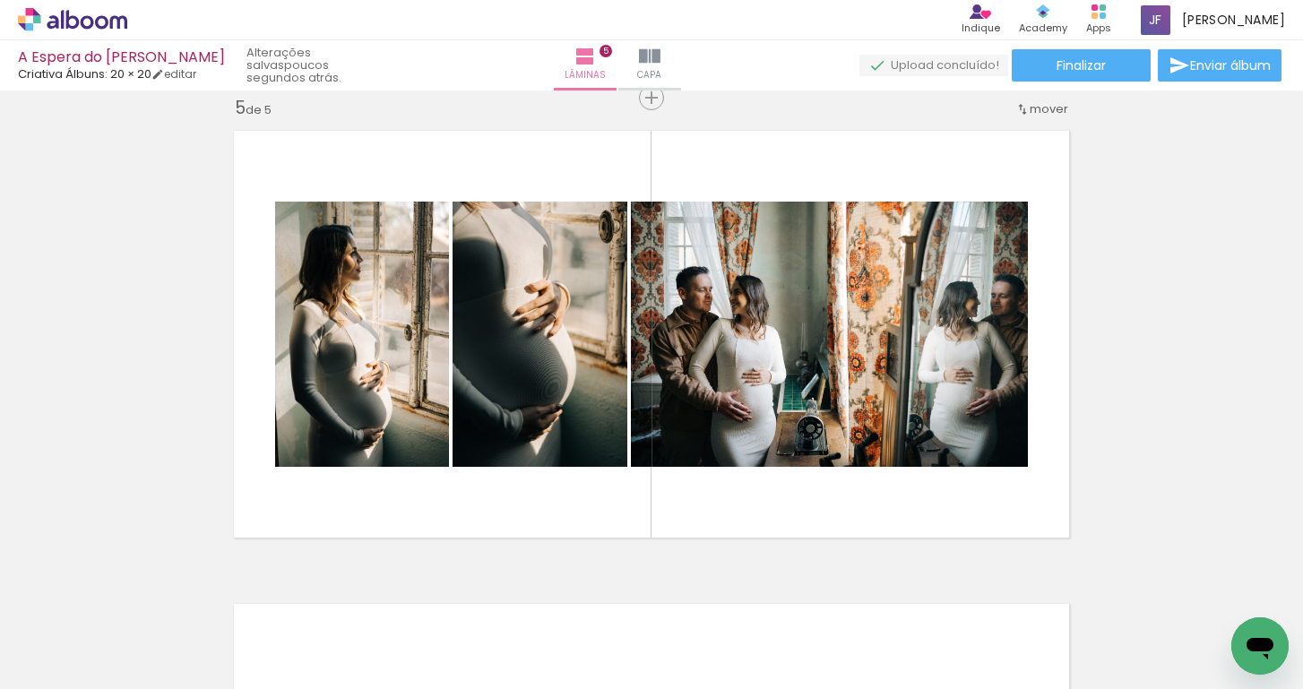
scroll to position [1921, 0]
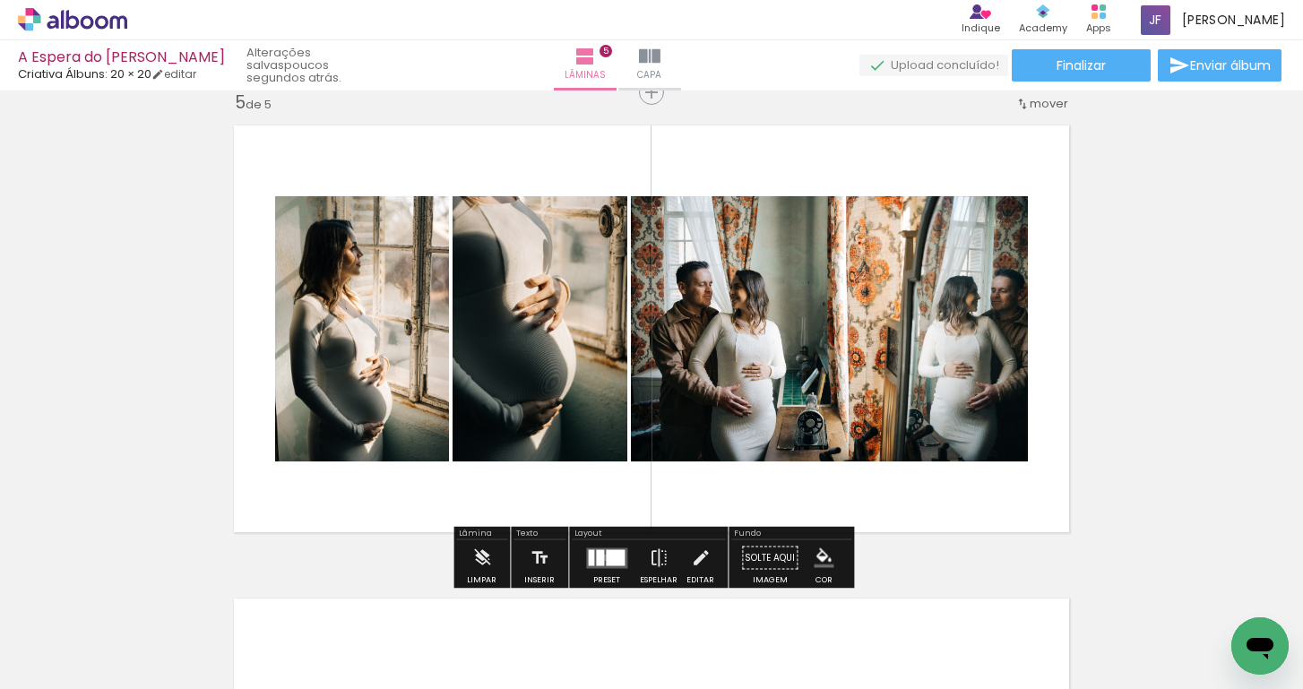
click at [601, 557] on quentale-layouter at bounding box center [606, 558] width 41 height 21
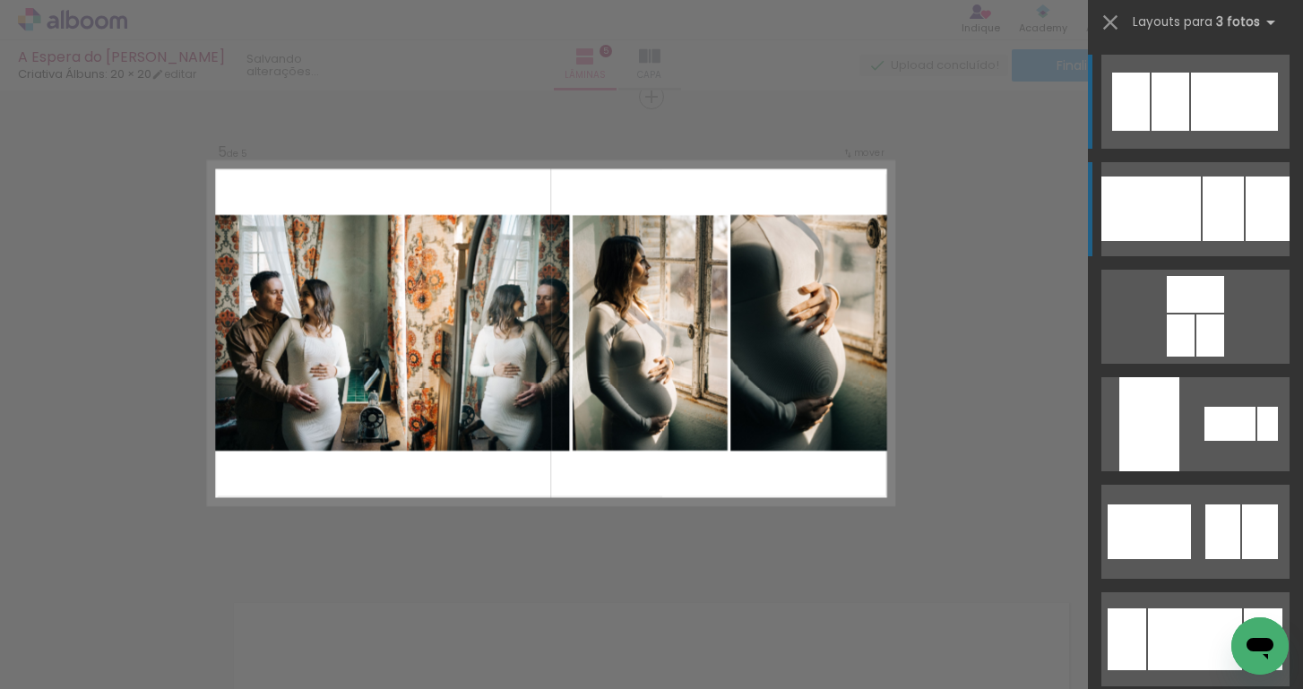
scroll to position [1915, 0]
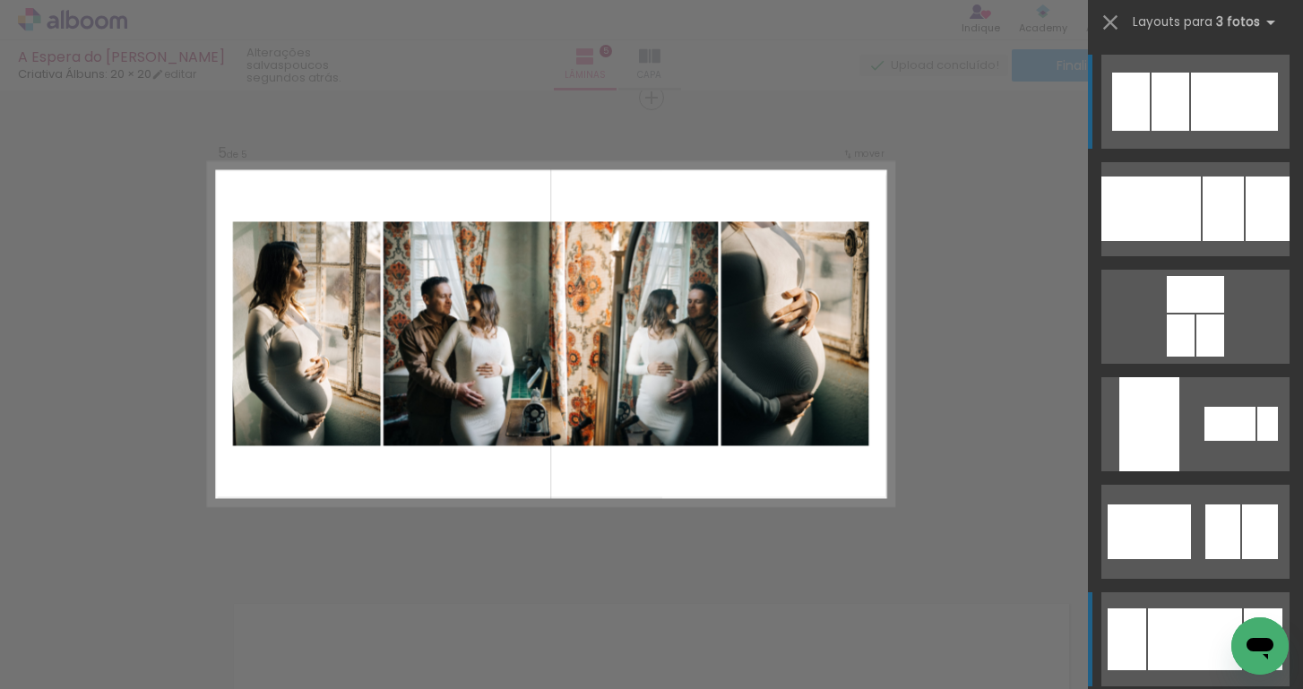
click at [1148, 615] on div at bounding box center [1195, 640] width 94 height 62
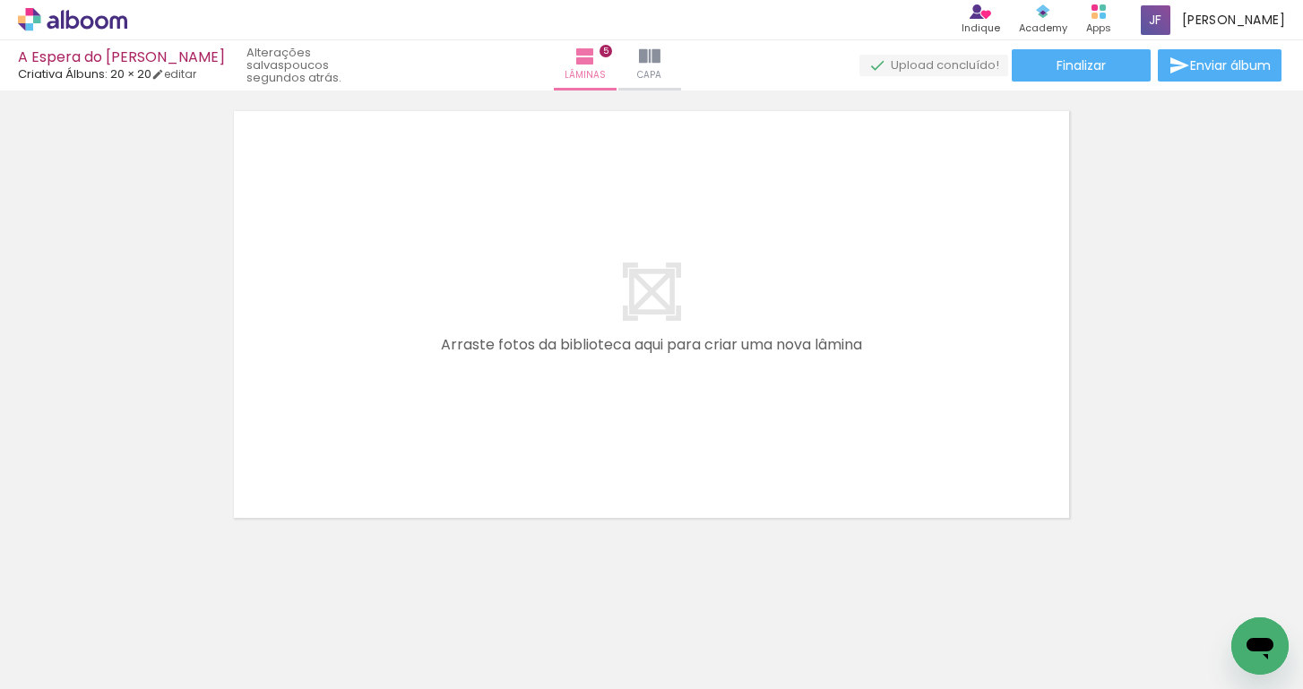
scroll to position [0, 1302]
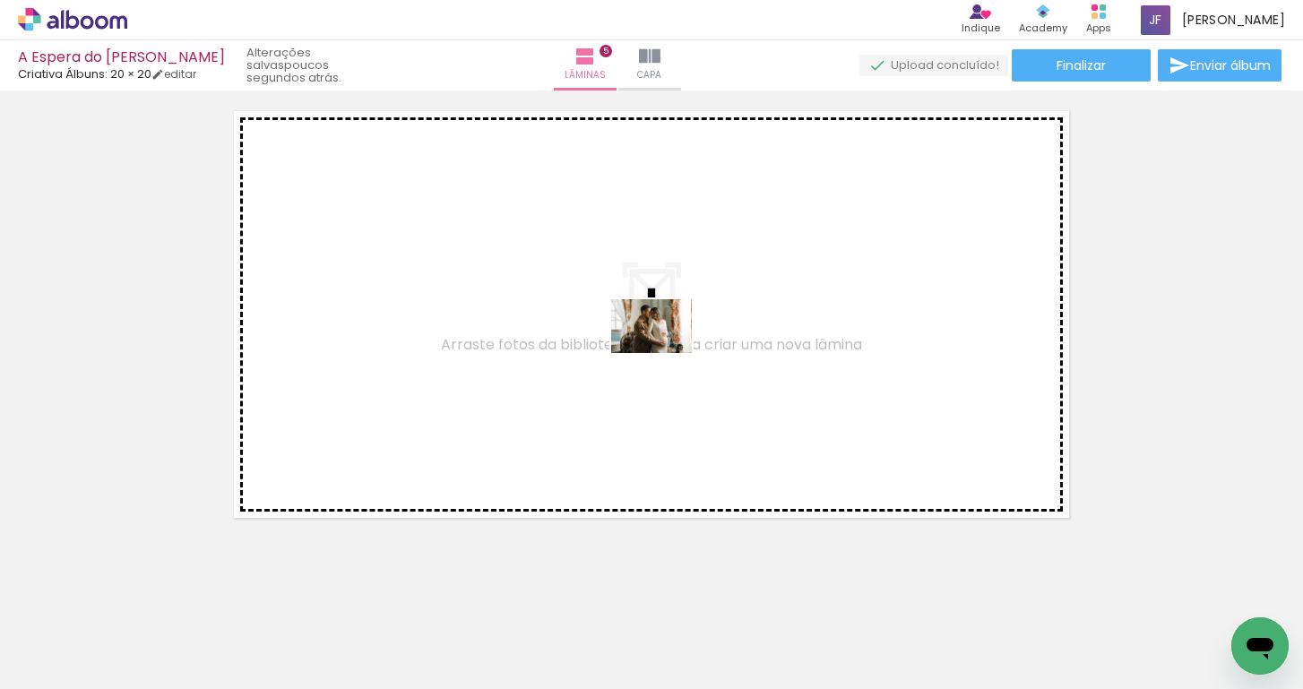
drag, startPoint x: 791, startPoint y: 630, endPoint x: 665, endPoint y: 353, distance: 304.4
click at [665, 353] on quentale-workspace at bounding box center [651, 344] width 1303 height 689
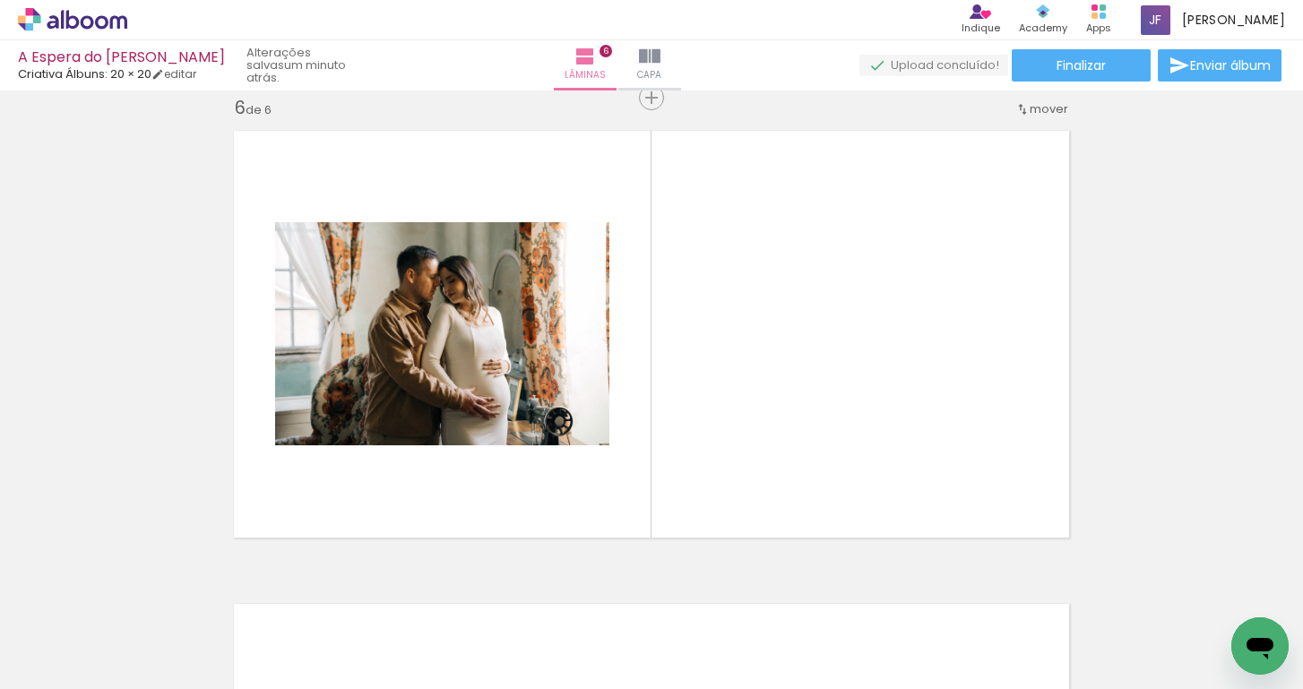
scroll to position [0, 1618]
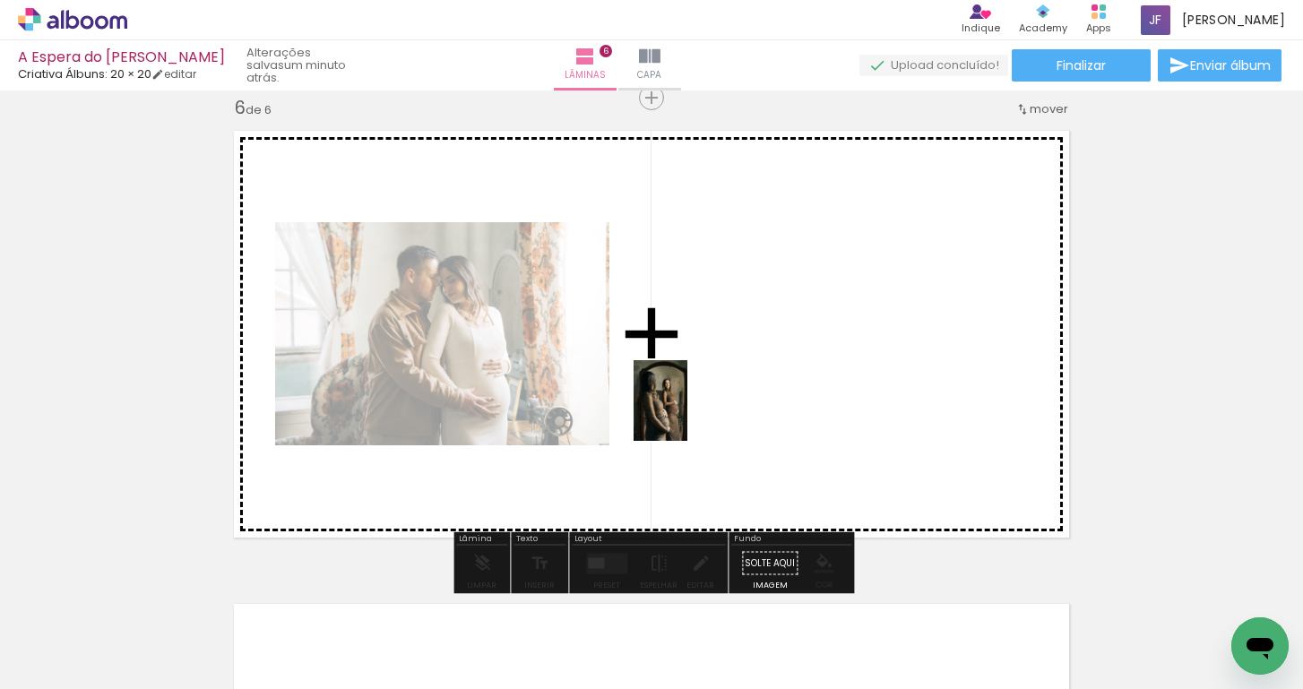
drag, startPoint x: 689, startPoint y: 659, endPoint x: 687, endPoint y: 415, distance: 243.8
click at [687, 415] on quentale-workspace at bounding box center [651, 344] width 1303 height 689
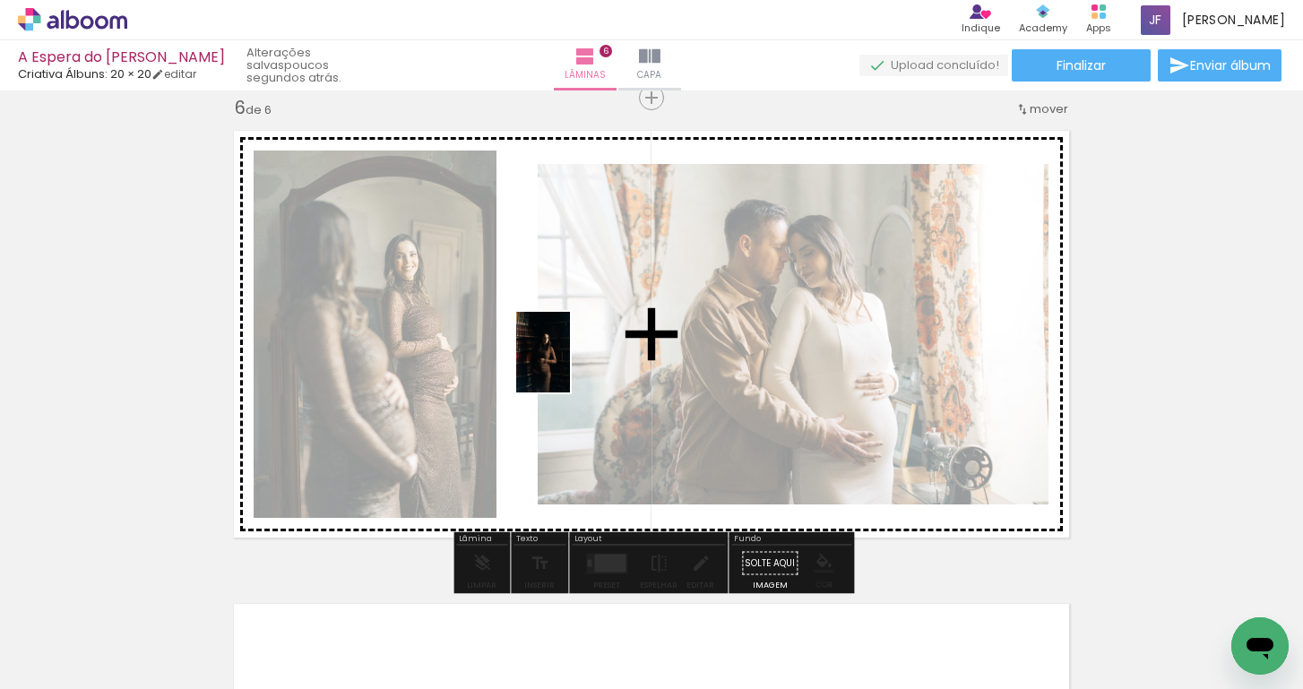
drag, startPoint x: 872, startPoint y: 650, endPoint x: 572, endPoint y: 366, distance: 413.4
click at [572, 366] on quentale-workspace at bounding box center [651, 344] width 1303 height 689
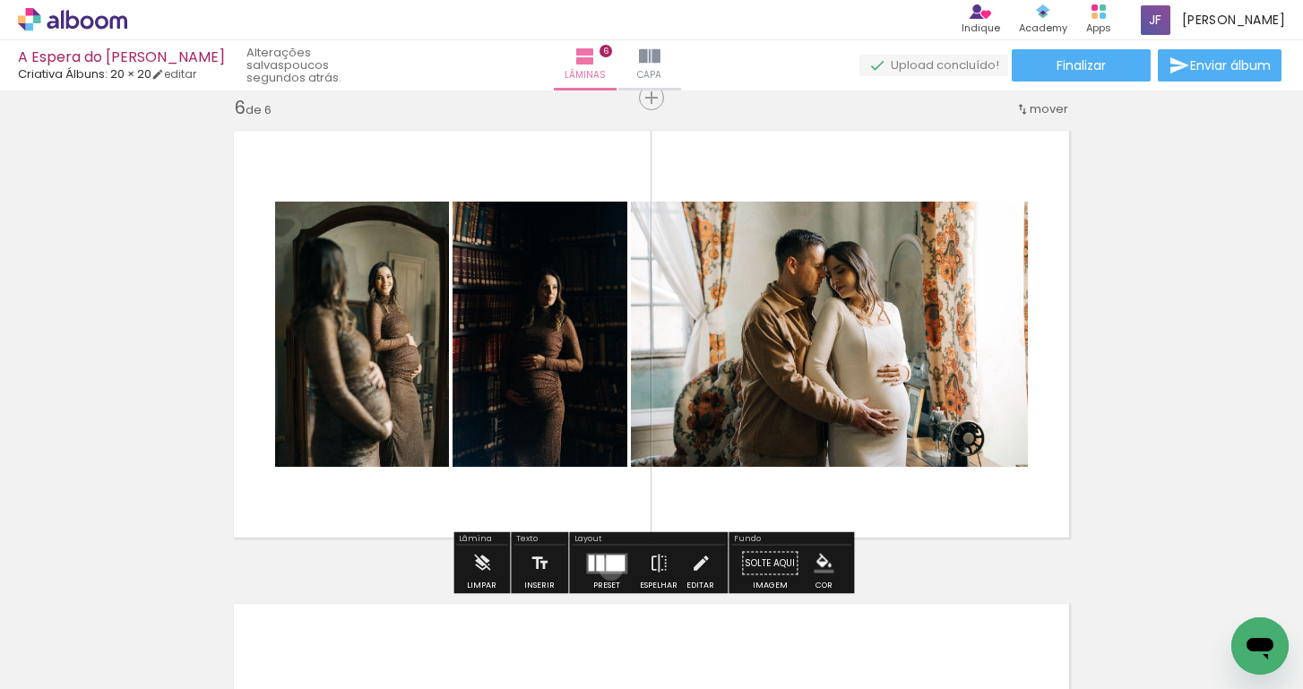
click at [607, 568] on div at bounding box center [615, 563] width 19 height 16
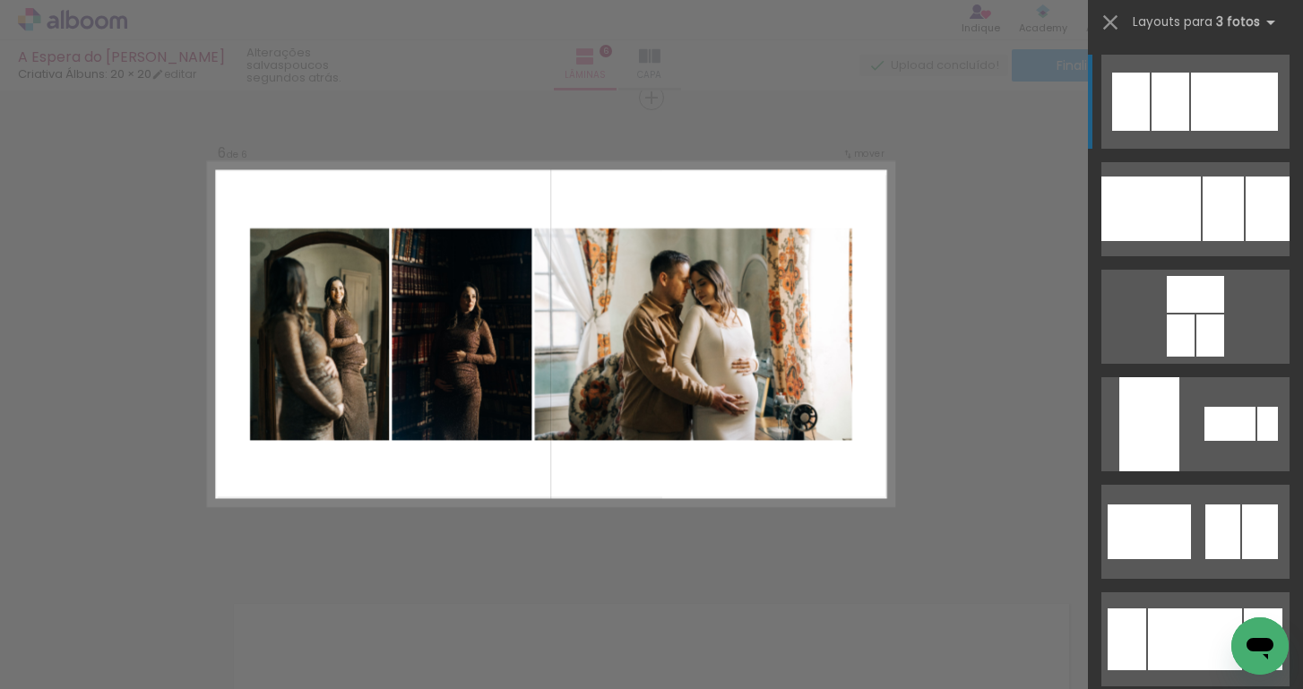
click at [1167, 96] on div at bounding box center [1171, 102] width 38 height 58
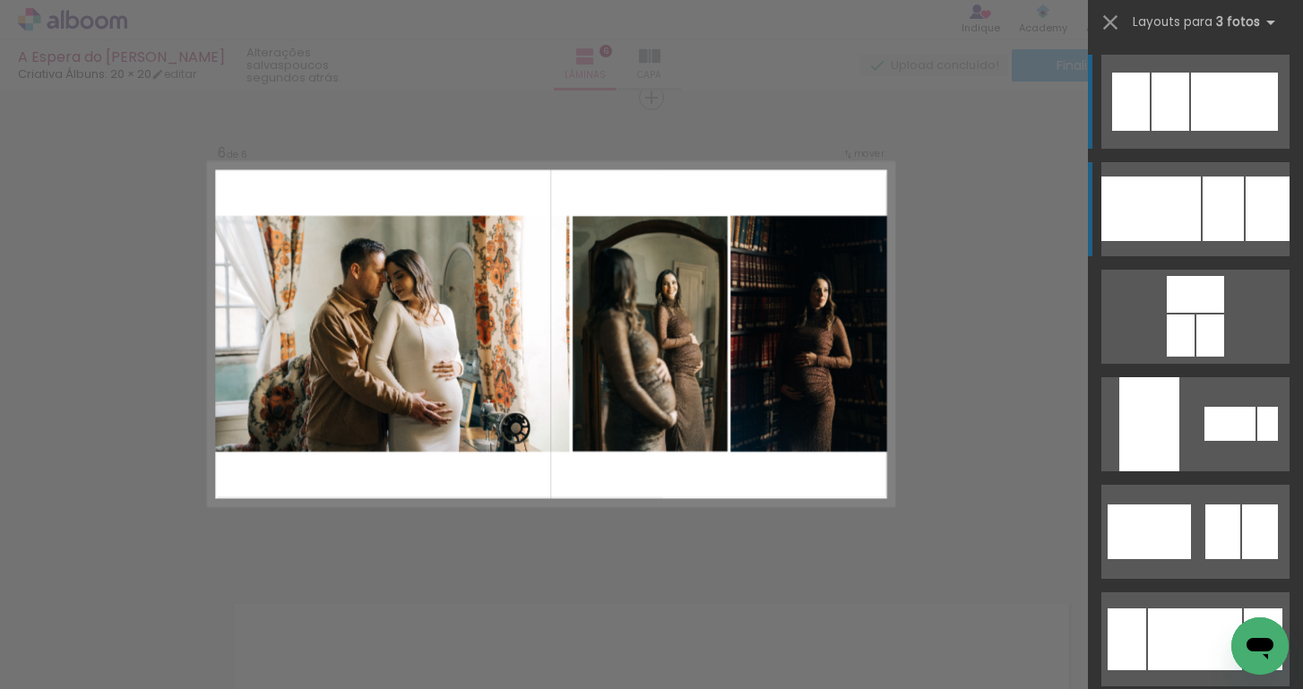
click at [1177, 194] on div at bounding box center [1150, 209] width 99 height 65
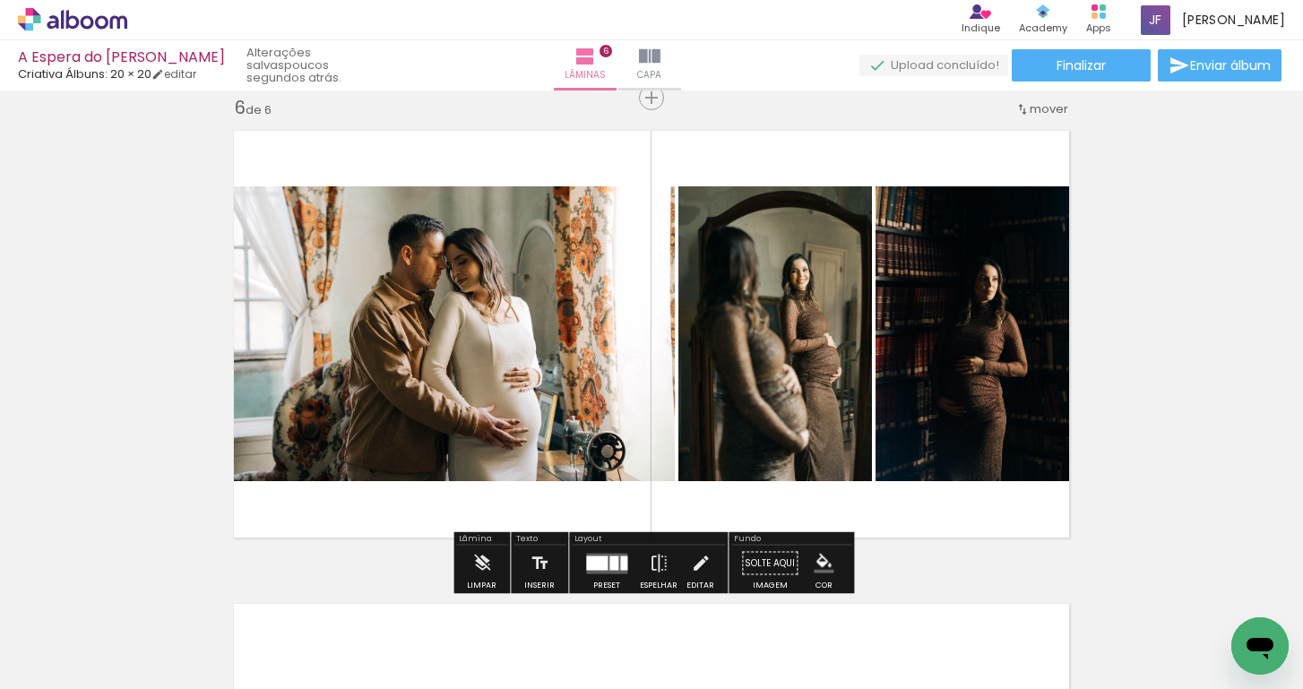
click at [621, 562] on div at bounding box center [623, 563] width 7 height 14
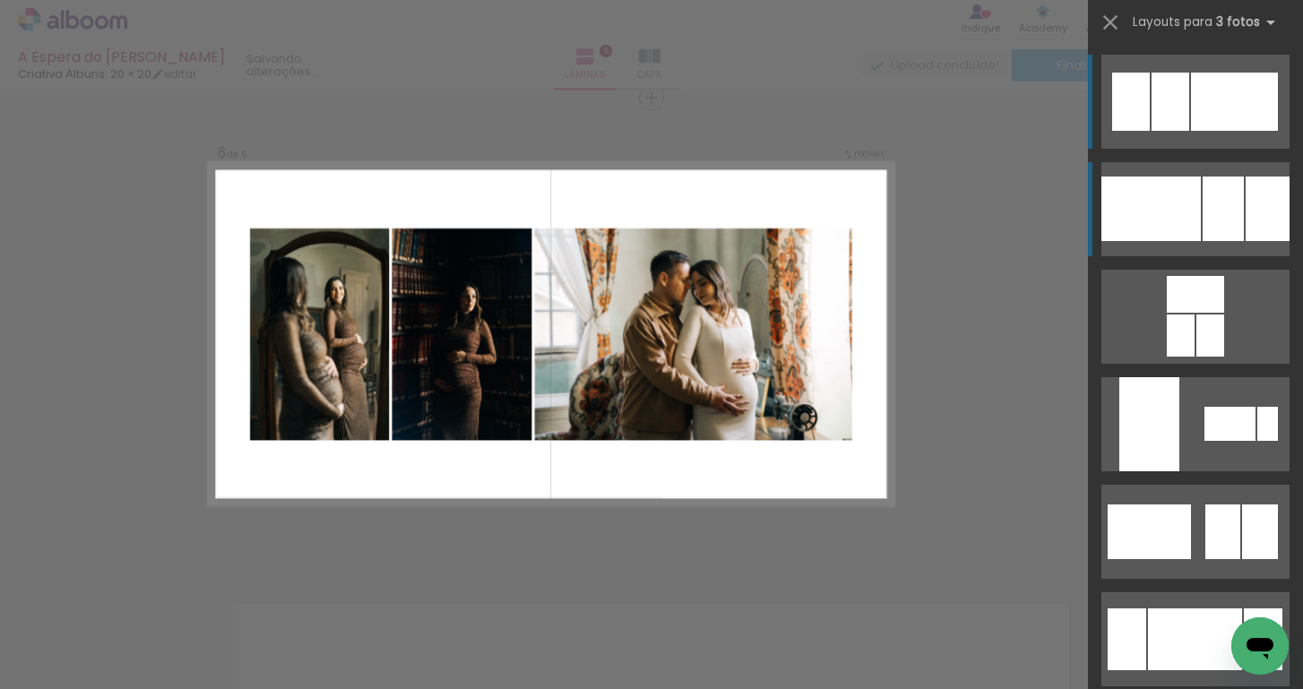
scroll to position [0, 0]
click at [1201, 100] on div at bounding box center [1234, 102] width 87 height 58
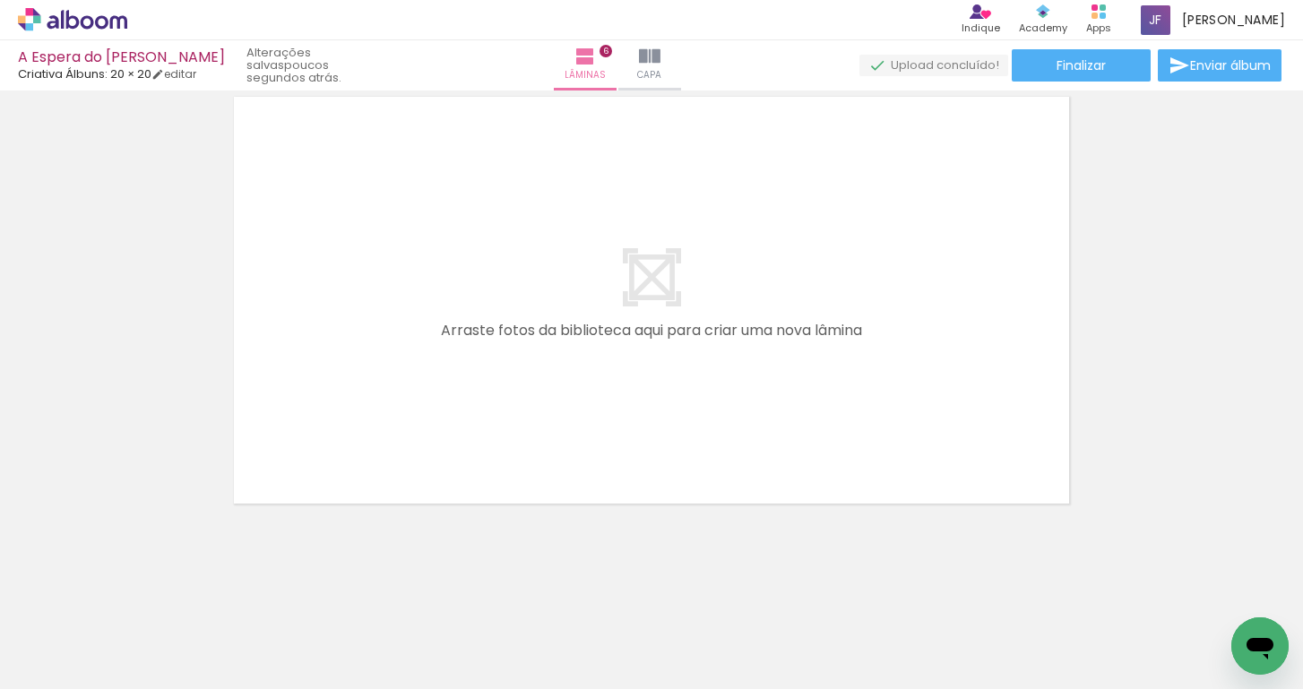
scroll to position [0, 1909]
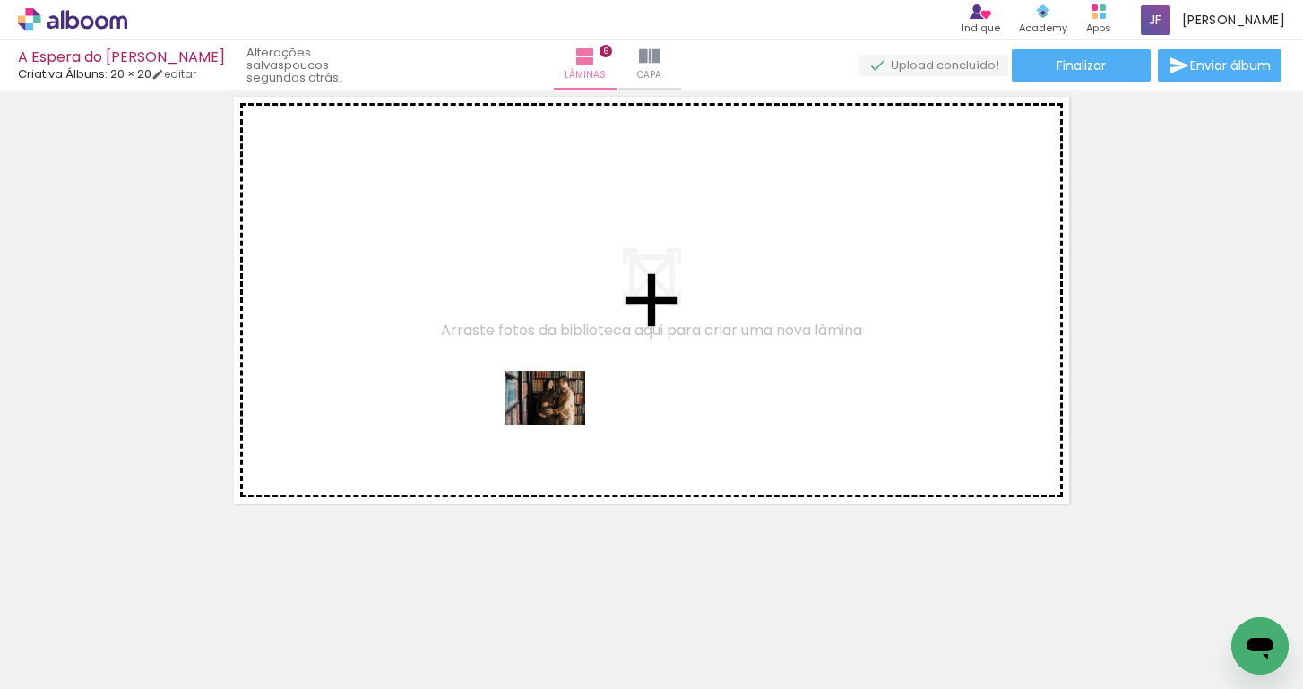
drag, startPoint x: 691, startPoint y: 642, endPoint x: 552, endPoint y: 411, distance: 269.0
click at [552, 411] on quentale-workspace at bounding box center [651, 344] width 1303 height 689
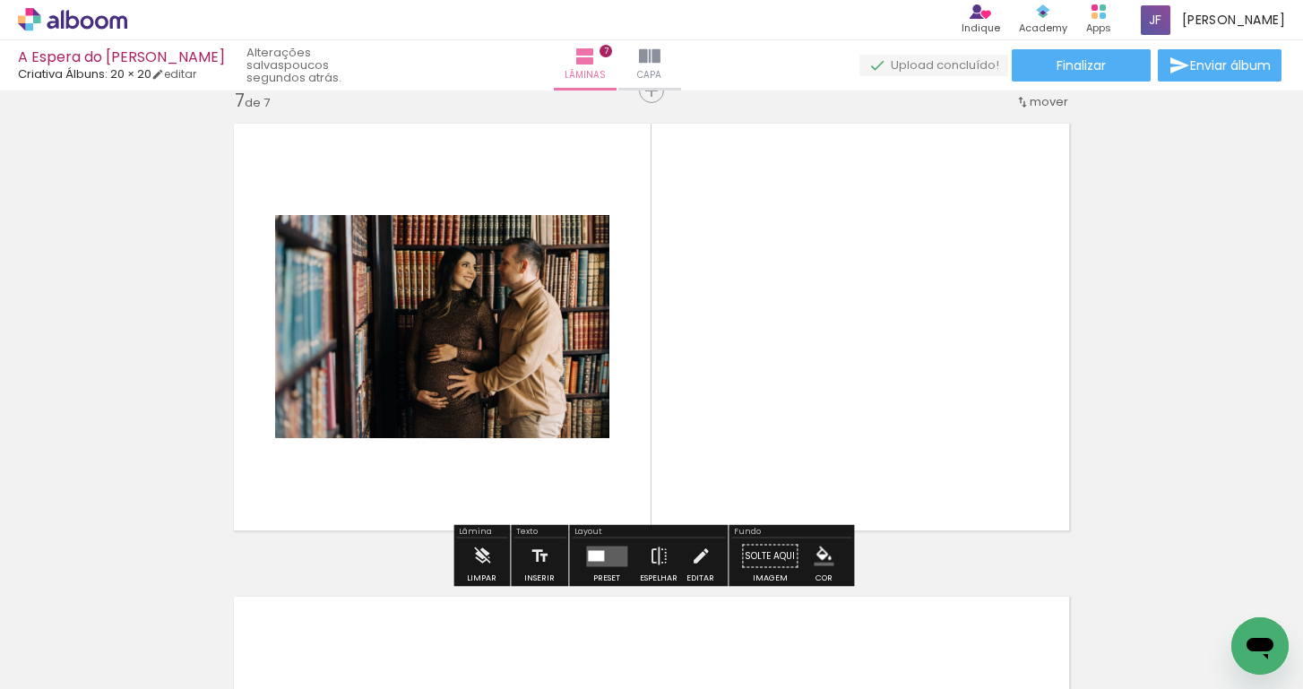
scroll to position [2862, 0]
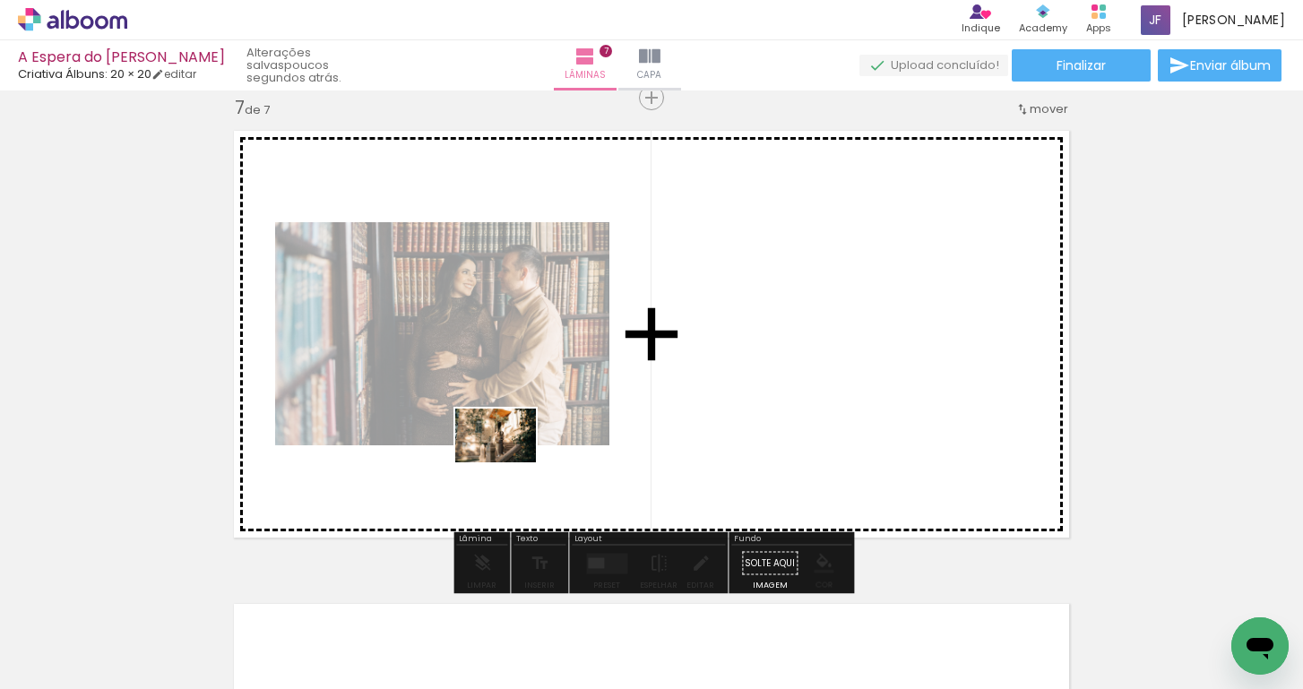
drag, startPoint x: 894, startPoint y: 646, endPoint x: 510, endPoint y: 462, distance: 426.1
click at [510, 462] on quentale-workspace at bounding box center [651, 344] width 1303 height 689
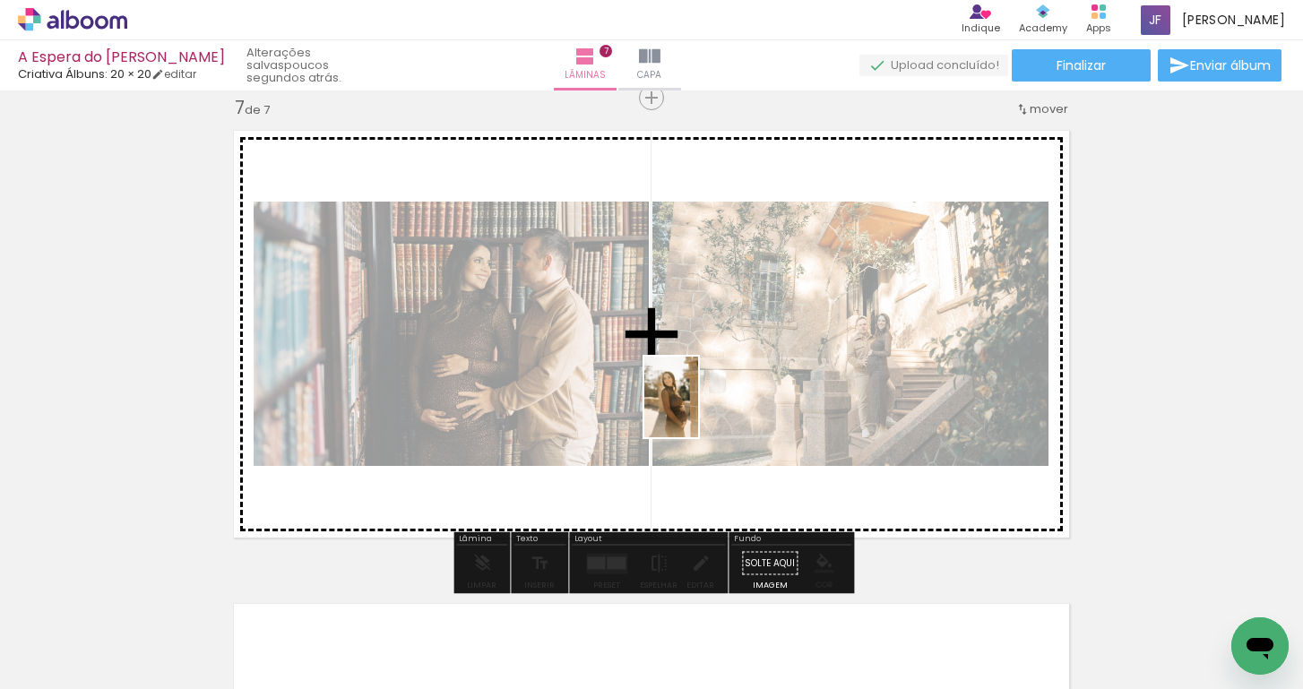
drag, startPoint x: 796, startPoint y: 654, endPoint x: 696, endPoint y: 407, distance: 266.6
click at [696, 407] on quentale-workspace at bounding box center [651, 344] width 1303 height 689
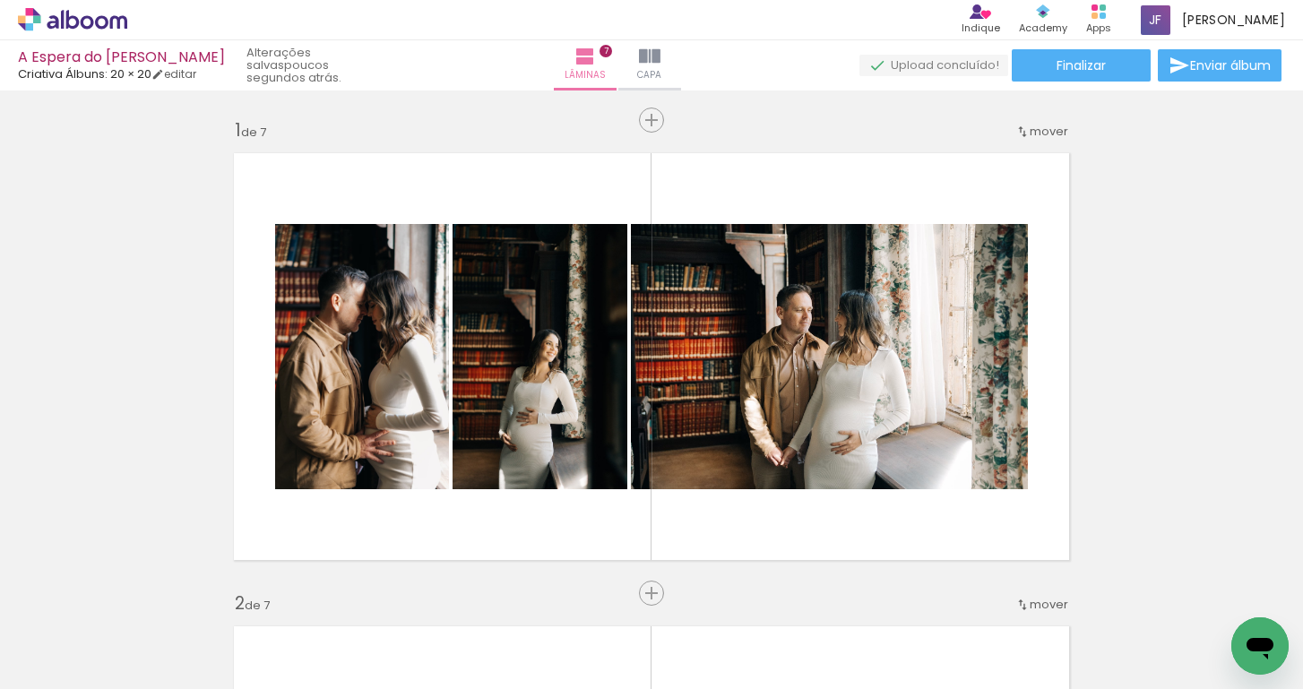
scroll to position [0, 1909]
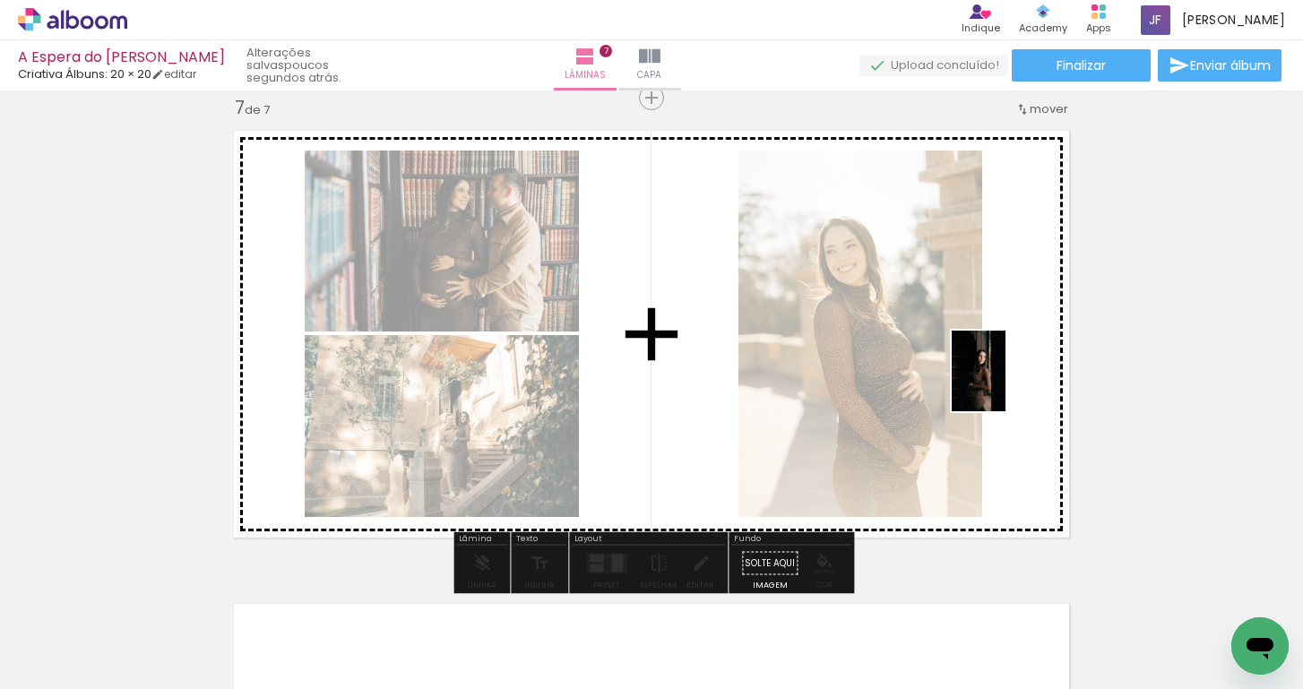
drag, startPoint x: 488, startPoint y: 618, endPoint x: 1006, endPoint y: 382, distance: 568.3
click at [1006, 382] on quentale-workspace at bounding box center [651, 344] width 1303 height 689
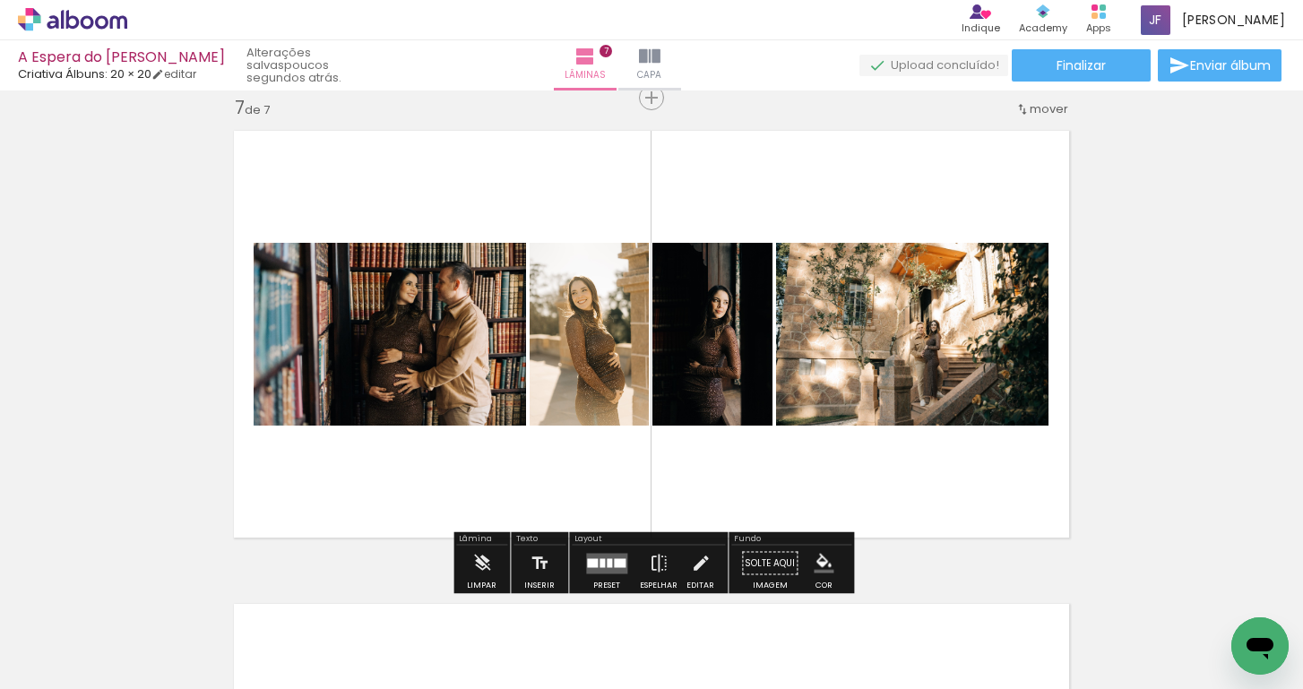
click at [595, 561] on quentale-layouter at bounding box center [606, 563] width 41 height 21
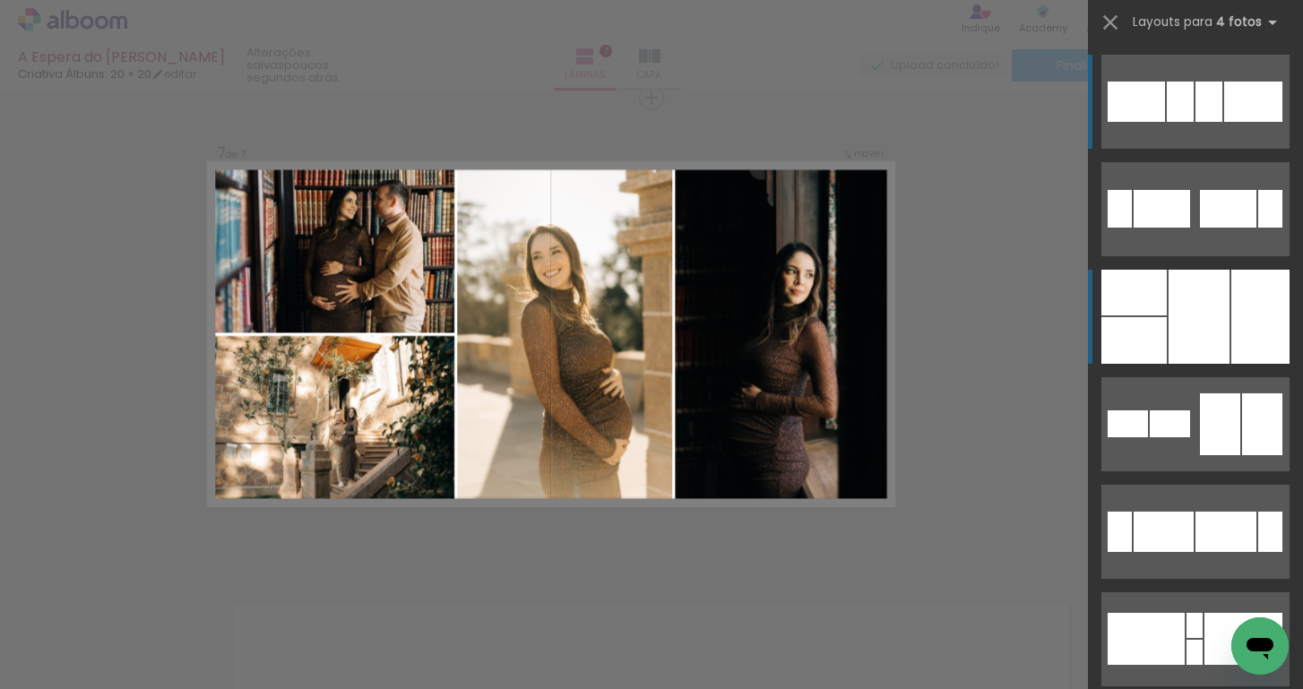
click at [1182, 298] on div at bounding box center [1199, 317] width 61 height 94
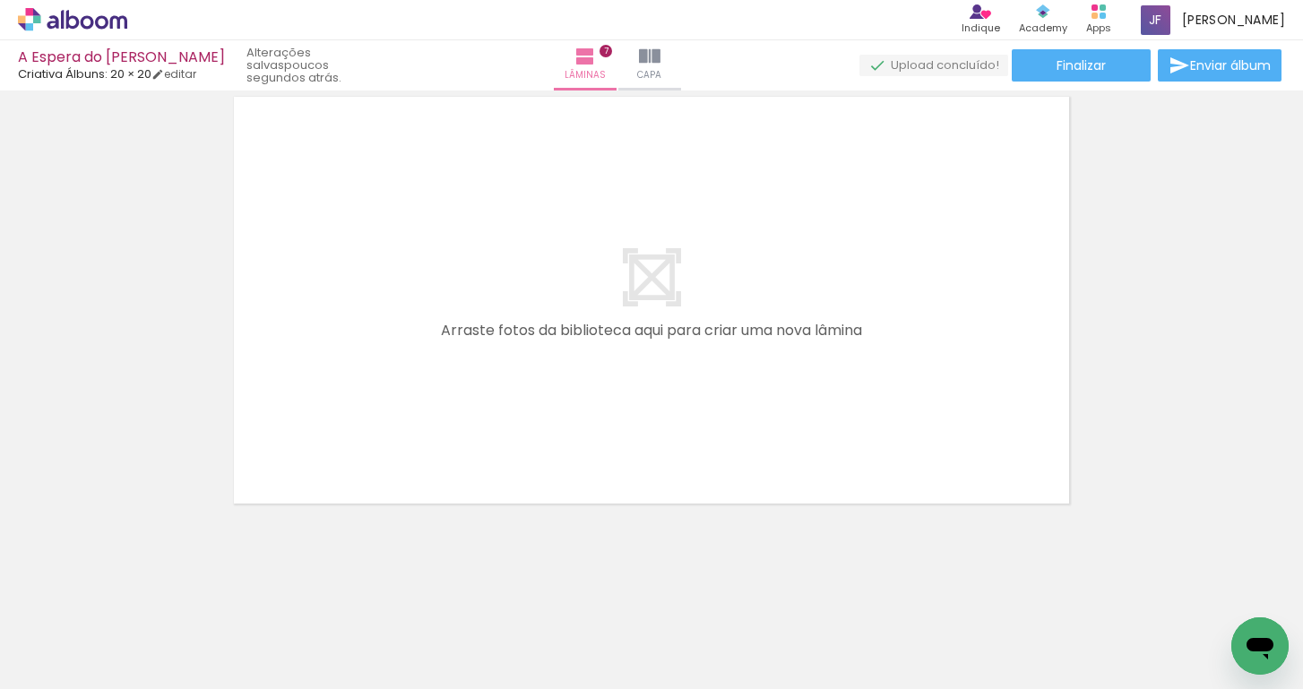
scroll to position [0, 2343]
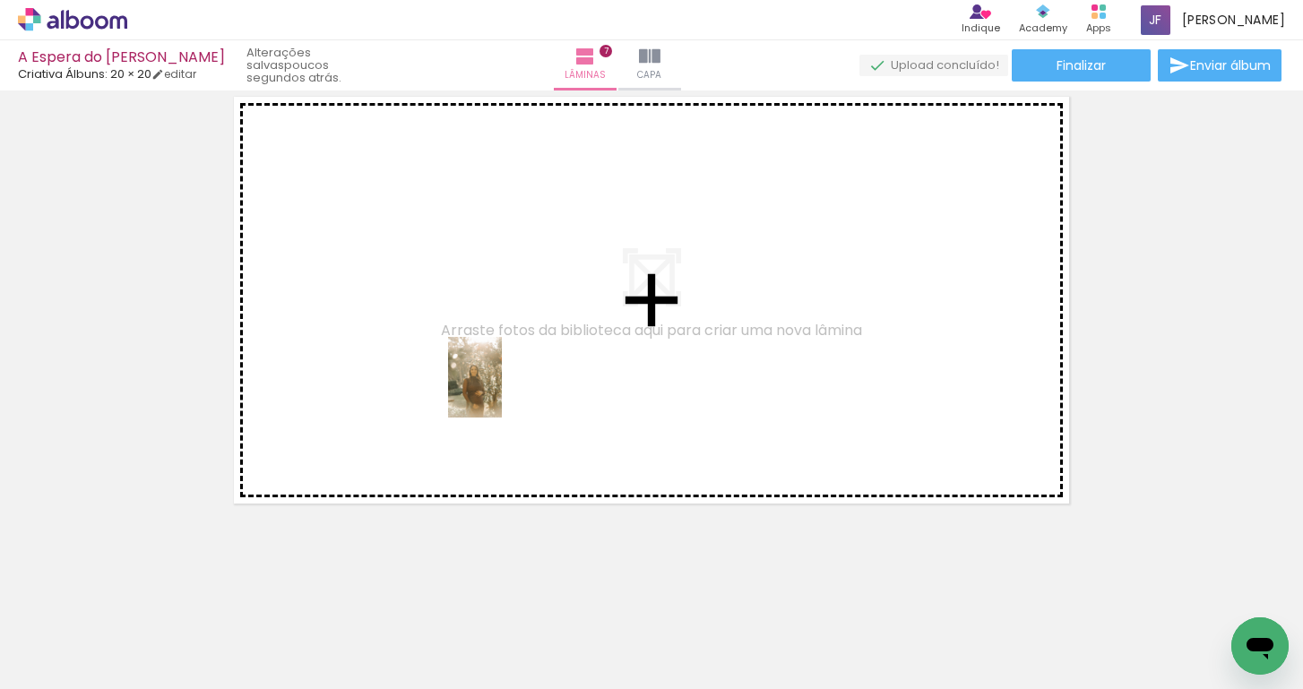
drag, startPoint x: 765, startPoint y: 648, endPoint x: 497, endPoint y: 384, distance: 375.2
click at [497, 384] on quentale-workspace at bounding box center [651, 344] width 1303 height 689
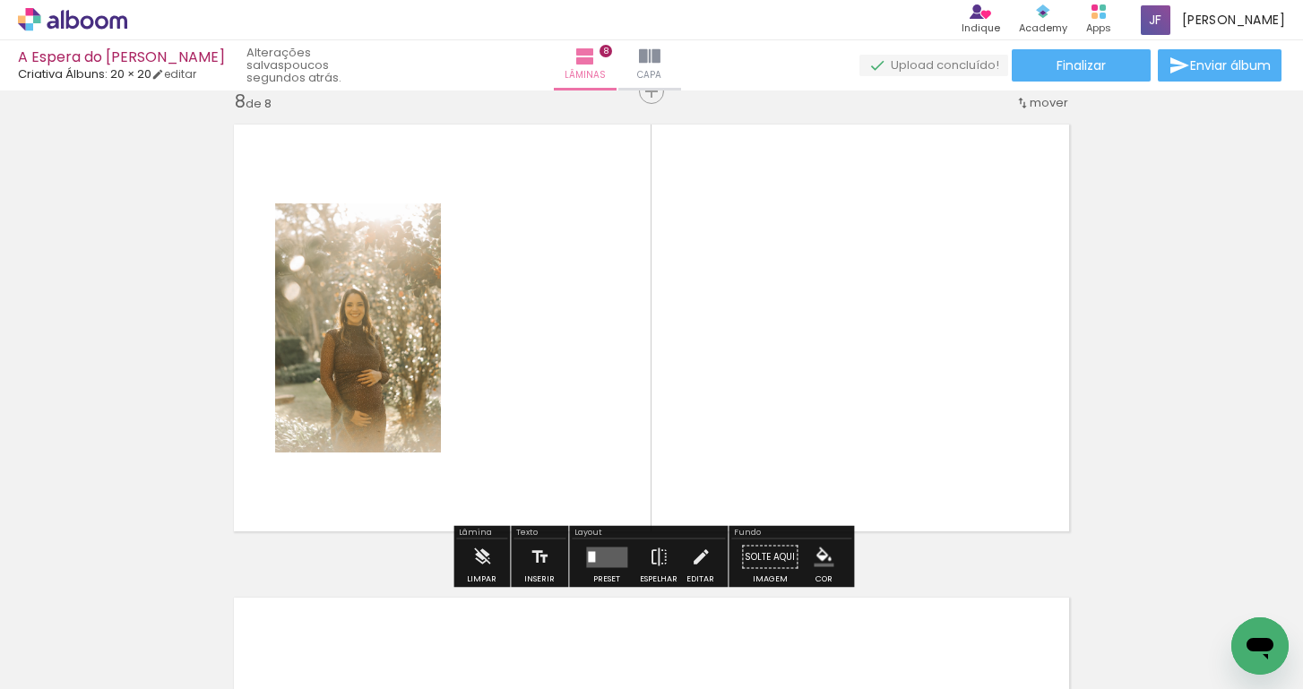
scroll to position [3335, 0]
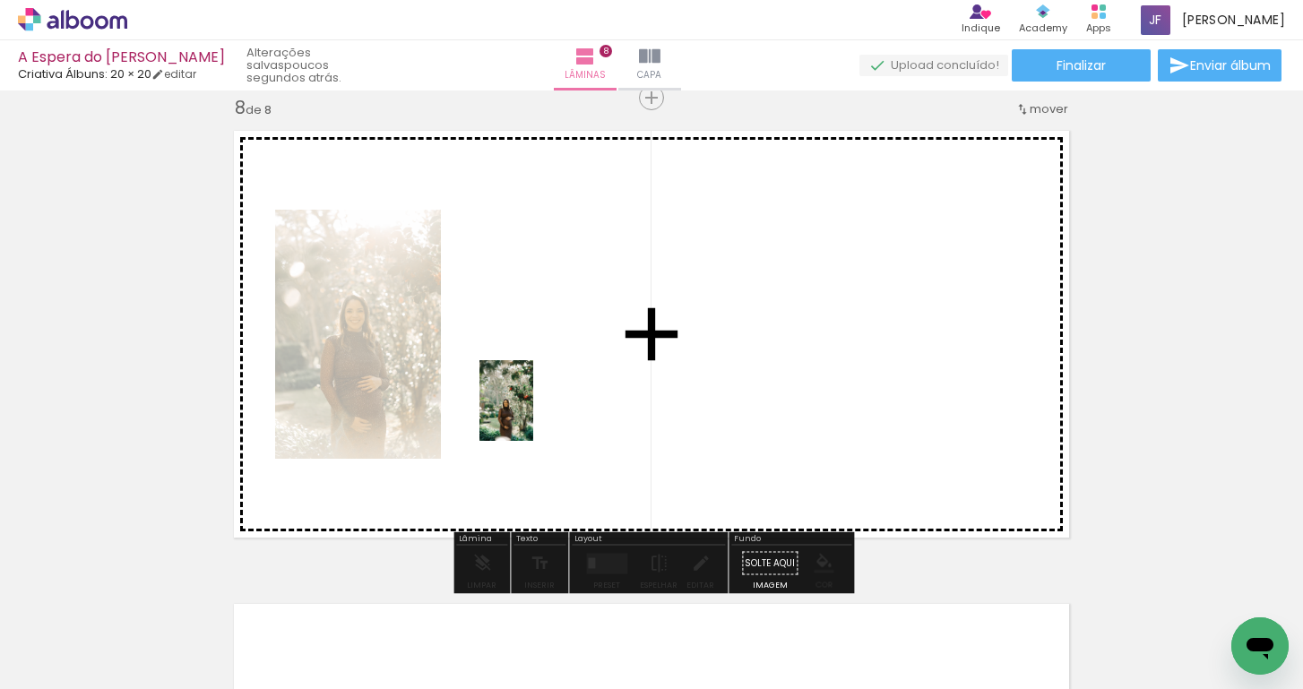
drag, startPoint x: 650, startPoint y: 657, endPoint x: 532, endPoint y: 413, distance: 270.6
click at [532, 413] on quentale-workspace at bounding box center [651, 344] width 1303 height 689
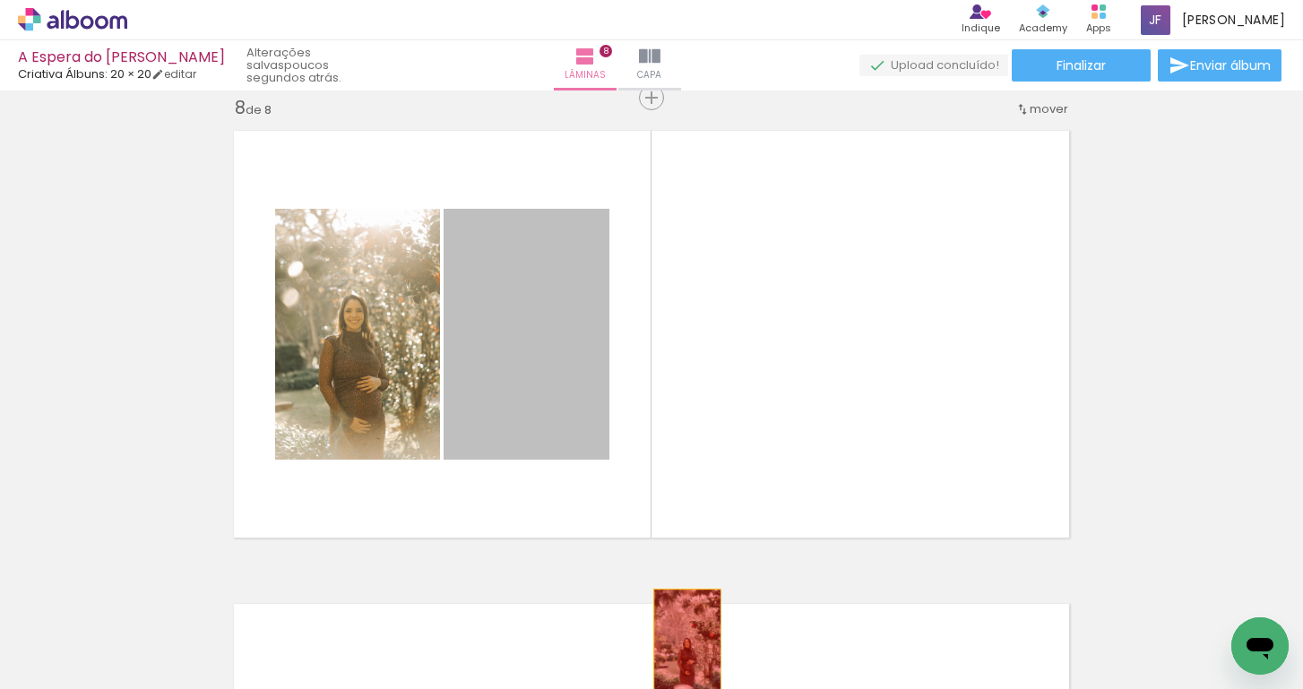
drag, startPoint x: 533, startPoint y: 377, endPoint x: 687, endPoint y: 636, distance: 301.0
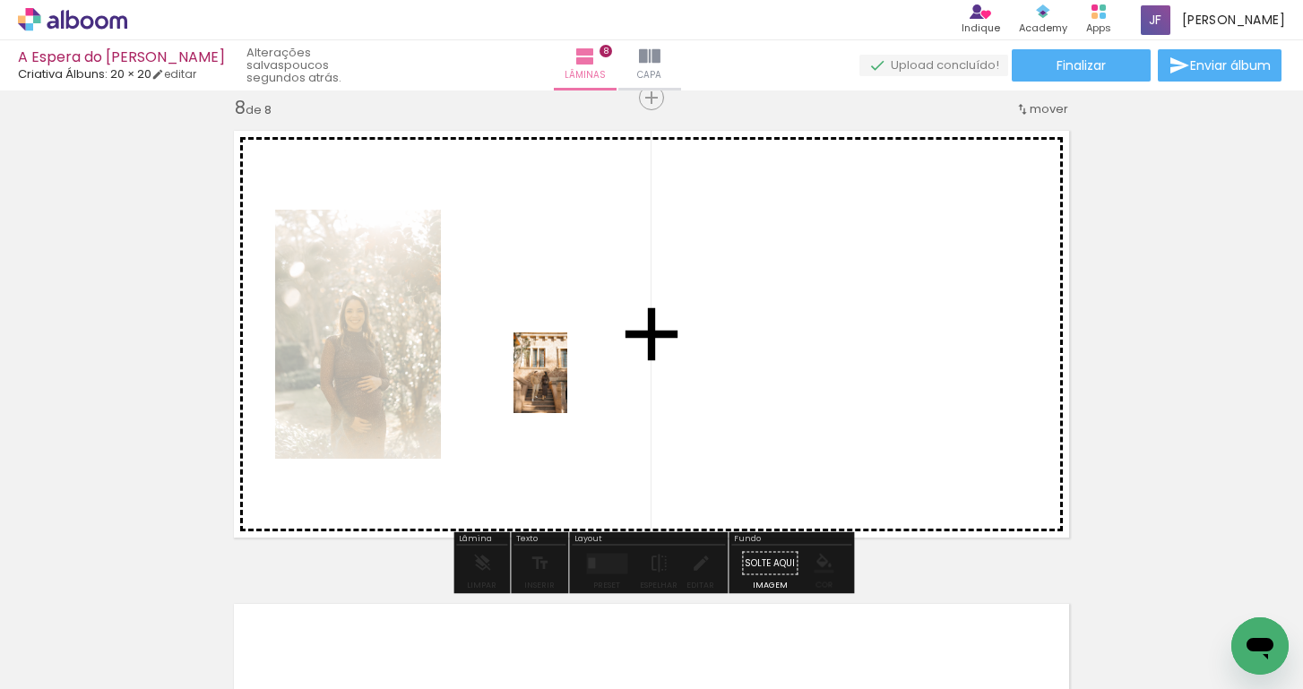
drag, startPoint x: 566, startPoint y: 632, endPoint x: 567, endPoint y: 387, distance: 244.7
click at [567, 387] on quentale-workspace at bounding box center [651, 344] width 1303 height 689
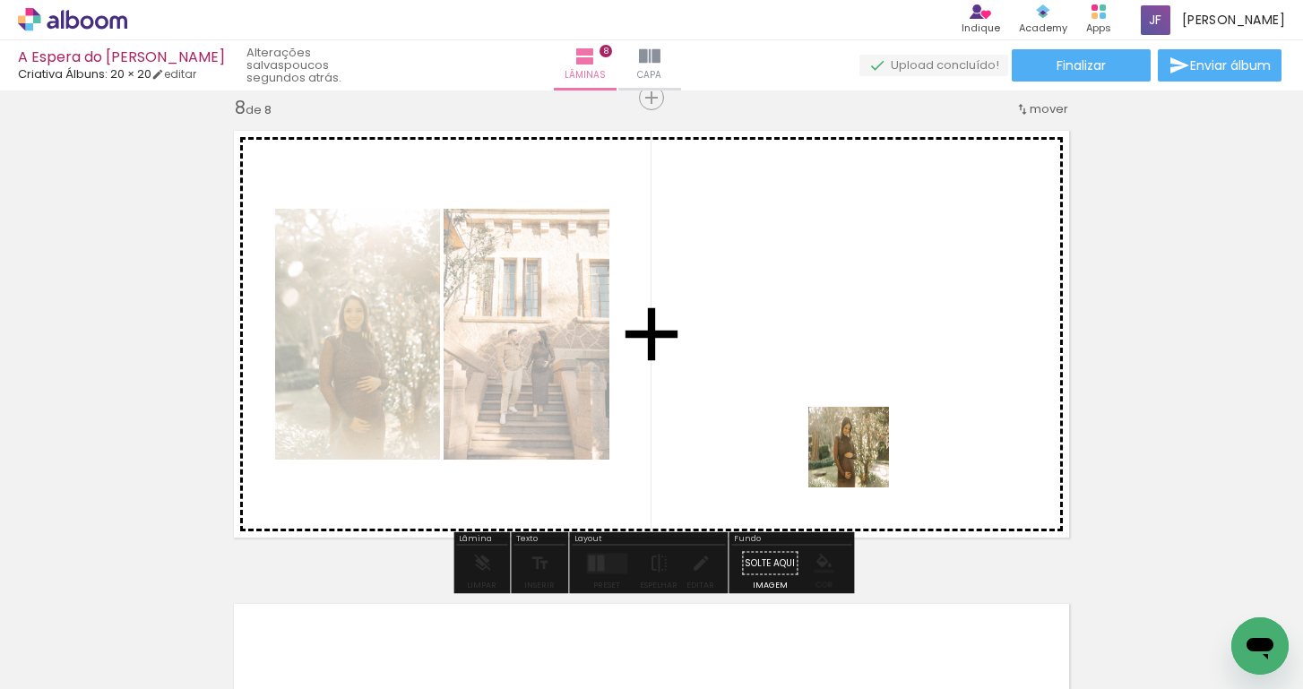
drag, startPoint x: 861, startPoint y: 658, endPoint x: 864, endPoint y: 442, distance: 216.0
click at [864, 442] on quentale-workspace at bounding box center [651, 344] width 1303 height 689
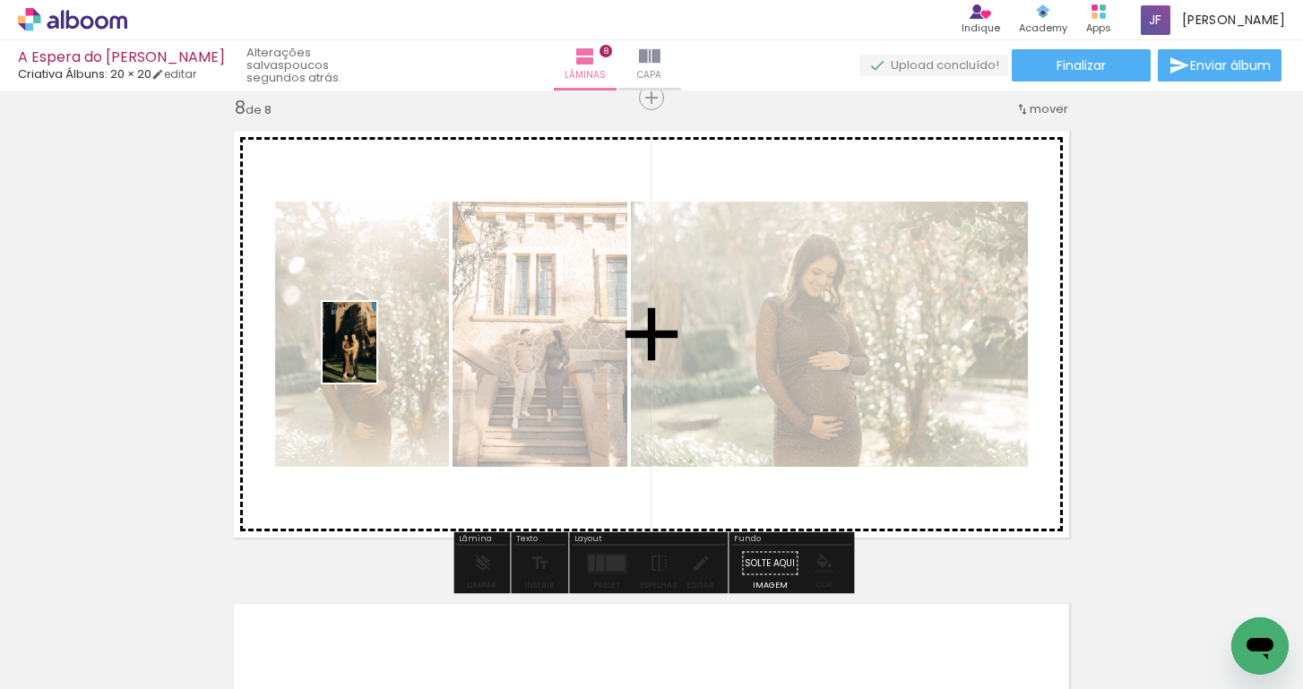
drag, startPoint x: 1049, startPoint y: 644, endPoint x: 376, endPoint y: 356, distance: 731.5
click at [376, 356] on quentale-workspace at bounding box center [651, 344] width 1303 height 689
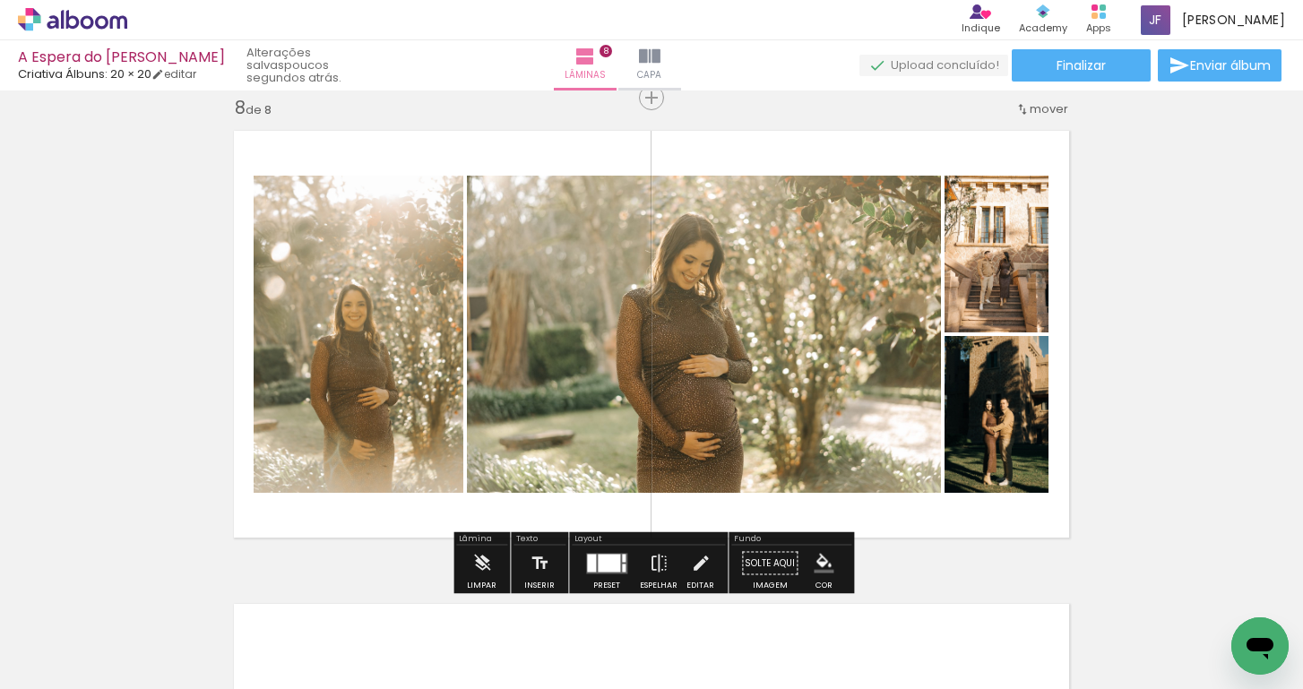
click at [604, 561] on div at bounding box center [609, 563] width 22 height 18
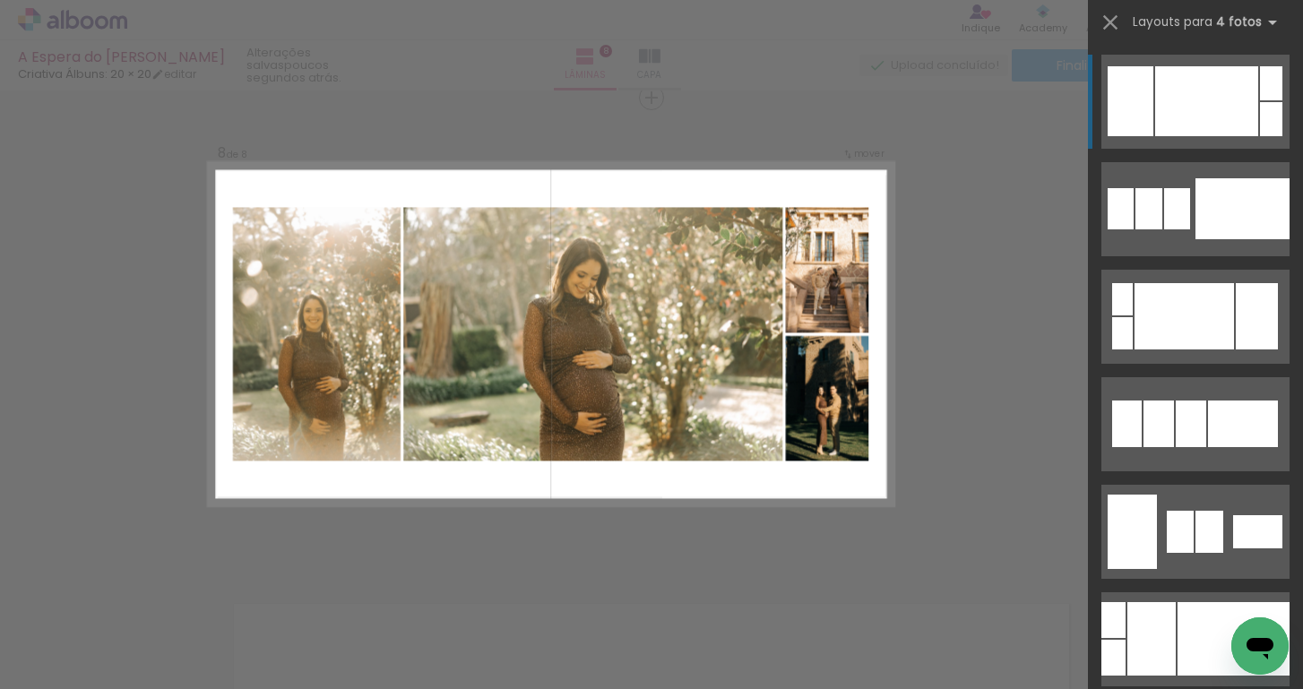
click at [1228, 93] on div at bounding box center [1206, 101] width 103 height 70
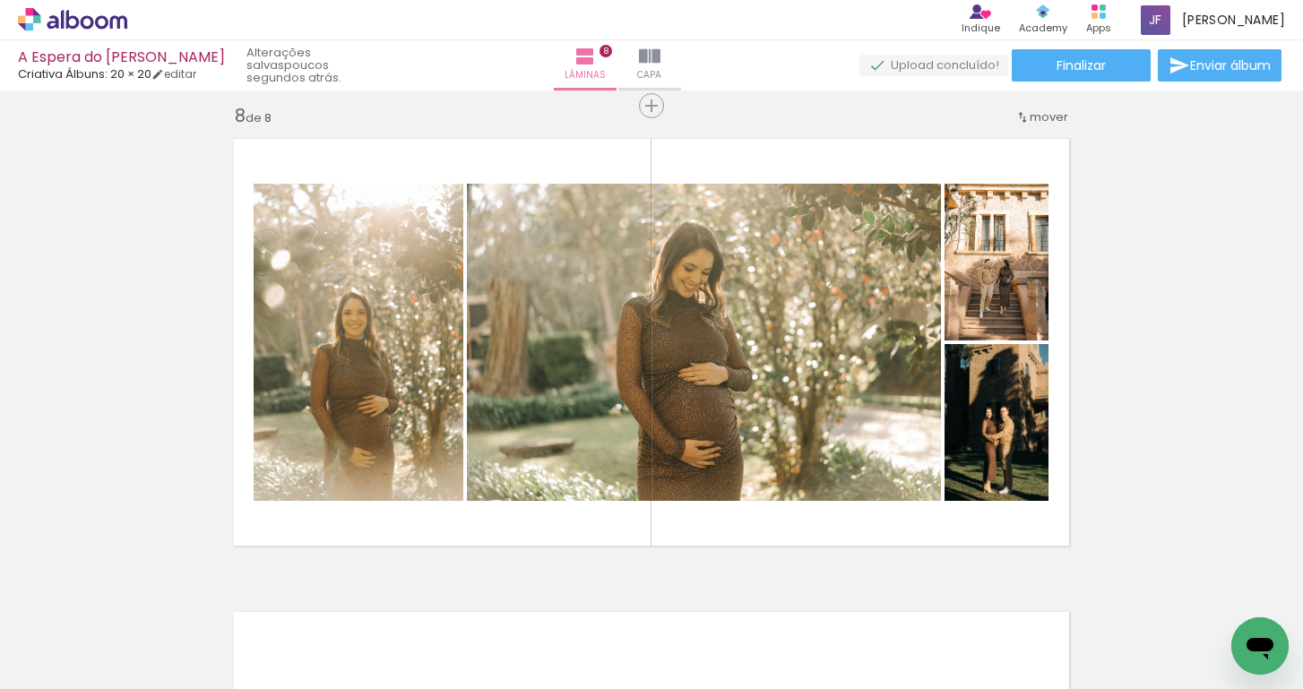
scroll to position [0, 2417]
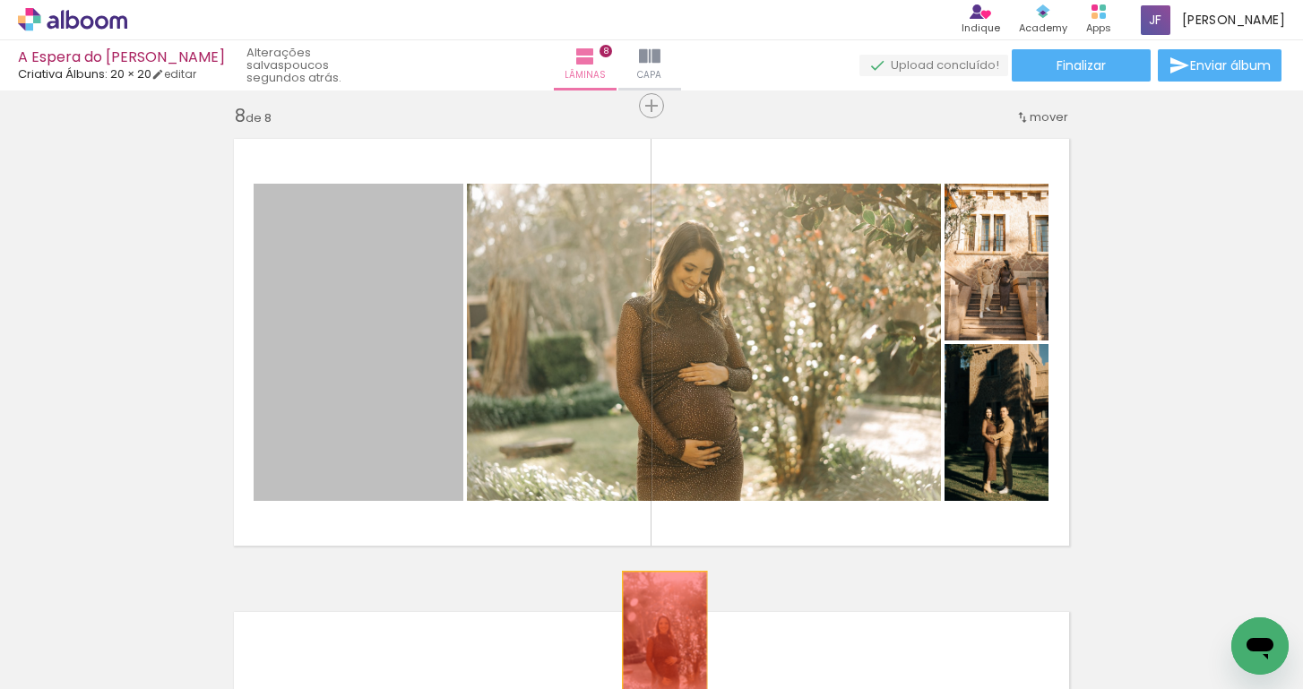
drag, startPoint x: 399, startPoint y: 376, endPoint x: 681, endPoint y: 638, distance: 385.6
click at [681, 638] on quentale-workspace at bounding box center [651, 344] width 1303 height 689
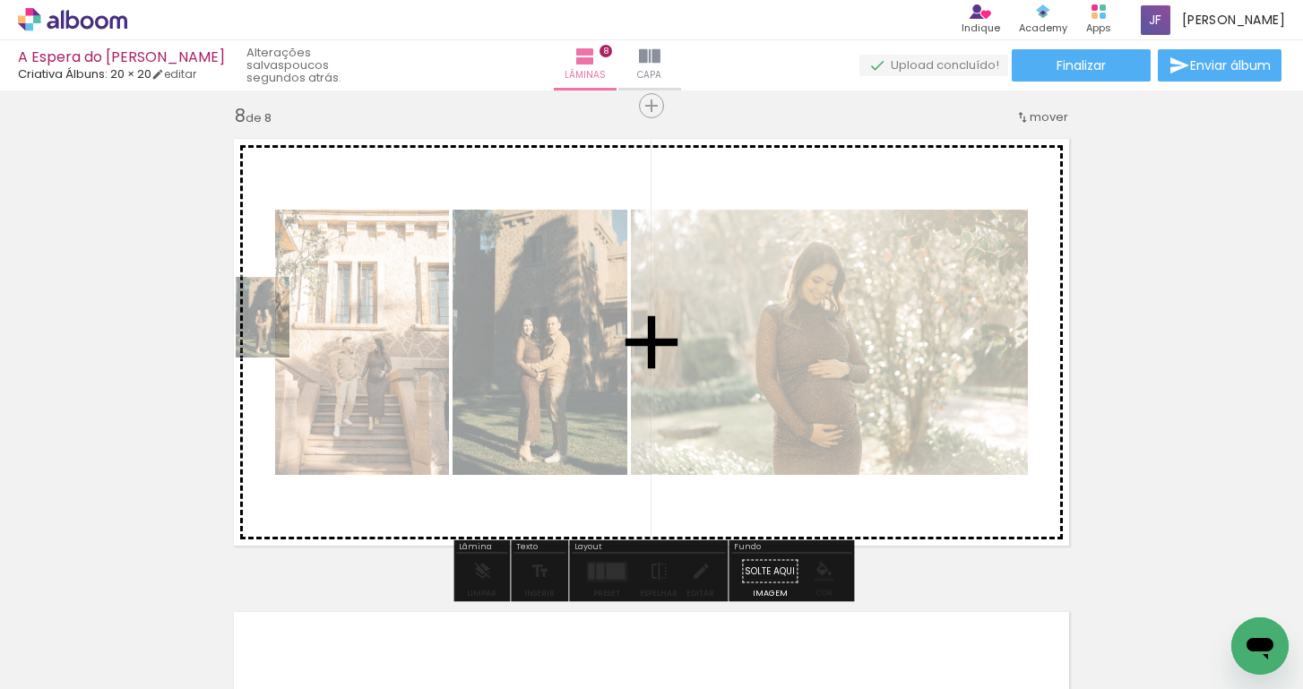
drag, startPoint x: 985, startPoint y: 642, endPoint x: 289, endPoint y: 331, distance: 761.9
click at [289, 331] on quentale-workspace at bounding box center [651, 344] width 1303 height 689
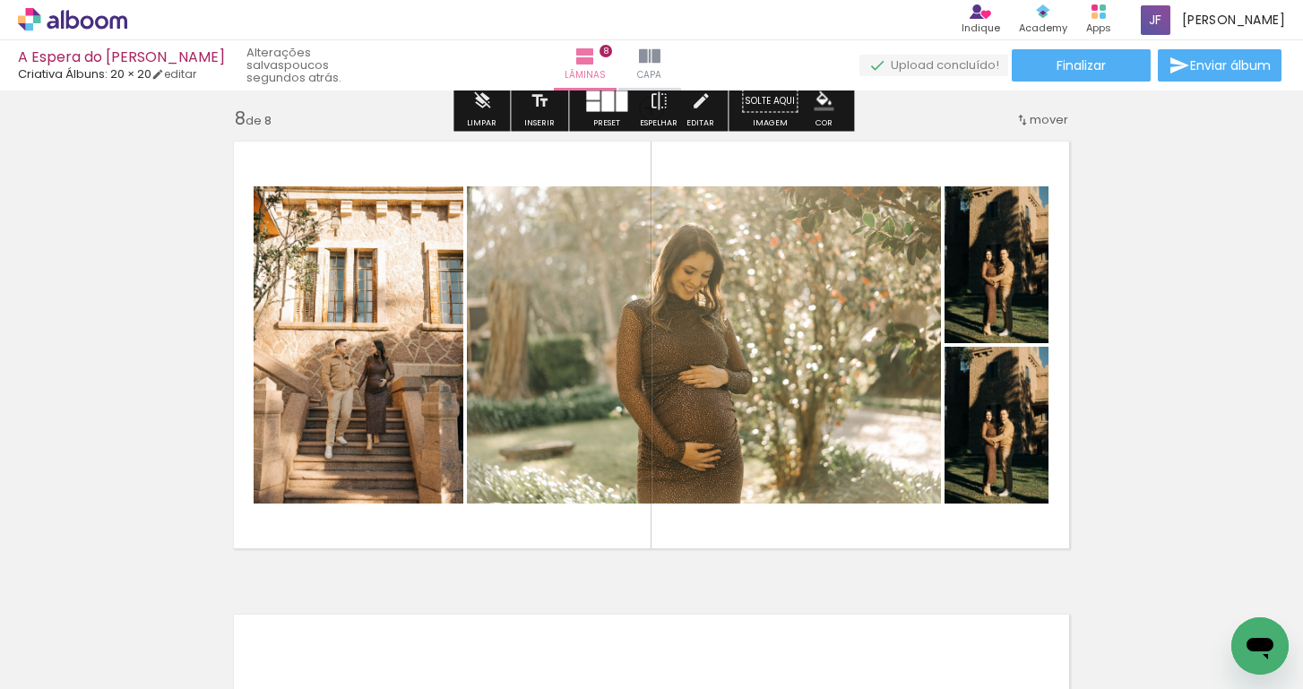
scroll to position [3339, 0]
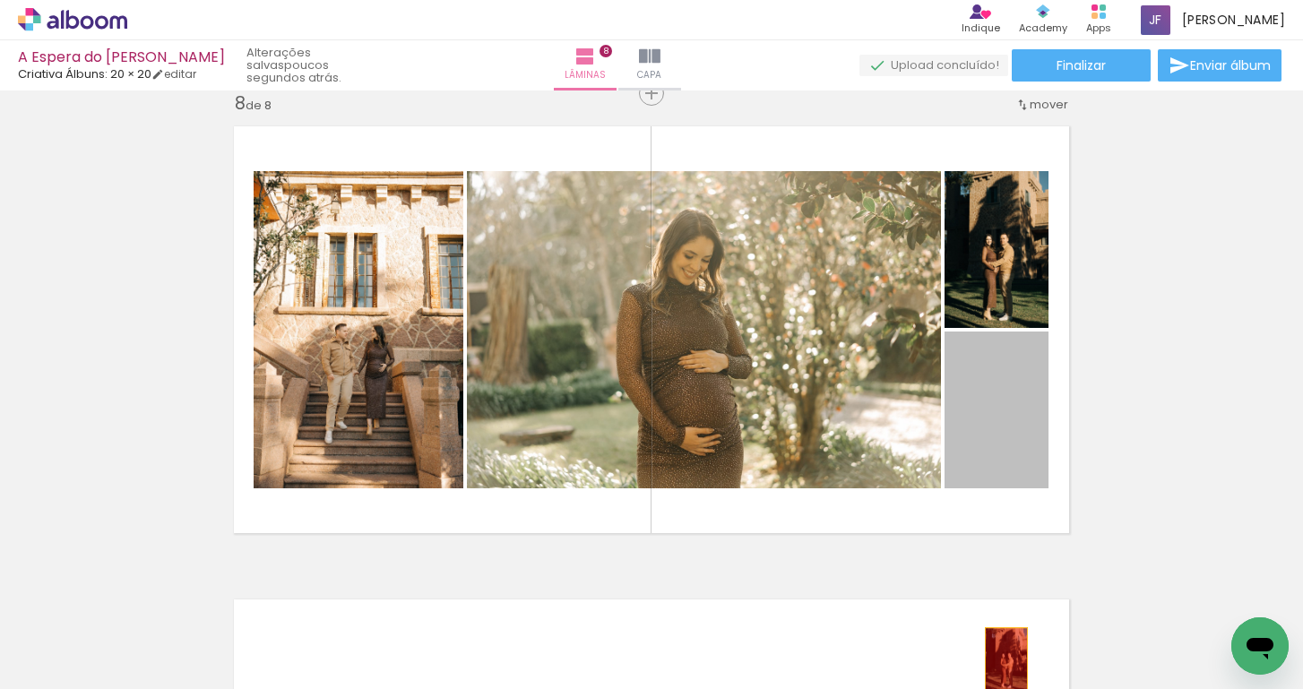
drag, startPoint x: 1018, startPoint y: 462, endPoint x: 1002, endPoint y: 653, distance: 191.6
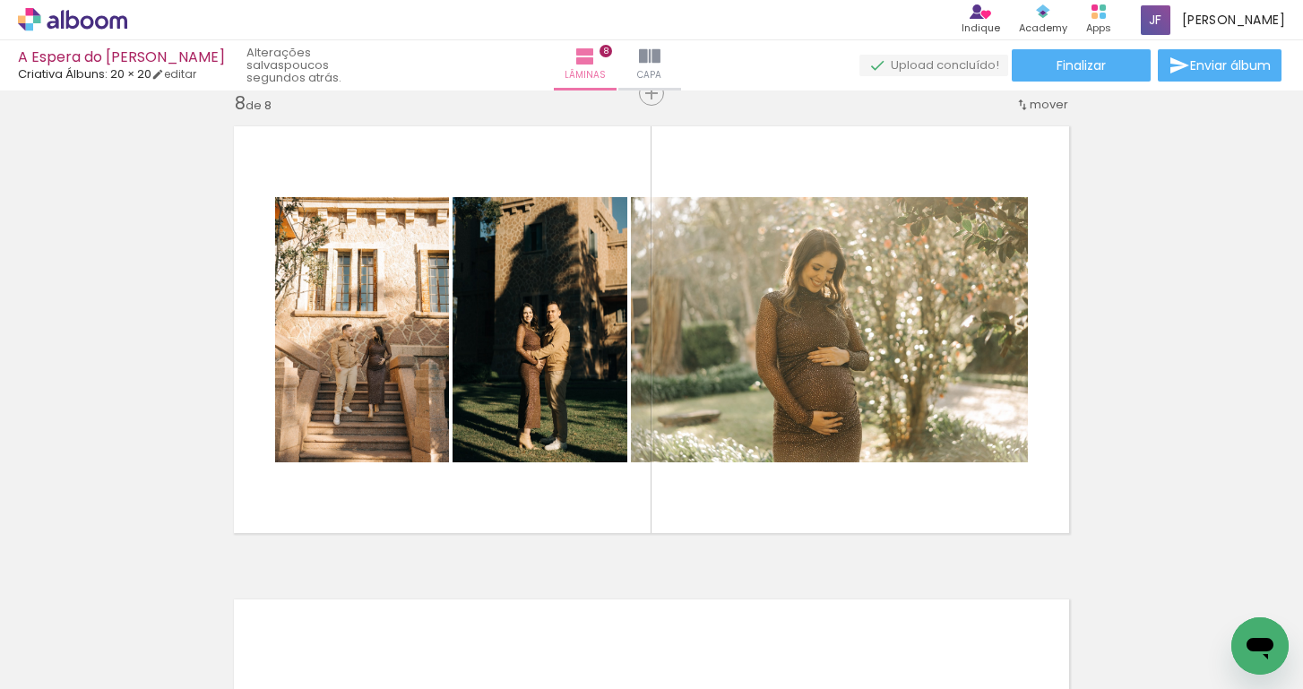
scroll to position [0, 2512]
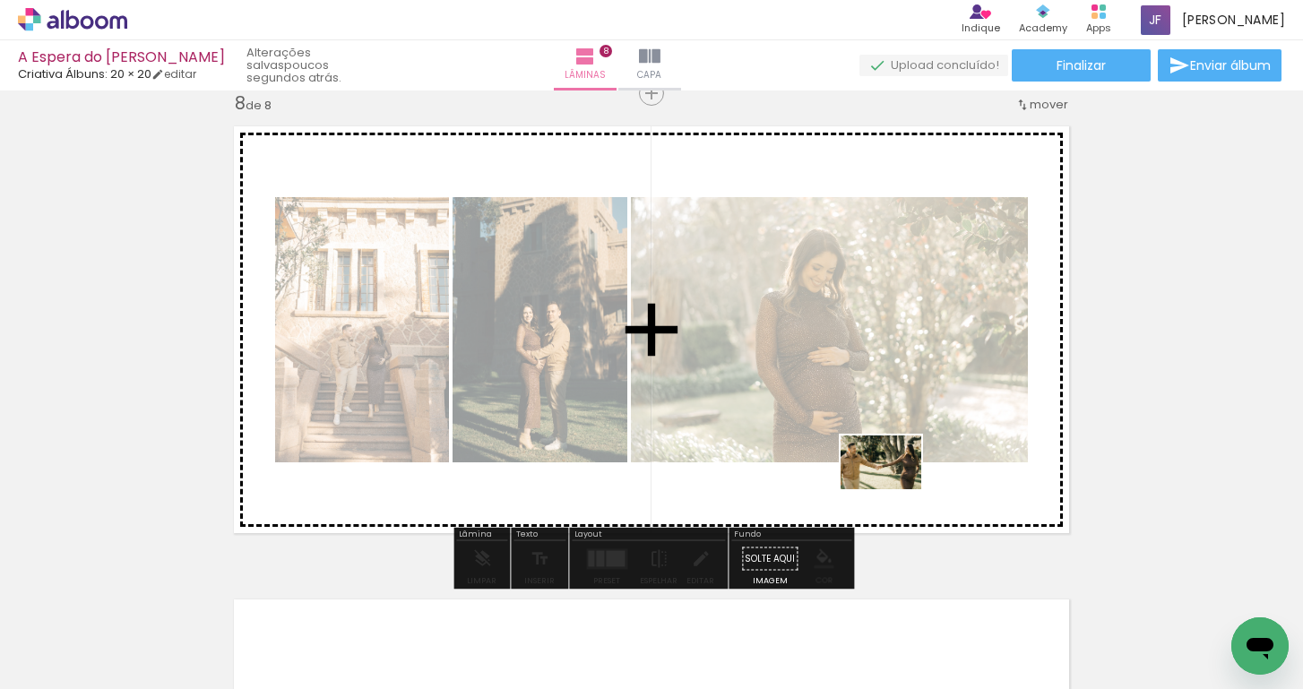
drag, startPoint x: 974, startPoint y: 633, endPoint x: 894, endPoint y: 489, distance: 164.1
click at [894, 489] on quentale-workspace at bounding box center [651, 344] width 1303 height 689
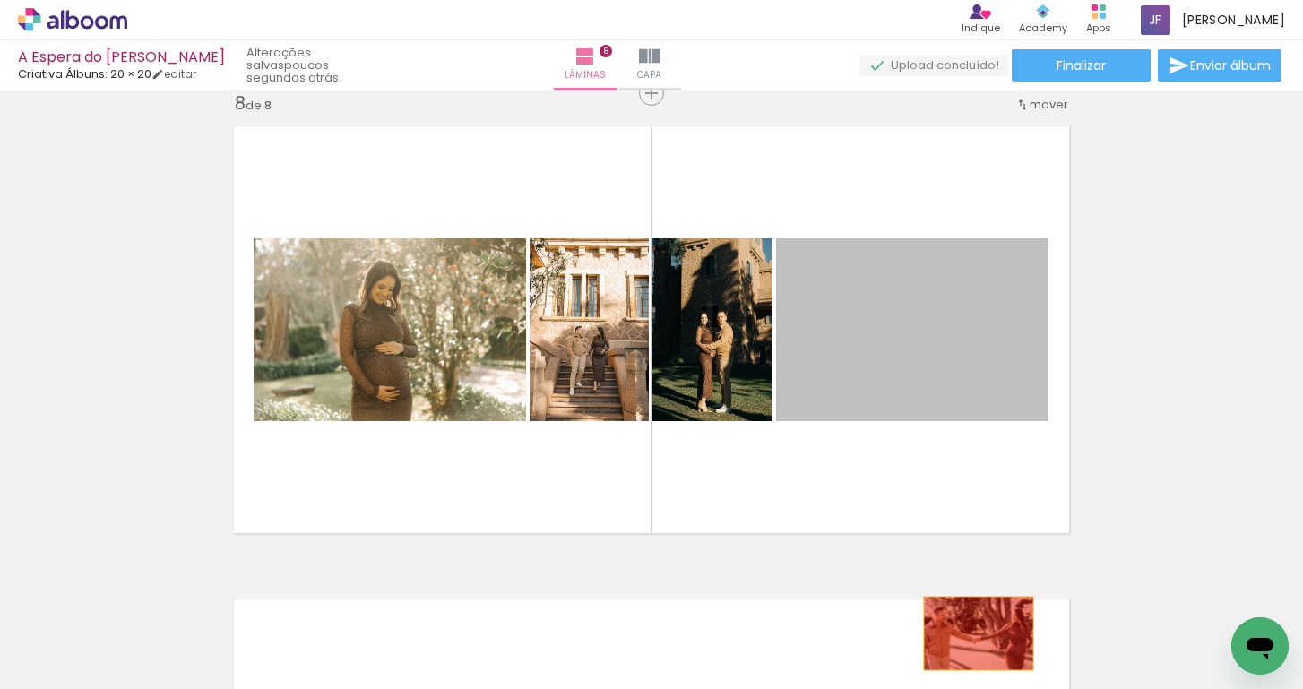
drag, startPoint x: 945, startPoint y: 377, endPoint x: 976, endPoint y: 629, distance: 253.8
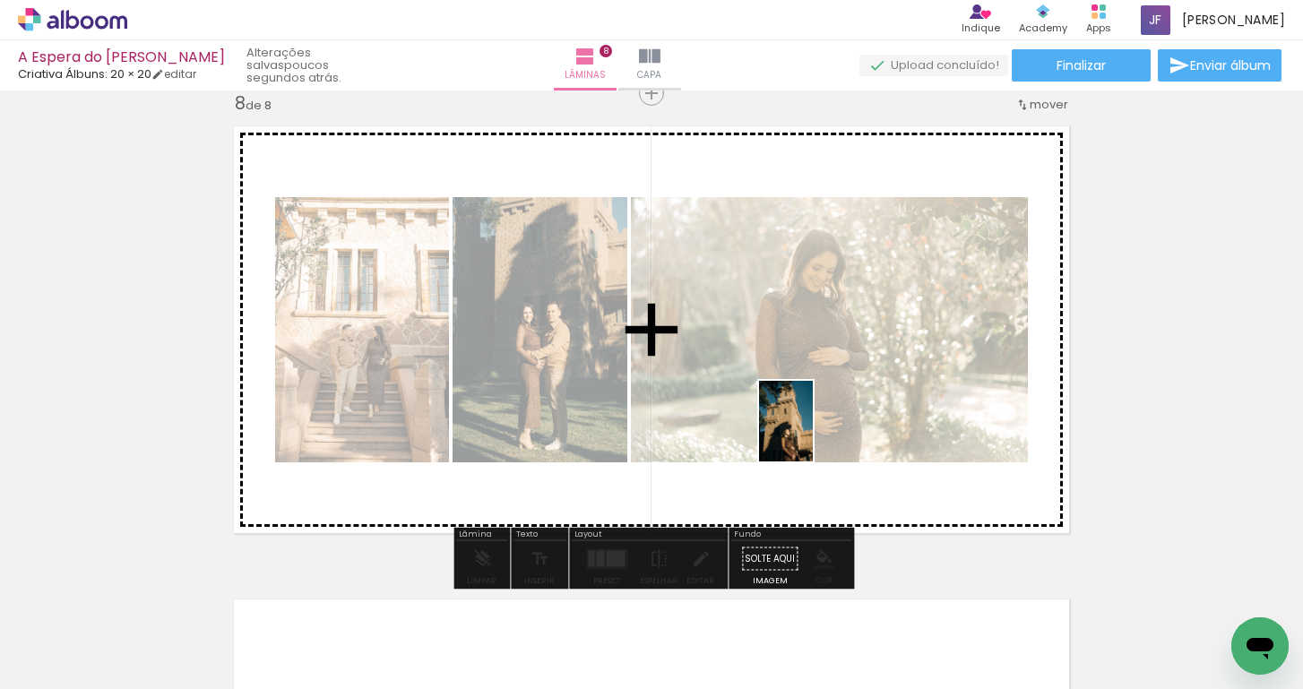
drag, startPoint x: 784, startPoint y: 648, endPoint x: 813, endPoint y: 430, distance: 219.7
click at [813, 430] on quentale-workspace at bounding box center [651, 344] width 1303 height 689
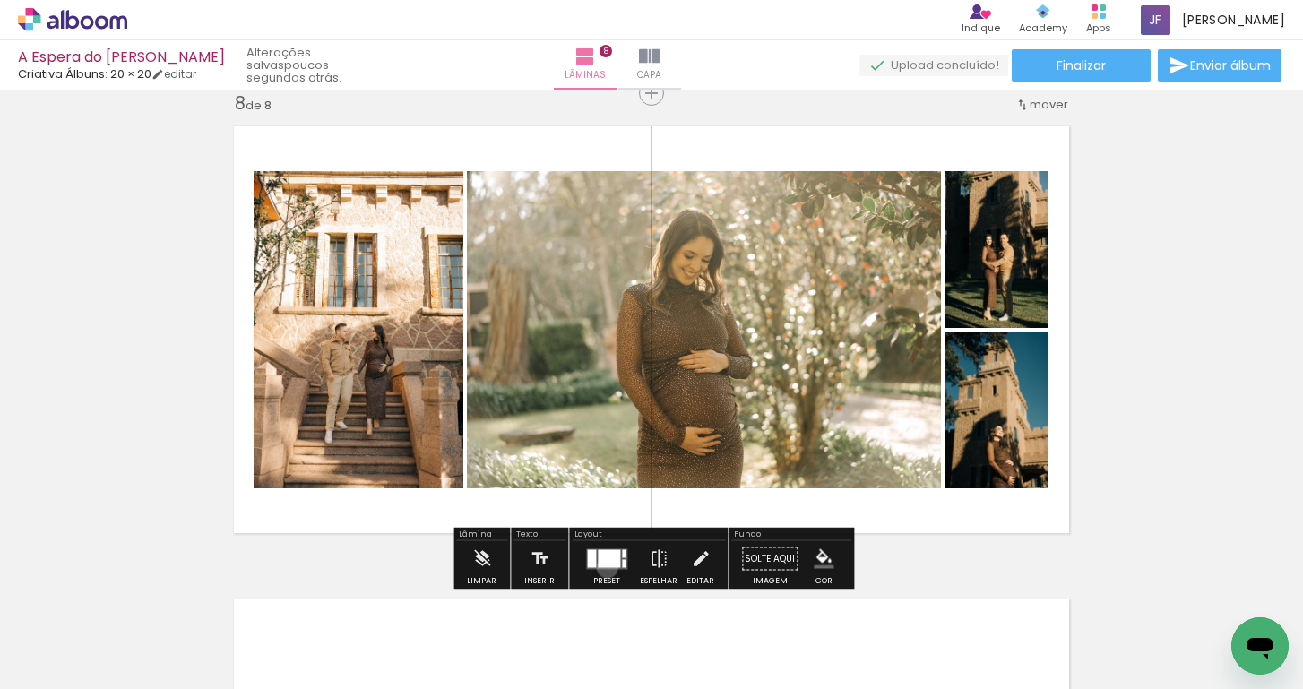
click at [603, 567] on div at bounding box center [609, 558] width 22 height 18
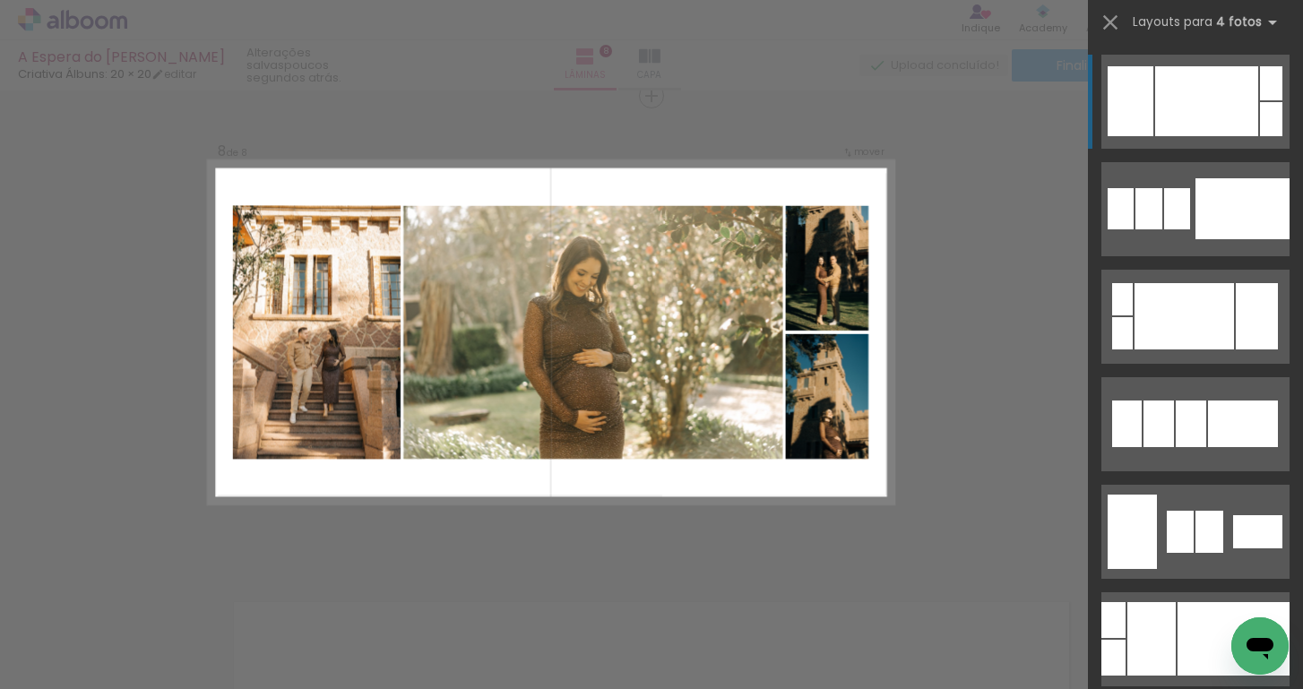
scroll to position [3335, 0]
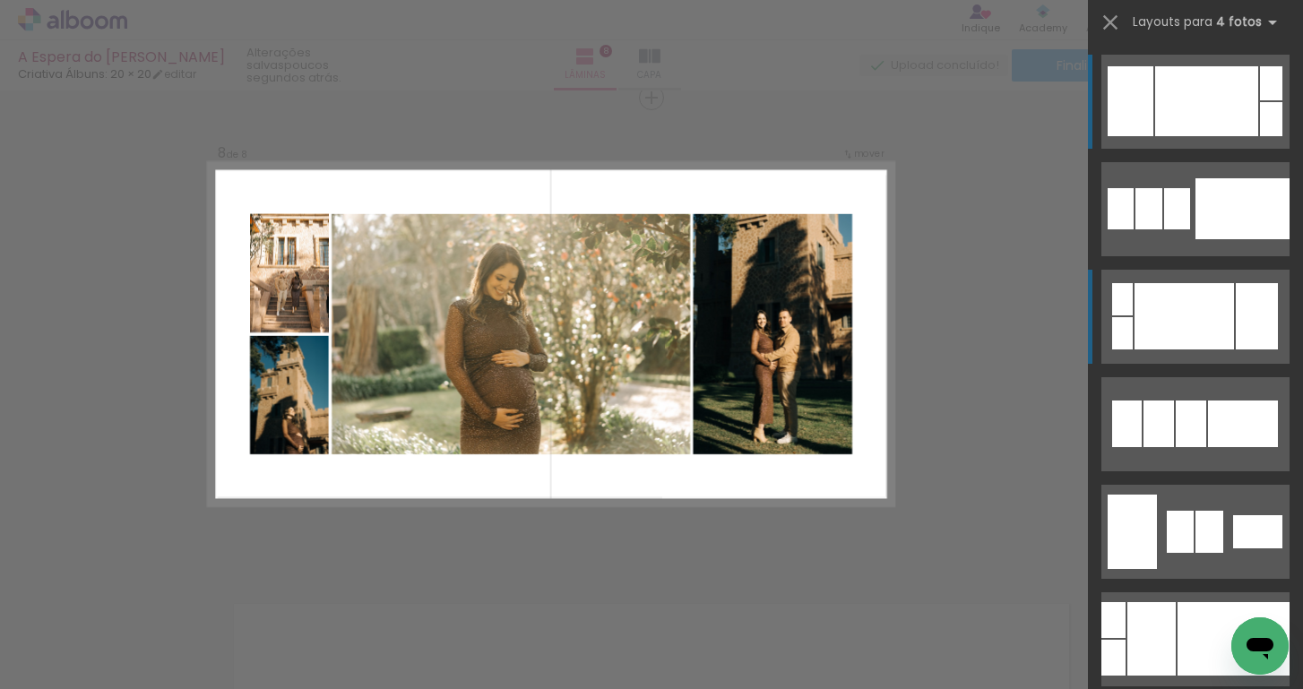
click at [1158, 318] on div at bounding box center [1184, 316] width 99 height 66
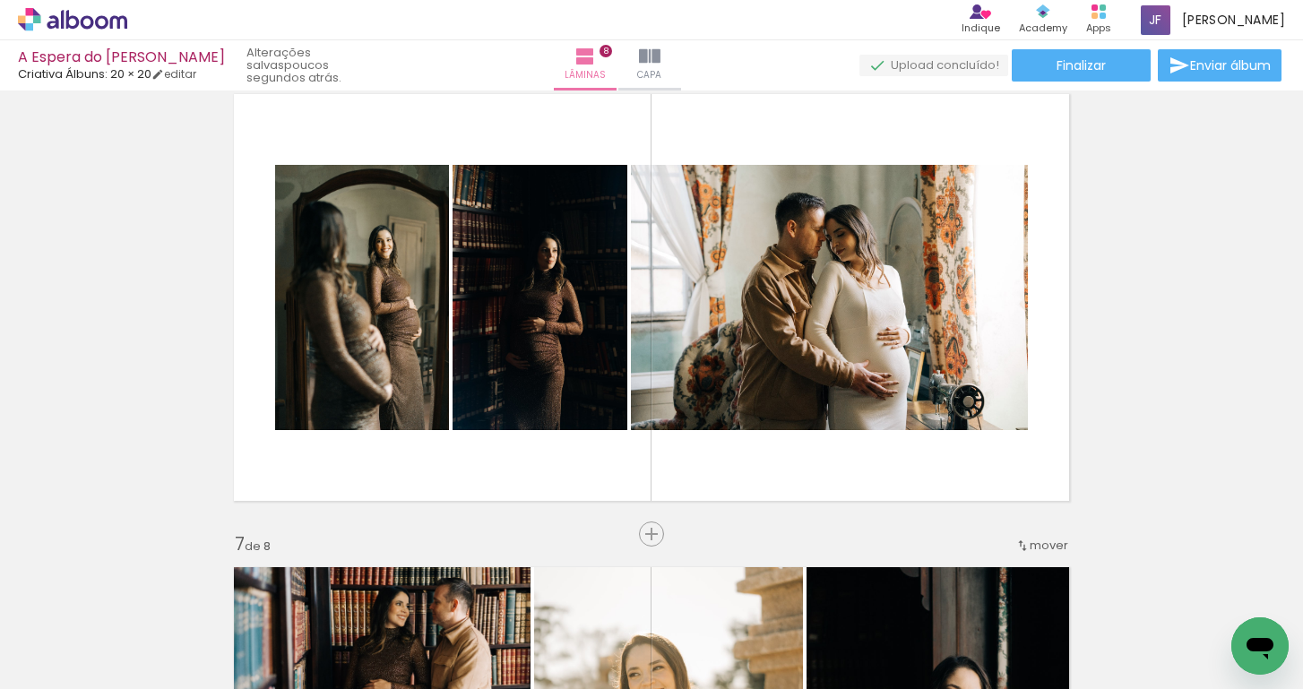
scroll to position [2069, 0]
